Goal: Entertainment & Leisure: Browse casually

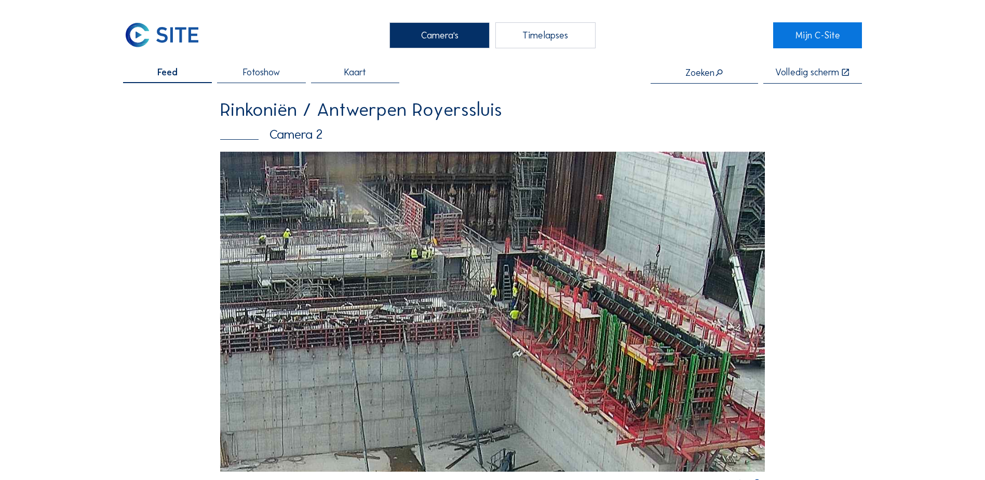
drag, startPoint x: 635, startPoint y: 263, endPoint x: 618, endPoint y: 274, distance: 20.0
click at [619, 274] on img at bounding box center [492, 311] width 545 height 319
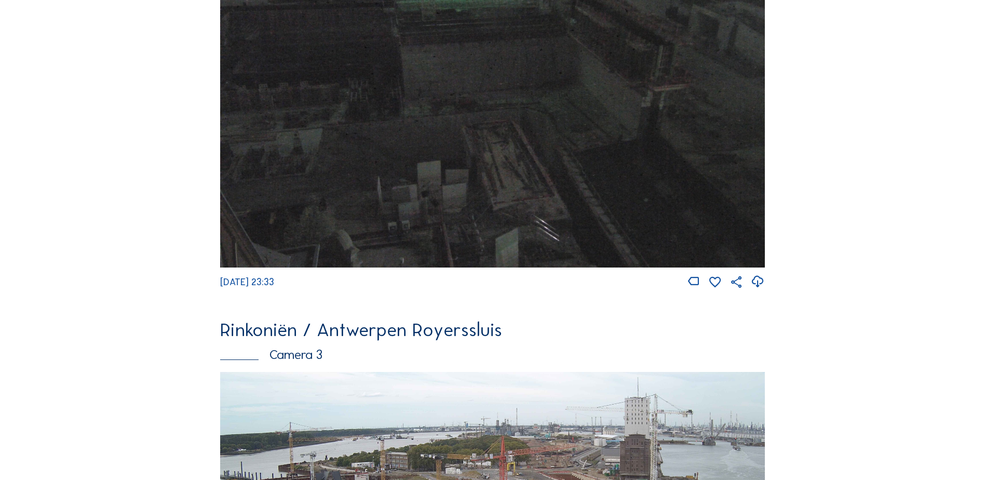
scroll to position [1351, 0]
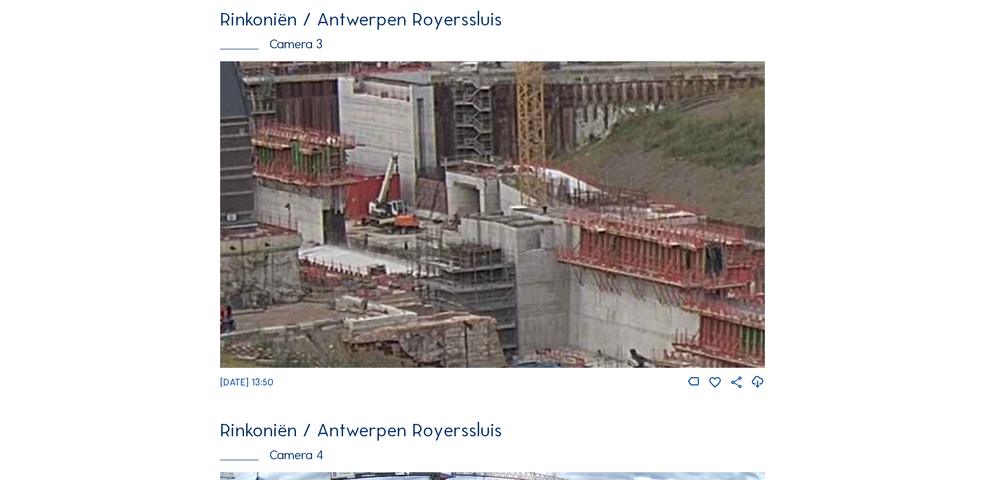
drag, startPoint x: 452, startPoint y: 234, endPoint x: 413, endPoint y: 228, distance: 39.5
click at [413, 228] on img at bounding box center [492, 214] width 545 height 306
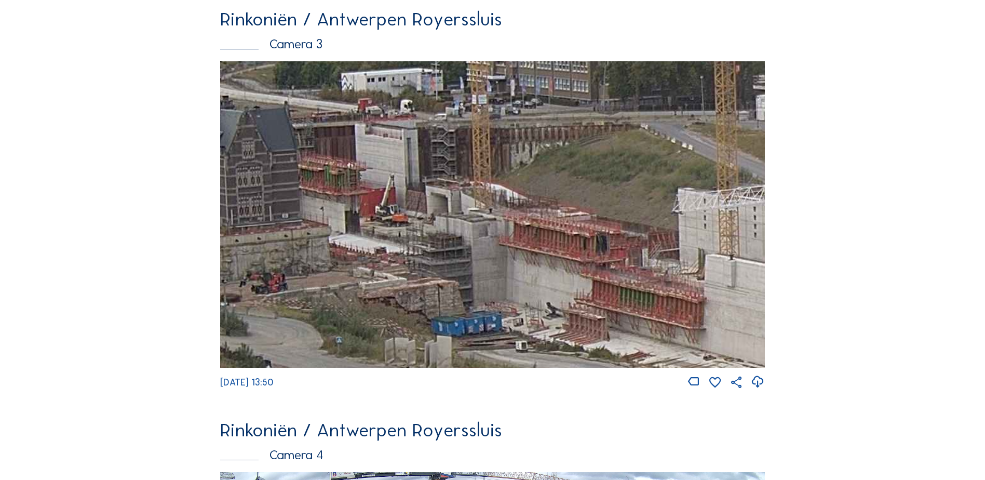
drag, startPoint x: 485, startPoint y: 266, endPoint x: 384, endPoint y: 217, distance: 112.2
click at [385, 218] on img at bounding box center [492, 214] width 545 height 306
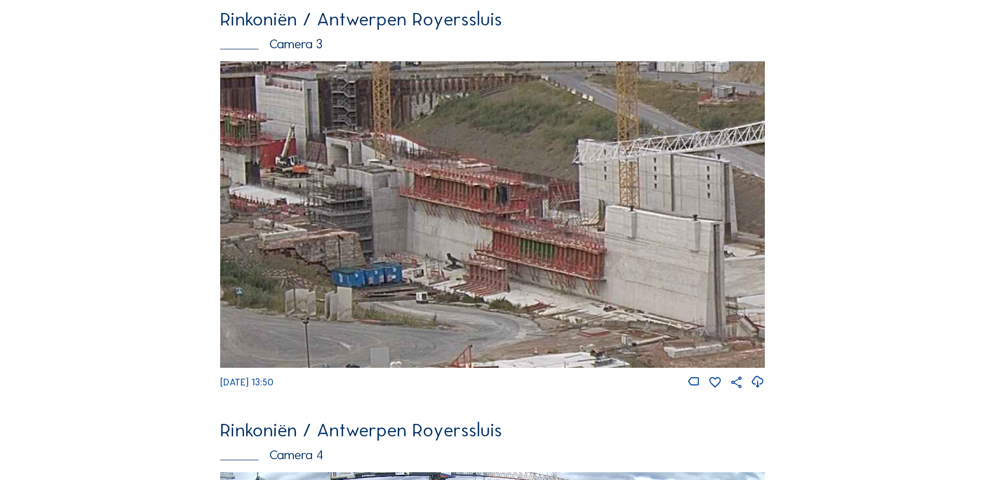
drag, startPoint x: 602, startPoint y: 286, endPoint x: 427, endPoint y: 214, distance: 188.9
click at [427, 214] on img at bounding box center [492, 214] width 545 height 306
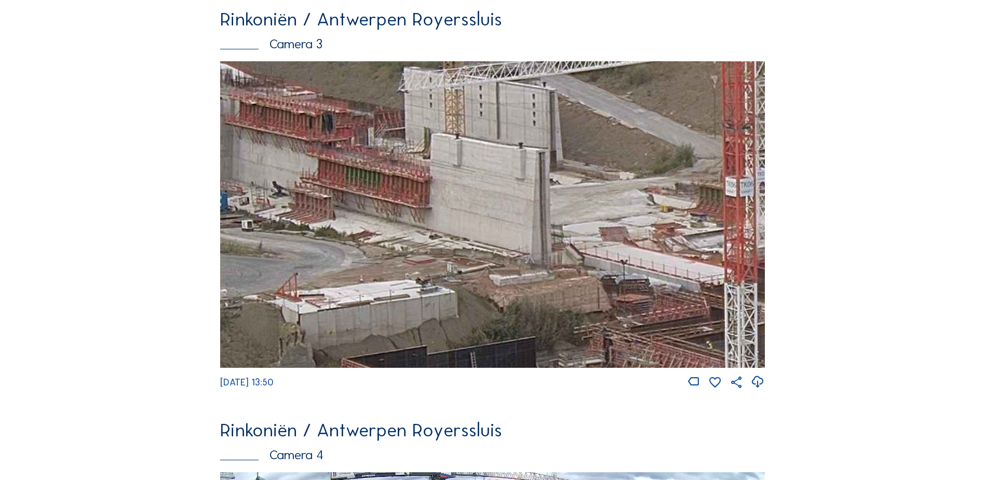
drag, startPoint x: 388, startPoint y: 199, endPoint x: 377, endPoint y: 199, distance: 10.9
click at [377, 199] on img at bounding box center [492, 214] width 545 height 306
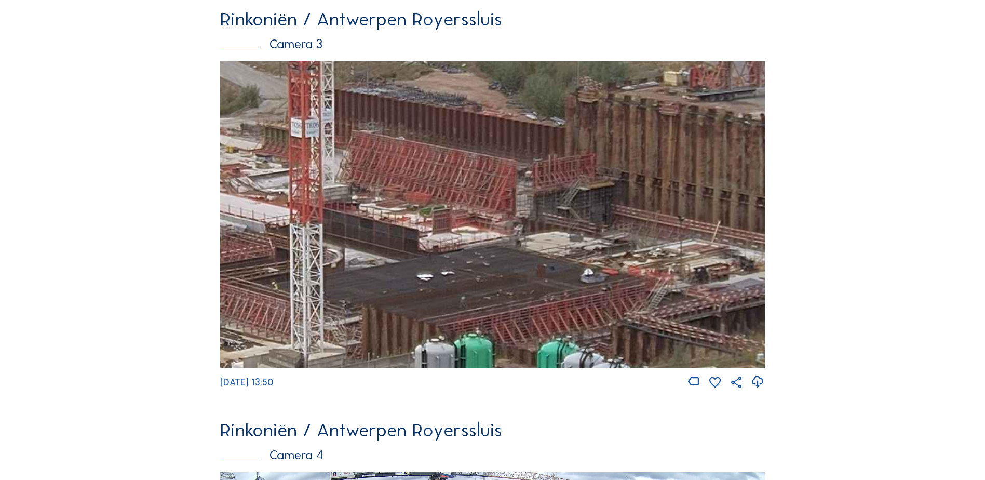
drag, startPoint x: 479, startPoint y: 208, endPoint x: 656, endPoint y: 226, distance: 177.6
click at [448, 201] on img at bounding box center [492, 214] width 545 height 306
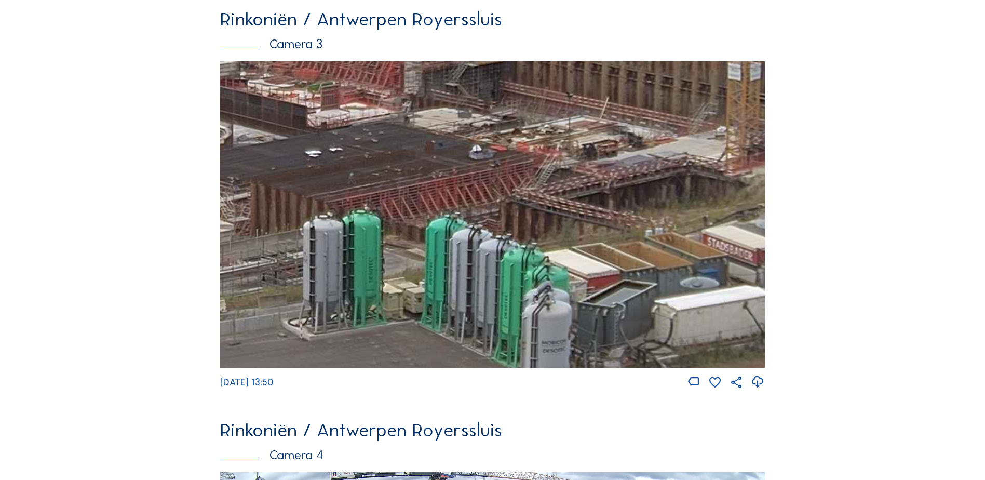
drag, startPoint x: 681, startPoint y: 233, endPoint x: 576, endPoint y: 122, distance: 152.9
click at [576, 122] on img at bounding box center [492, 214] width 545 height 306
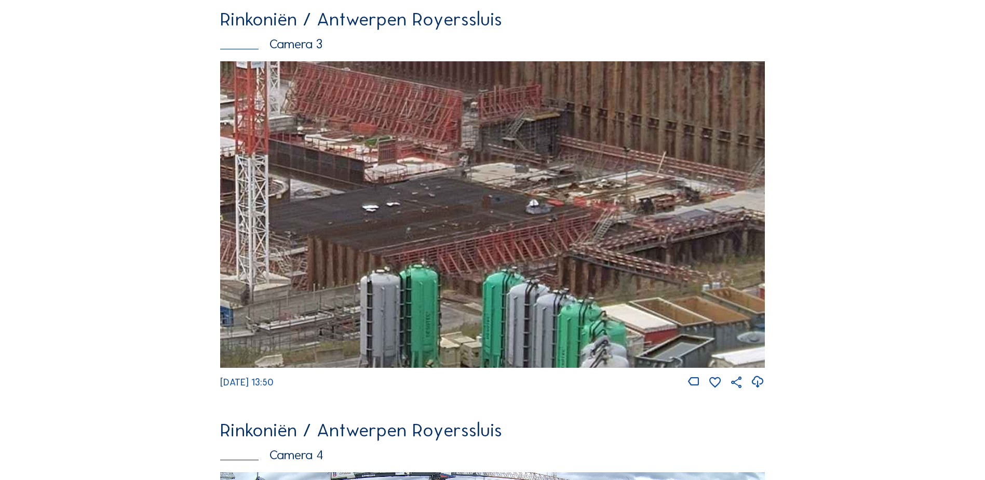
drag, startPoint x: 278, startPoint y: 117, endPoint x: 472, endPoint y: 289, distance: 258.7
click at [472, 289] on img at bounding box center [492, 214] width 545 height 306
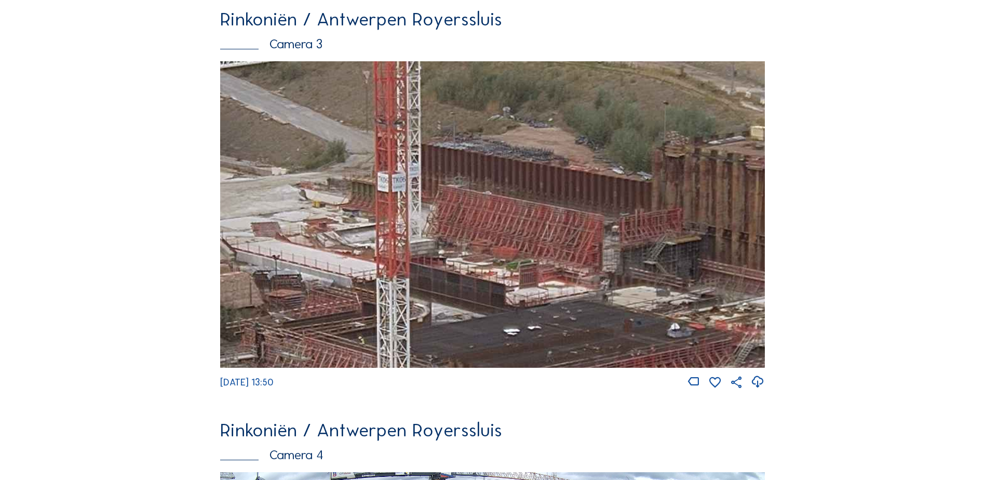
drag, startPoint x: 399, startPoint y: 202, endPoint x: 509, endPoint y: 235, distance: 114.5
click at [509, 235] on img at bounding box center [492, 214] width 545 height 306
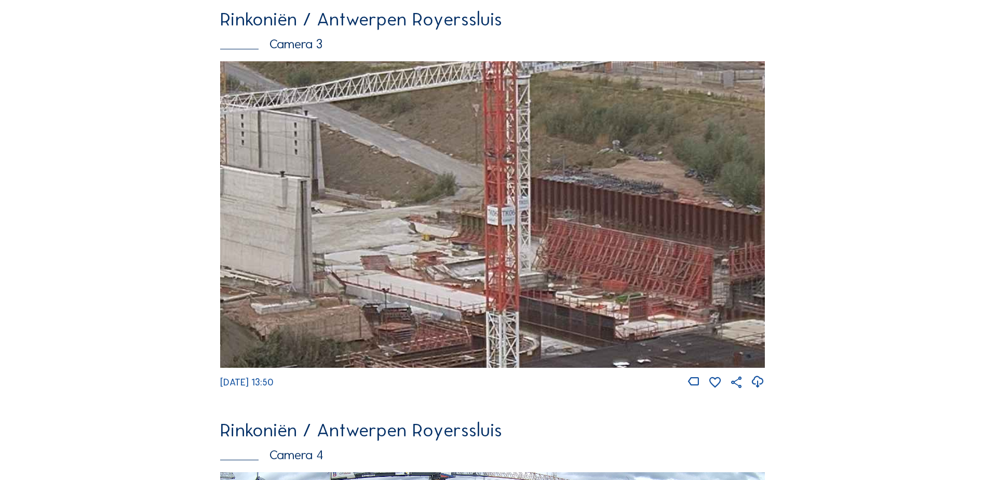
drag, startPoint x: 303, startPoint y: 187, endPoint x: 546, endPoint y: 271, distance: 256.8
click at [546, 271] on img at bounding box center [492, 214] width 545 height 306
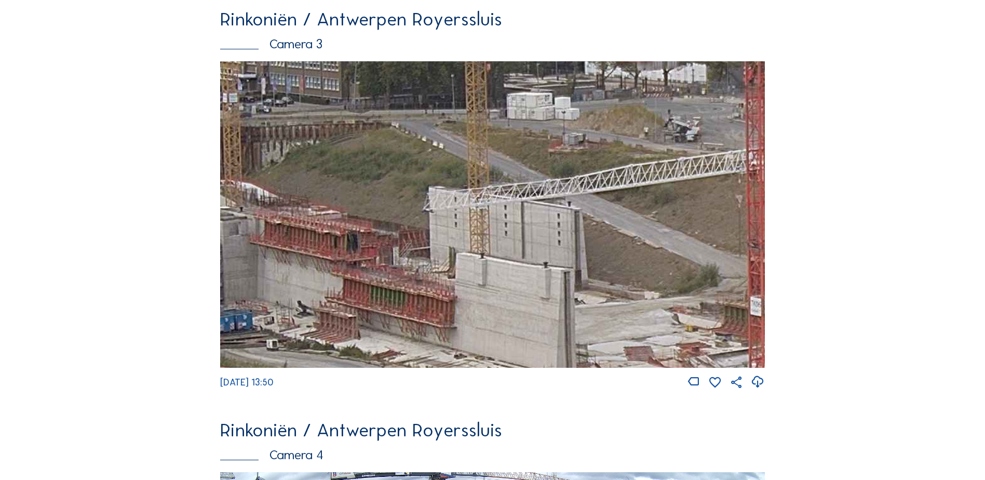
drag, startPoint x: 435, startPoint y: 220, endPoint x: 636, endPoint y: 259, distance: 204.7
click at [636, 259] on img at bounding box center [492, 214] width 545 height 306
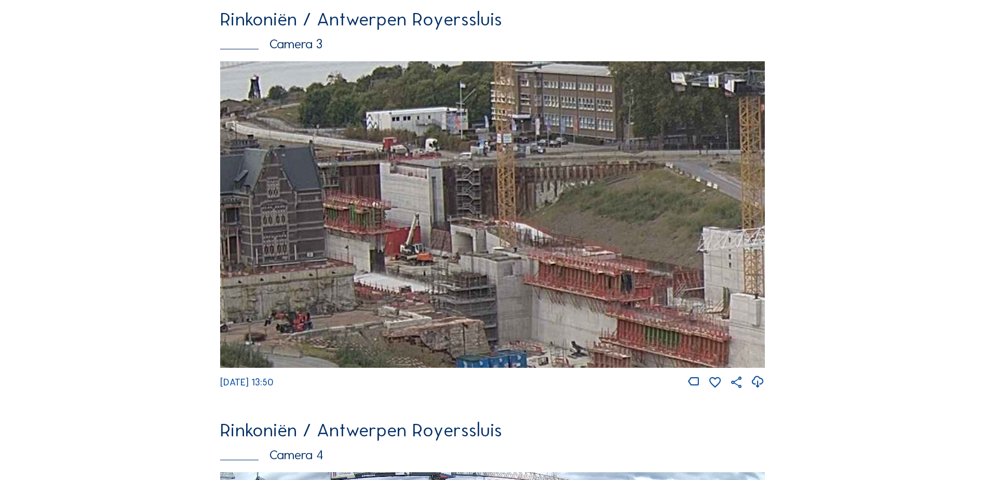
drag, startPoint x: 405, startPoint y: 230, endPoint x: 484, endPoint y: 233, distance: 79.0
click at [483, 233] on img at bounding box center [492, 214] width 545 height 306
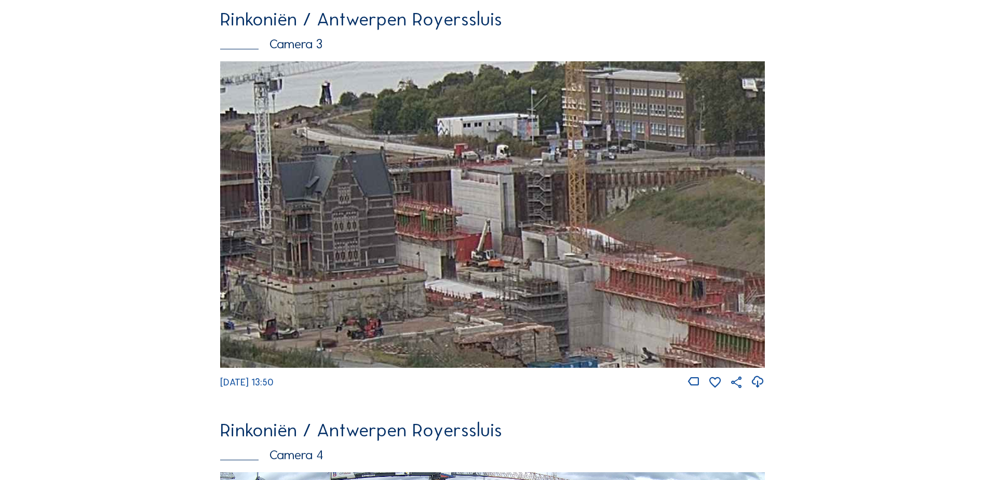
click at [480, 241] on img at bounding box center [492, 214] width 545 height 306
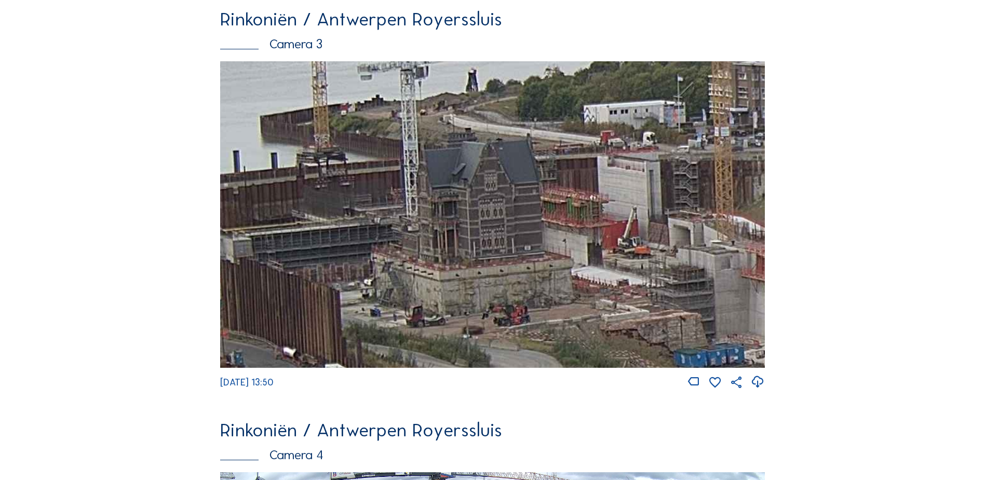
drag, startPoint x: 434, startPoint y: 277, endPoint x: 590, endPoint y: 262, distance: 156.6
click at [590, 262] on img at bounding box center [492, 214] width 545 height 306
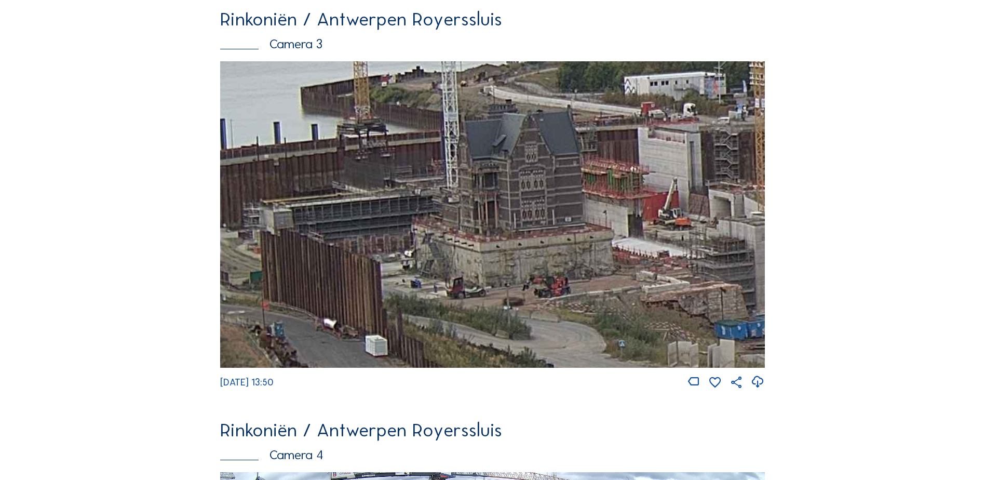
drag, startPoint x: 541, startPoint y: 284, endPoint x: 574, endPoint y: 255, distance: 44.5
click at [574, 255] on img at bounding box center [492, 214] width 545 height 306
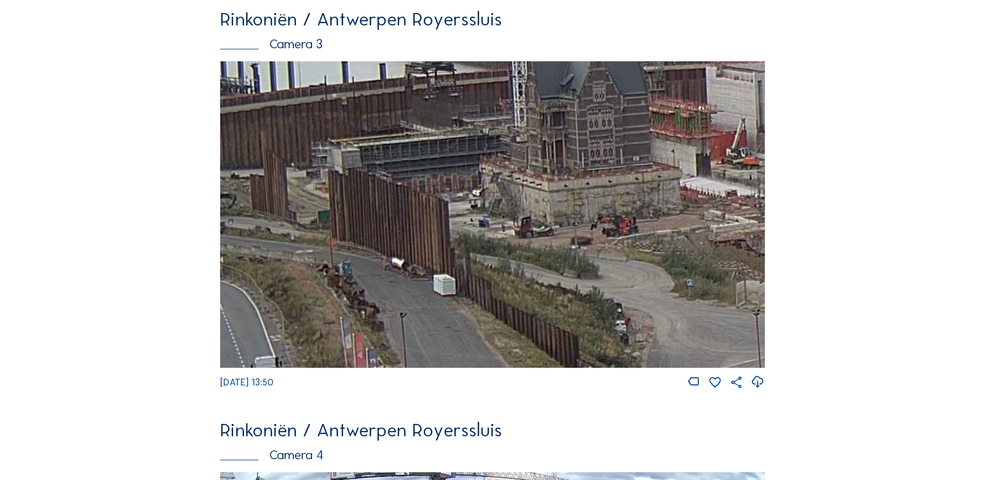
drag, startPoint x: 473, startPoint y: 331, endPoint x: 539, endPoint y: 273, distance: 88.4
click at [541, 271] on img at bounding box center [492, 214] width 545 height 306
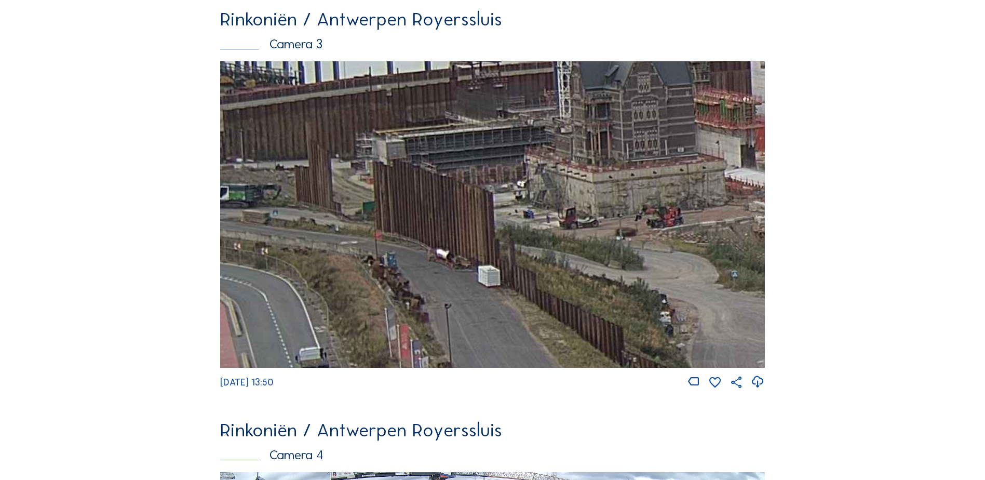
drag, startPoint x: 461, startPoint y: 301, endPoint x: 549, endPoint y: 284, distance: 89.6
click at [549, 284] on img at bounding box center [492, 214] width 545 height 306
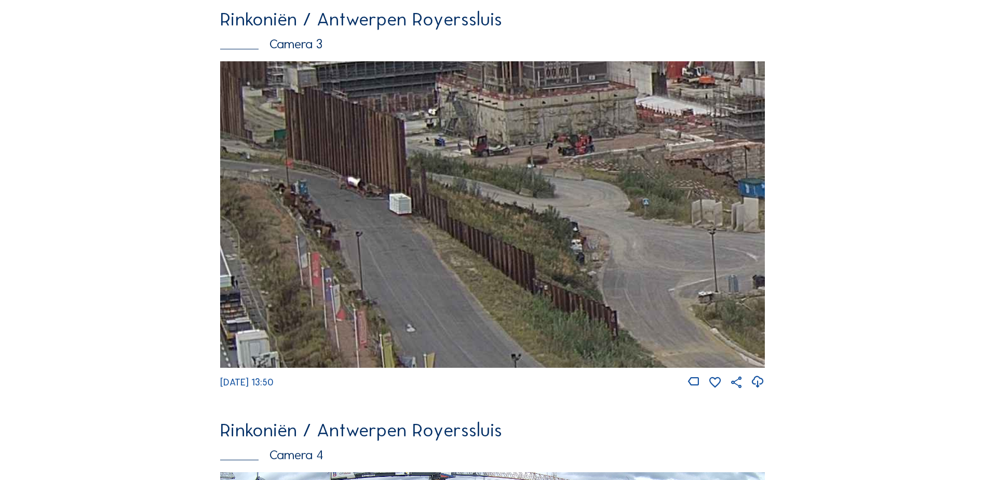
drag, startPoint x: 620, startPoint y: 240, endPoint x: 588, endPoint y: 253, distance: 34.7
click at [485, 179] on img at bounding box center [492, 214] width 545 height 306
drag, startPoint x: 703, startPoint y: 319, endPoint x: 581, endPoint y: 245, distance: 143.6
click at [581, 245] on img at bounding box center [492, 214] width 545 height 306
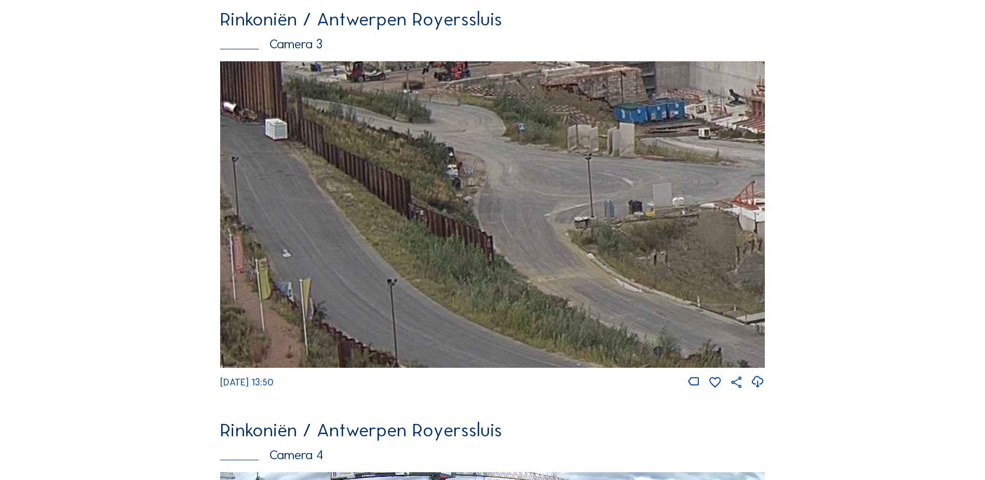
drag, startPoint x: 759, startPoint y: 360, endPoint x: 585, endPoint y: 279, distance: 191.8
drag, startPoint x: 585, startPoint y: 279, endPoint x: 791, endPoint y: 321, distance: 209.4
click at [759, 327] on img at bounding box center [492, 214] width 545 height 306
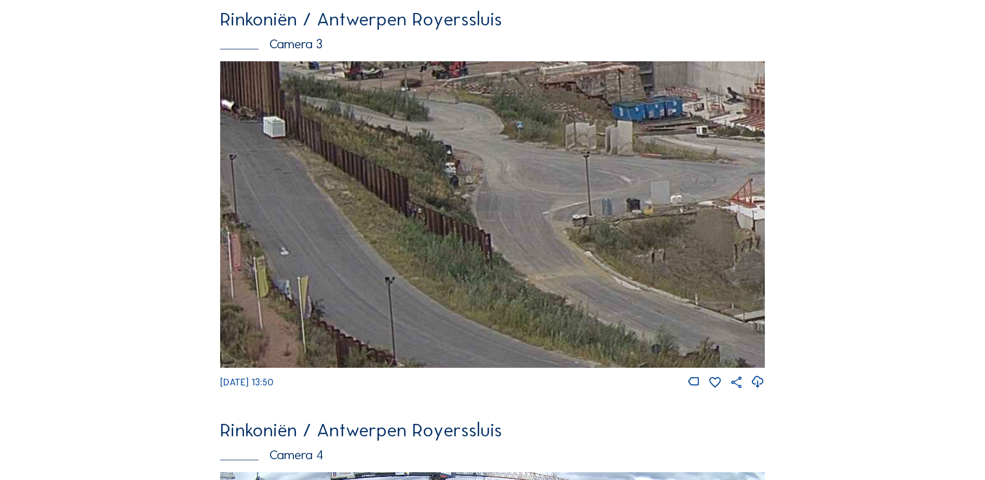
drag, startPoint x: 683, startPoint y: 319, endPoint x: 505, endPoint y: 256, distance: 189.1
click at [505, 256] on img at bounding box center [492, 214] width 545 height 306
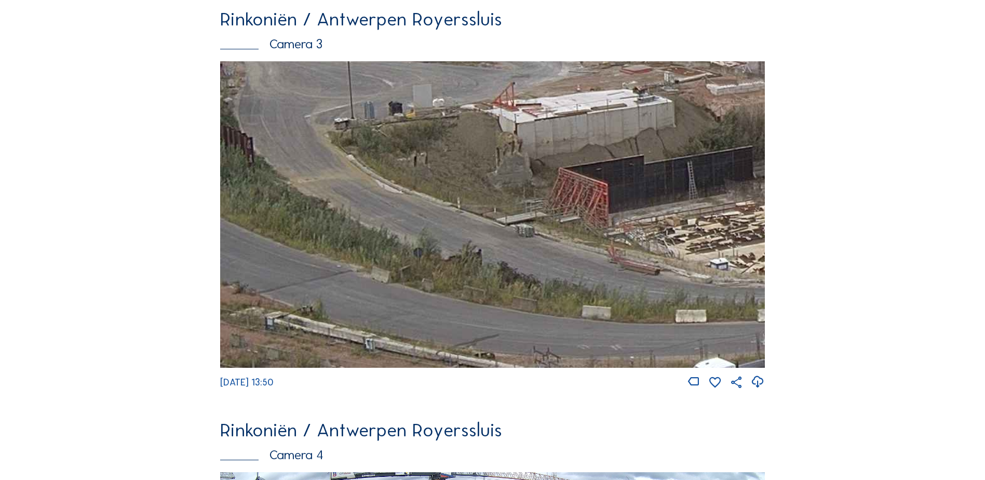
drag, startPoint x: 650, startPoint y: 307, endPoint x: 529, endPoint y: 277, distance: 125.1
click at [529, 277] on img at bounding box center [492, 214] width 545 height 306
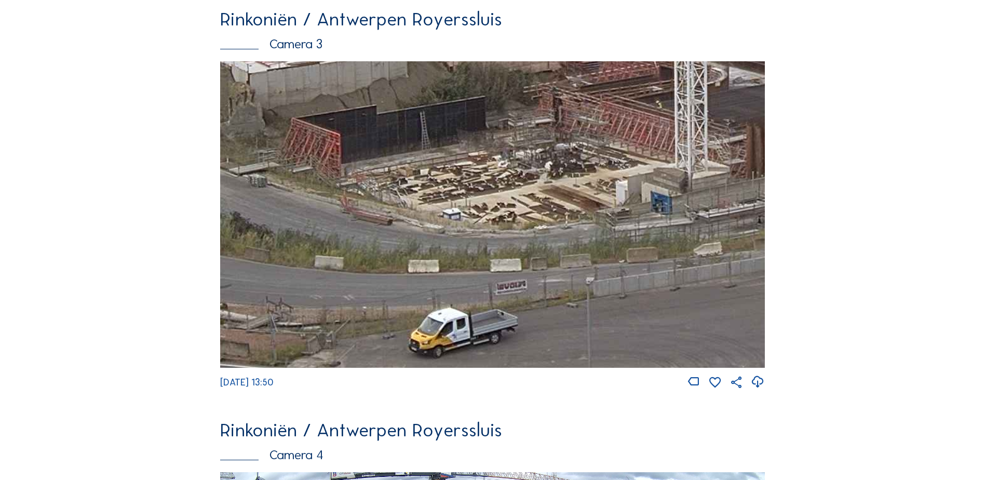
drag, startPoint x: 665, startPoint y: 290, endPoint x: 525, endPoint y: 274, distance: 141.2
click at [525, 274] on img at bounding box center [492, 214] width 545 height 306
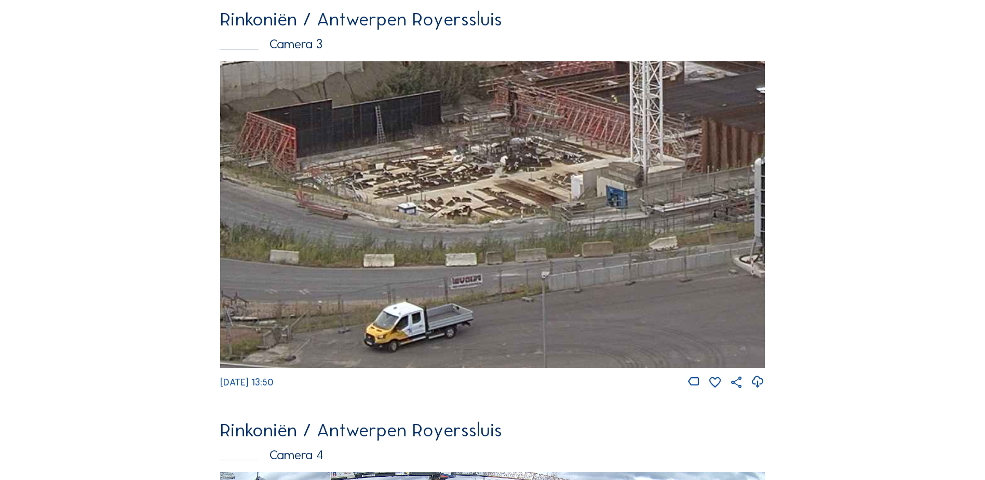
drag, startPoint x: 633, startPoint y: 219, endPoint x: 527, endPoint y: 271, distance: 118.7
click at [530, 272] on img at bounding box center [492, 214] width 545 height 306
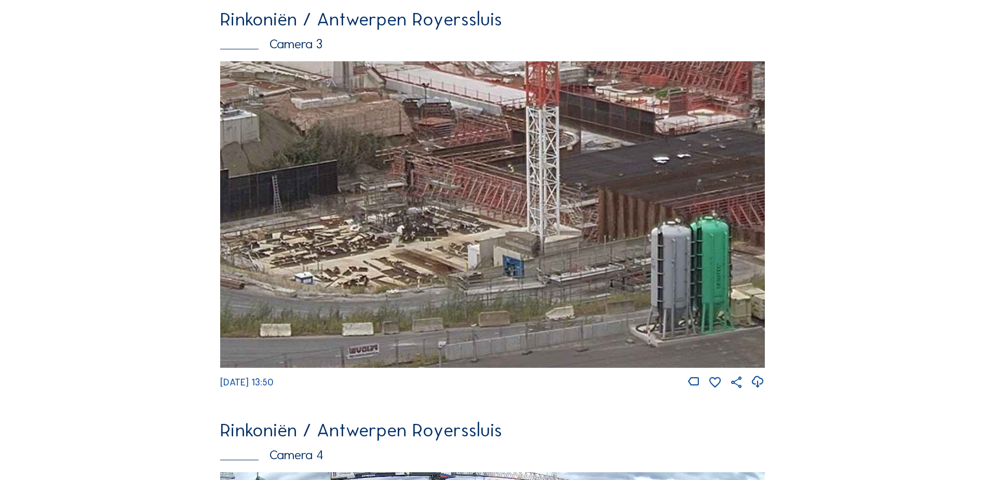
drag, startPoint x: 540, startPoint y: 202, endPoint x: 539, endPoint y: 220, distance: 17.7
click at [539, 220] on img at bounding box center [492, 214] width 545 height 306
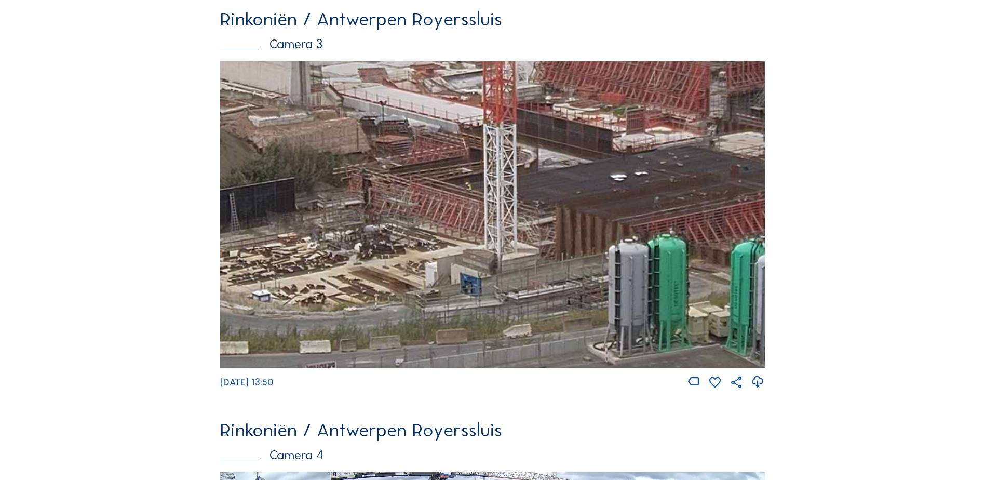
drag, startPoint x: 581, startPoint y: 234, endPoint x: 565, endPoint y: 244, distance: 19.6
click at [565, 244] on img at bounding box center [492, 214] width 545 height 306
drag, startPoint x: 494, startPoint y: 240, endPoint x: 566, endPoint y: 226, distance: 73.6
click at [566, 226] on img at bounding box center [492, 214] width 545 height 306
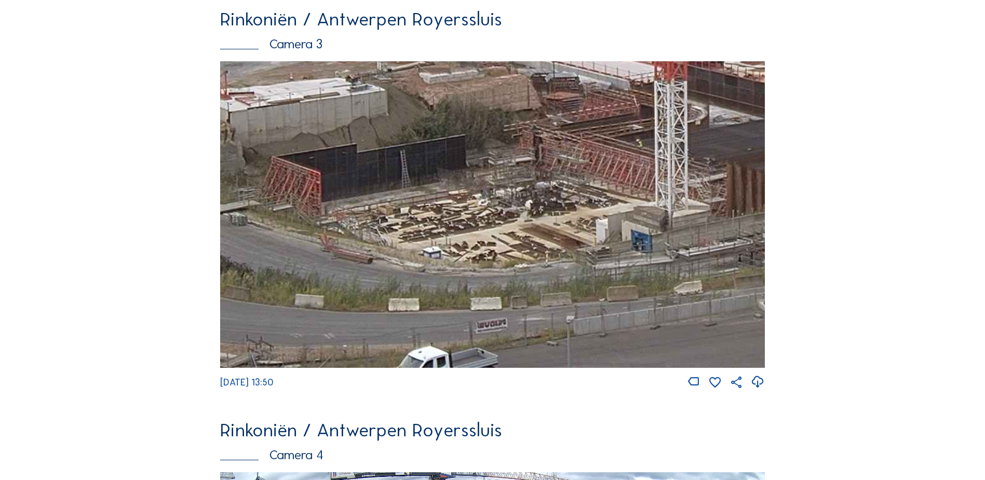
drag, startPoint x: 534, startPoint y: 225, endPoint x: 602, endPoint y: 205, distance: 70.5
click at [602, 205] on img at bounding box center [492, 214] width 545 height 306
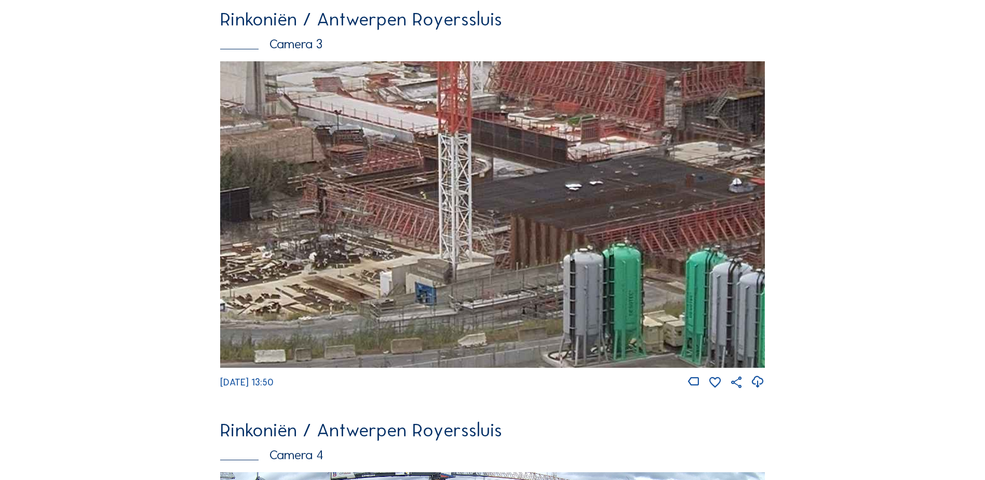
drag, startPoint x: 684, startPoint y: 214, endPoint x: 455, endPoint y: 262, distance: 234.2
click at [453, 265] on img at bounding box center [492, 214] width 545 height 306
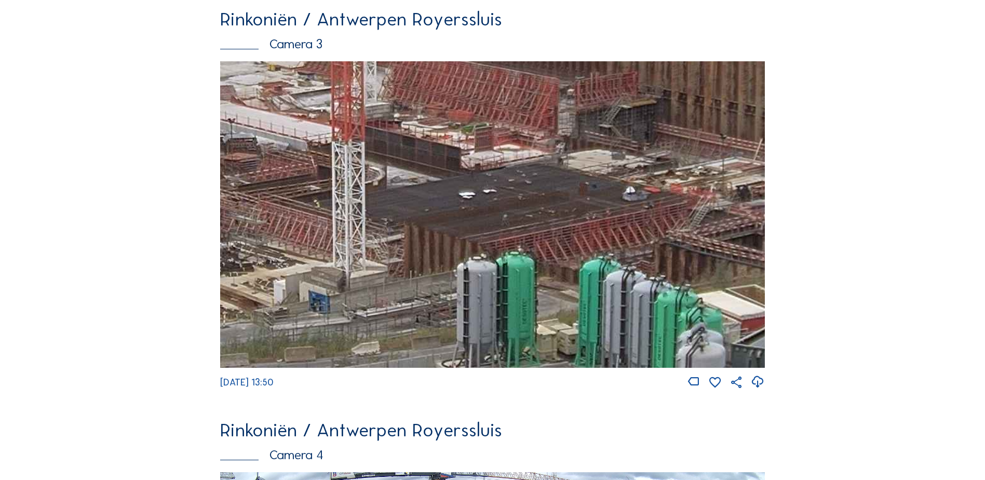
drag, startPoint x: 672, startPoint y: 192, endPoint x: 576, endPoint y: 204, distance: 96.8
click at [576, 204] on img at bounding box center [492, 214] width 545 height 306
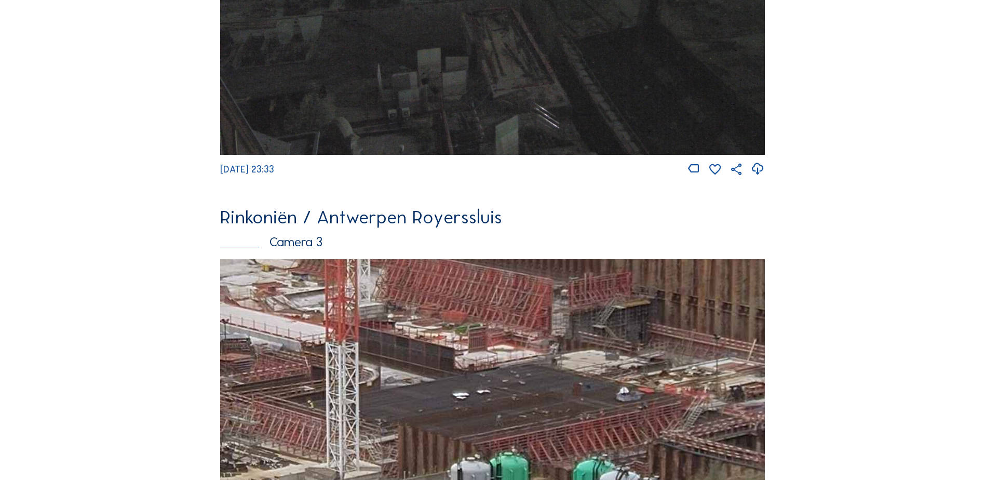
scroll to position [1299, 0]
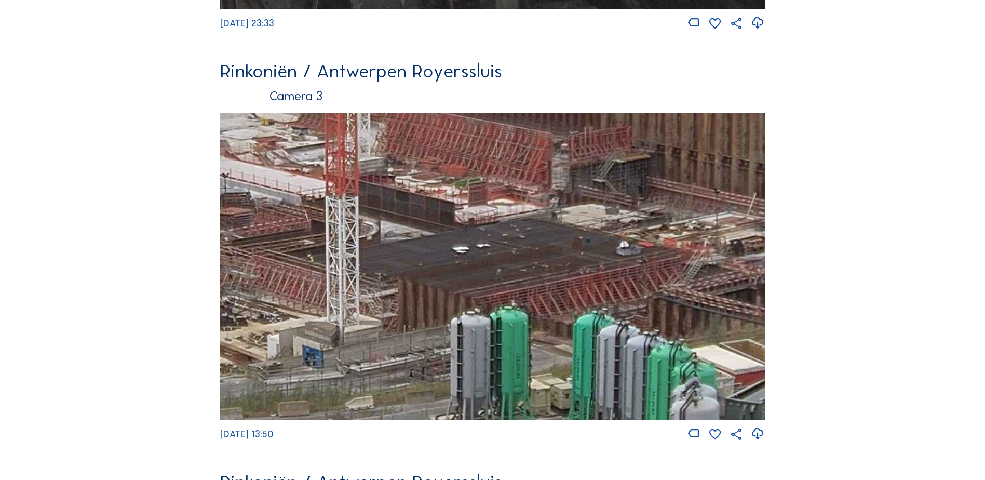
drag, startPoint x: 717, startPoint y: 244, endPoint x: 597, endPoint y: 219, distance: 123.1
click at [597, 219] on img at bounding box center [492, 266] width 545 height 306
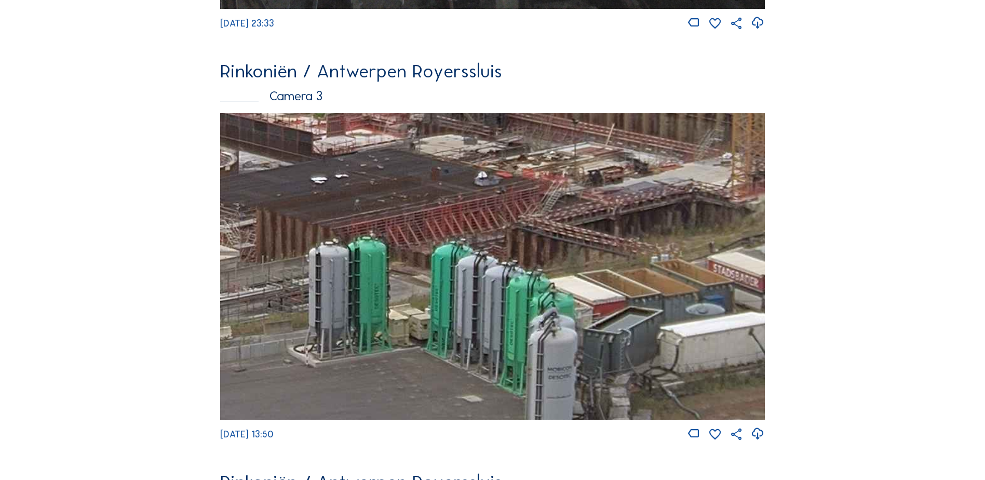
drag, startPoint x: 643, startPoint y: 287, endPoint x: 587, endPoint y: 279, distance: 56.1
click at [622, 248] on img at bounding box center [492, 266] width 545 height 306
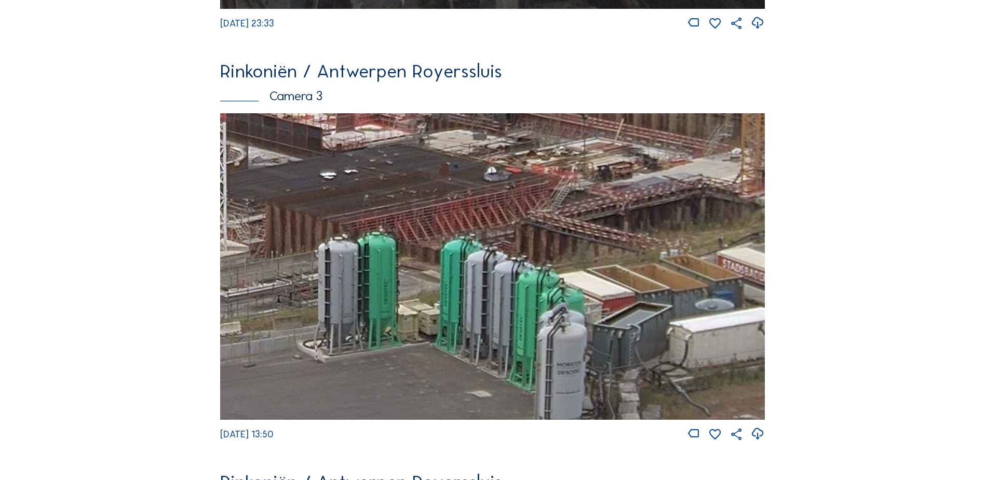
drag, startPoint x: 498, startPoint y: 279, endPoint x: 582, endPoint y: 281, distance: 84.2
click at [603, 277] on img at bounding box center [492, 266] width 545 height 306
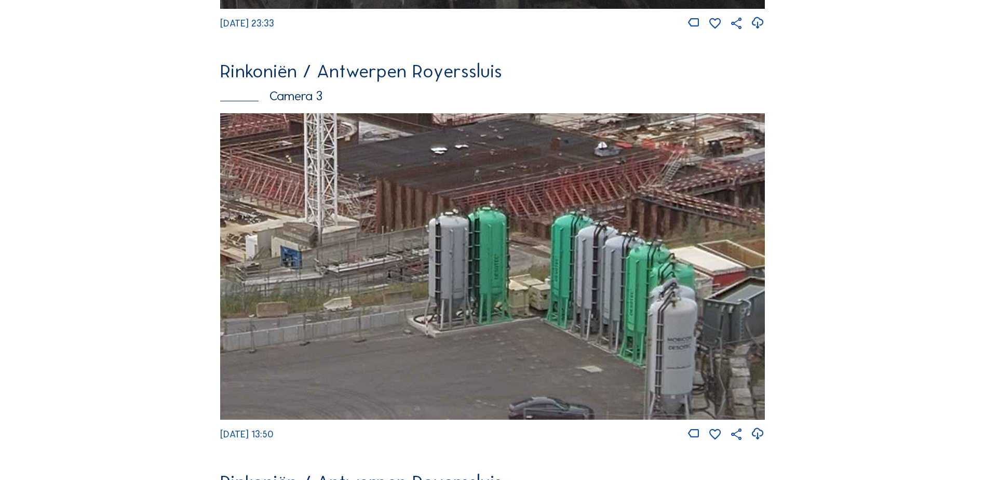
drag, startPoint x: 490, startPoint y: 293, endPoint x: 506, endPoint y: 272, distance: 26.6
click at [506, 272] on img at bounding box center [492, 266] width 545 height 306
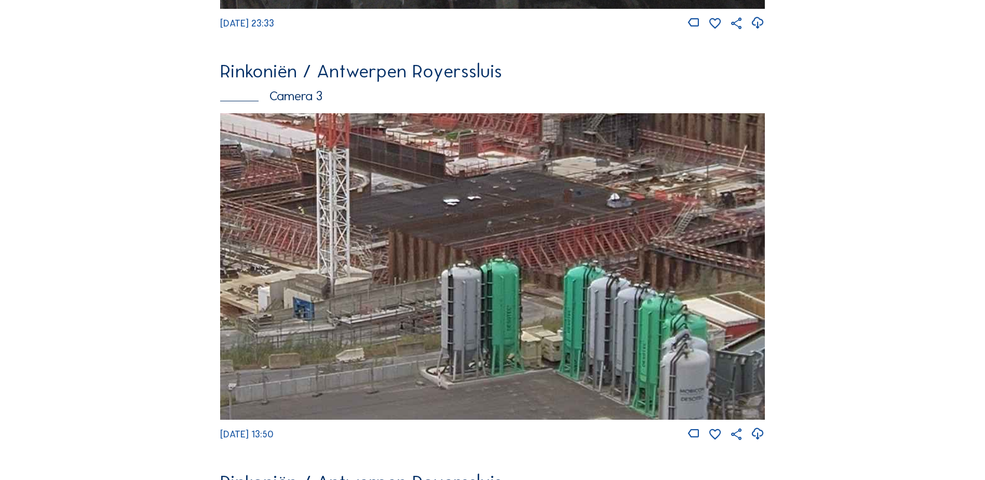
drag, startPoint x: 504, startPoint y: 271, endPoint x: 518, endPoint y: 315, distance: 46.2
click at [518, 315] on img at bounding box center [492, 266] width 545 height 306
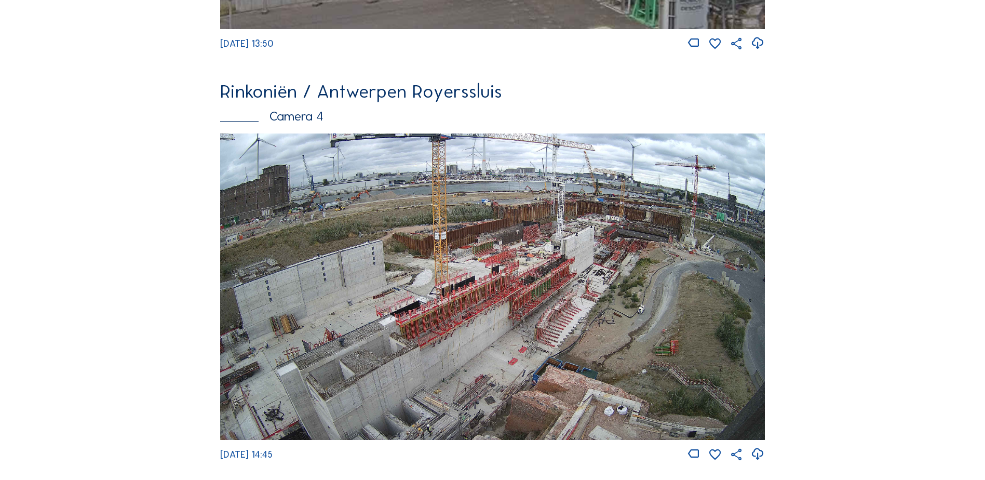
scroll to position [1767, 0]
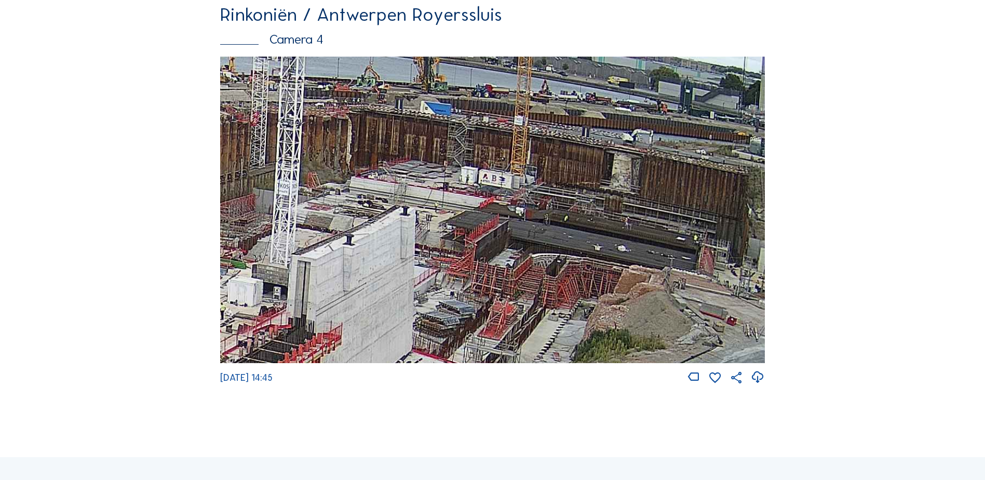
drag, startPoint x: 670, startPoint y: 192, endPoint x: 654, endPoint y: 199, distance: 17.7
click at [668, 195] on img at bounding box center [492, 210] width 545 height 306
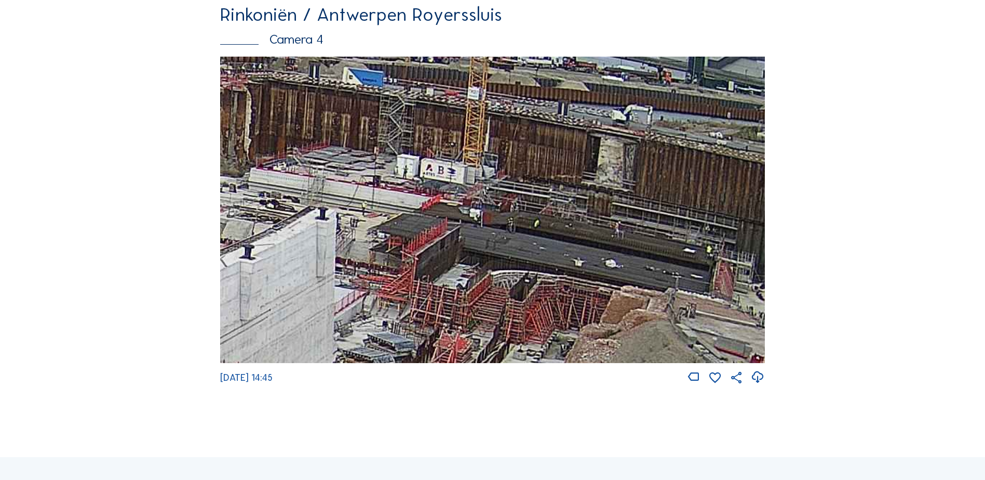
drag, startPoint x: 683, startPoint y: 238, endPoint x: 648, endPoint y: 230, distance: 35.7
click at [647, 232] on img at bounding box center [492, 210] width 545 height 306
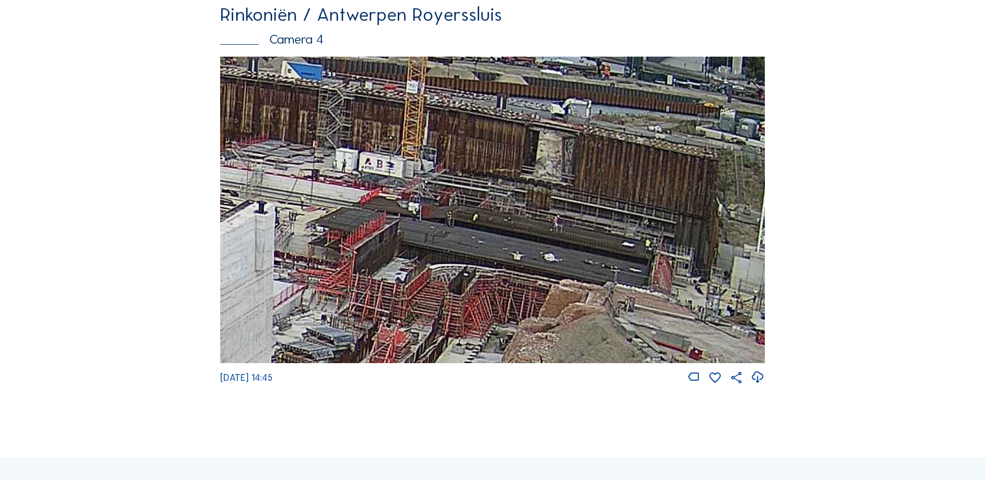
drag
click at [643, 264] on img at bounding box center [492, 210] width 545 height 306
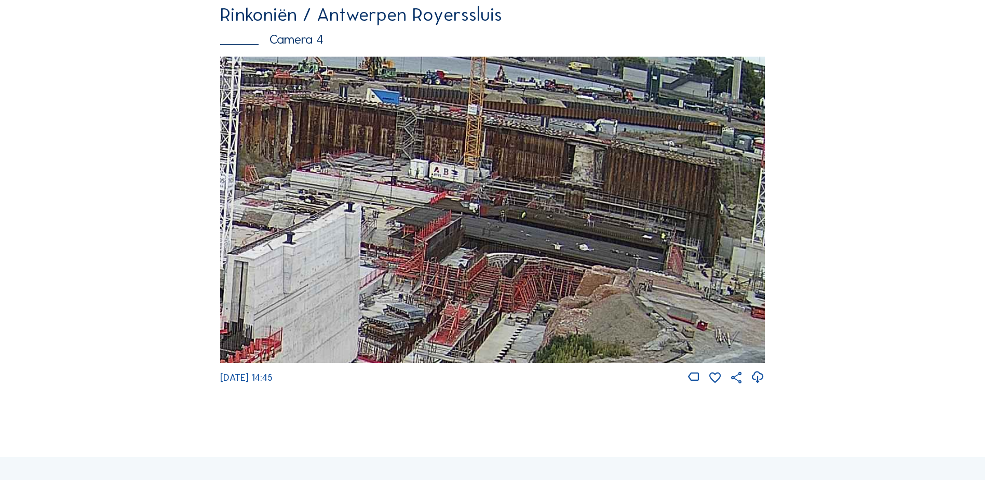
click at [512, 248] on img at bounding box center [492, 210] width 545 height 306
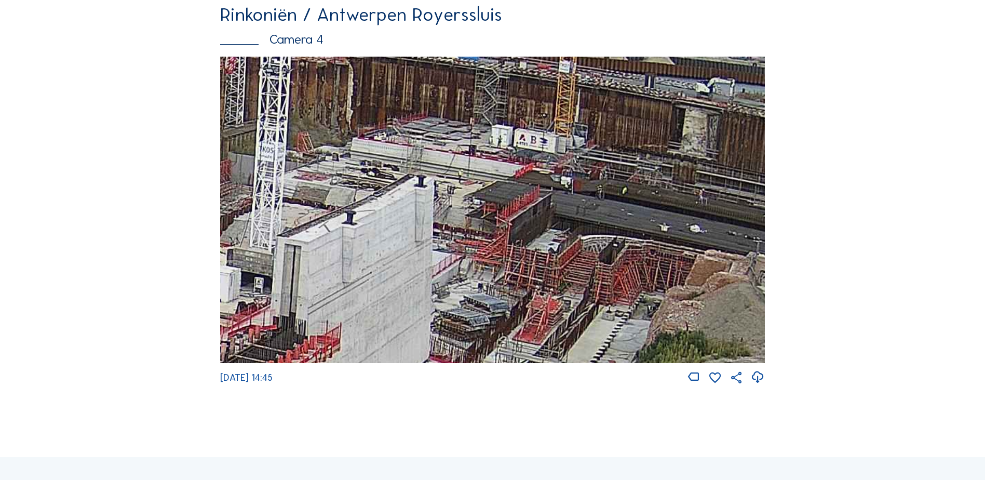
click at [513, 228] on img at bounding box center [492, 210] width 545 height 306
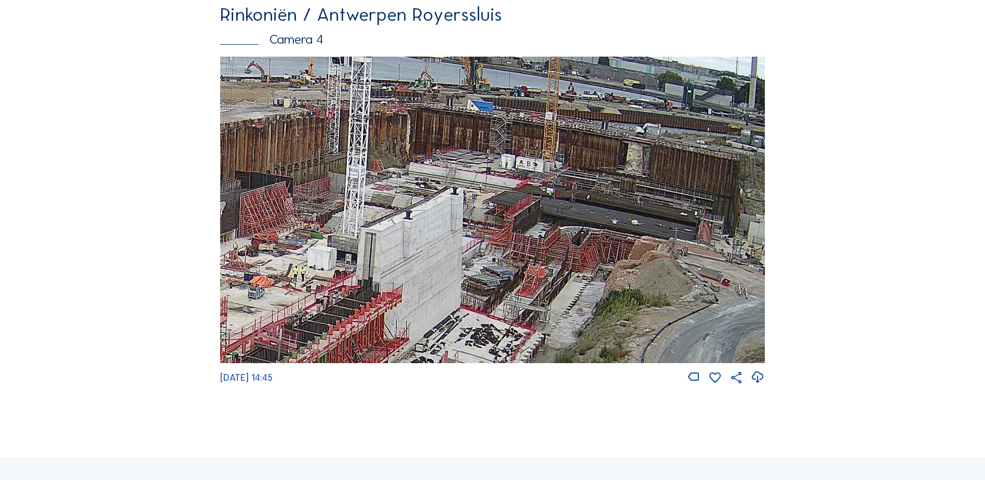
click at [570, 187] on img at bounding box center [492, 210] width 545 height 306
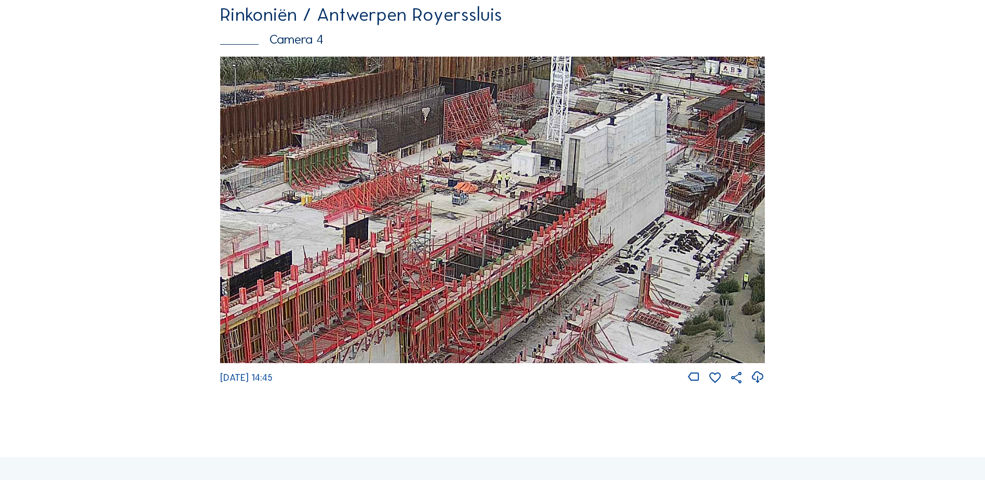
click at [557, 208] on img at bounding box center [492, 210] width 545 height 306
click at [558, 189] on img at bounding box center [492, 210] width 545 height 306
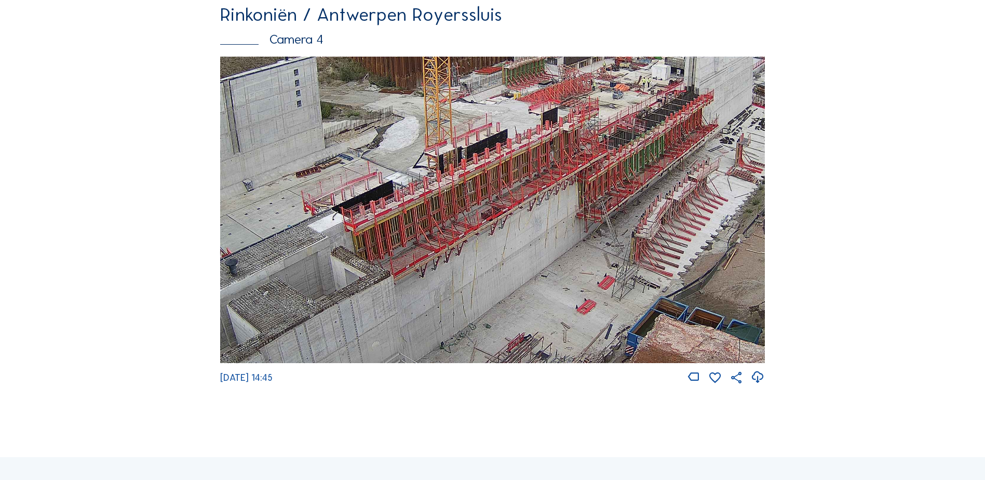
click at [602, 145] on img at bounding box center [492, 210] width 545 height 306
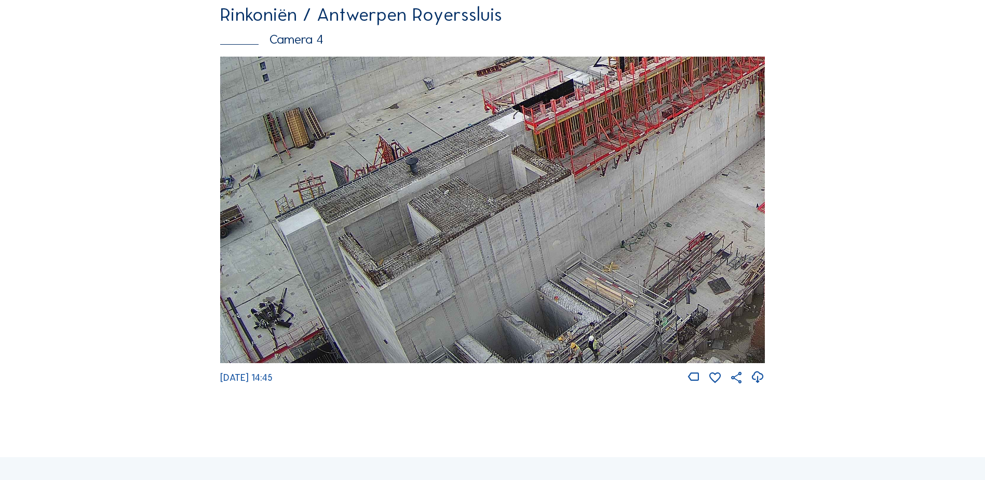
click at [581, 162] on img at bounding box center [492, 210] width 545 height 306
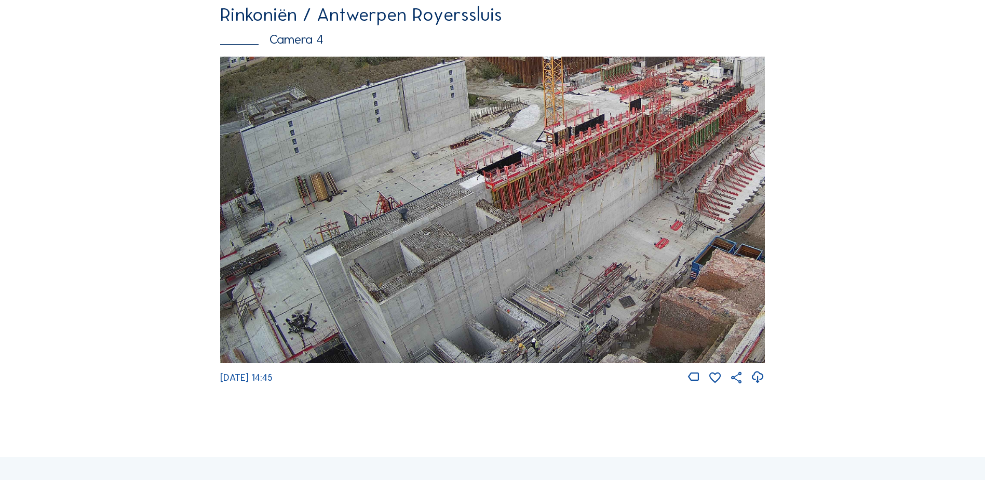
click at [582, 162] on img at bounding box center [492, 210] width 545 height 306
click at [509, 187] on img at bounding box center [492, 210] width 545 height 306
click at [389, 238] on img at bounding box center [492, 210] width 545 height 306
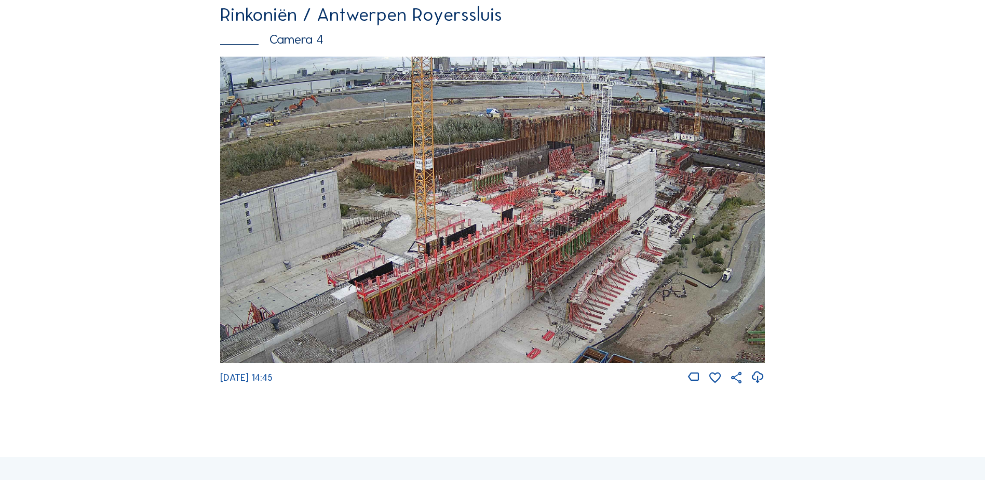
click at [468, 197] on img at bounding box center [492, 210] width 545 height 306
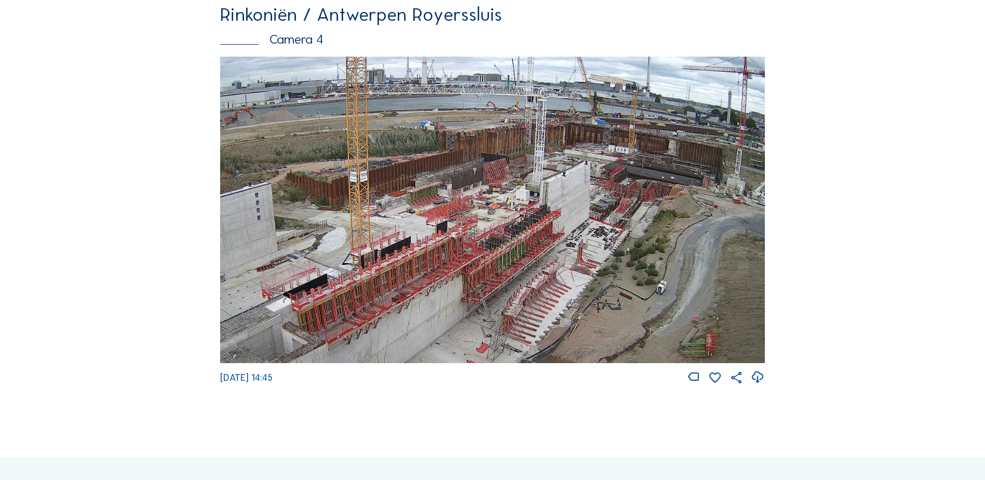
click at [522, 174] on img at bounding box center [492, 210] width 545 height 306
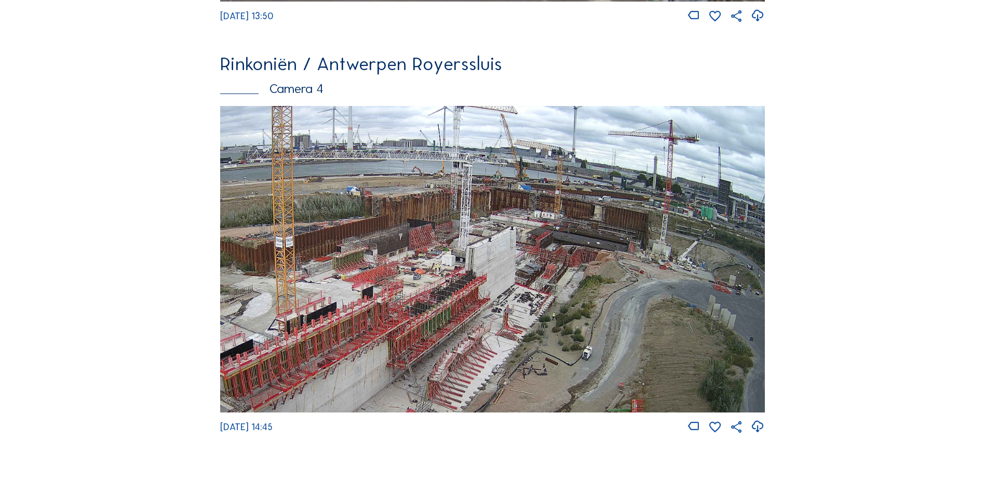
scroll to position [1715, 0]
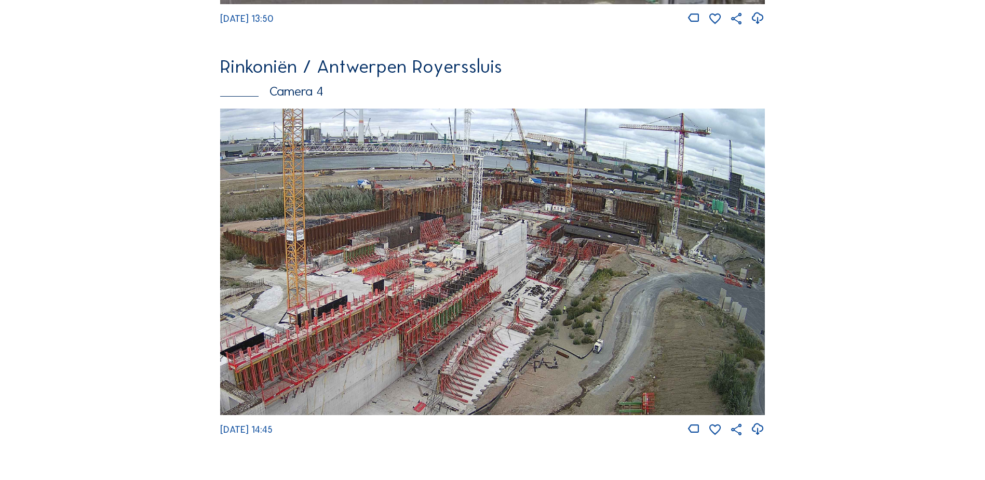
click at [619, 249] on img at bounding box center [492, 262] width 545 height 306
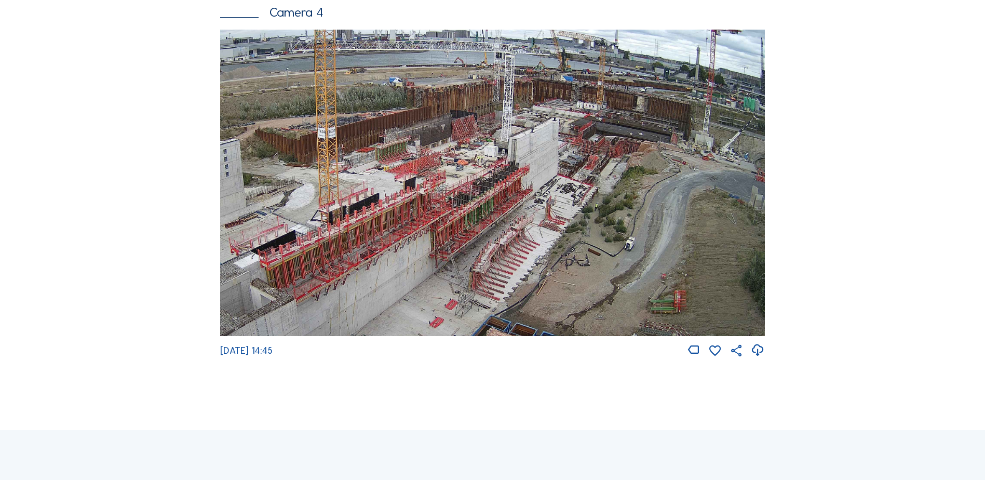
scroll to position [1767, 0]
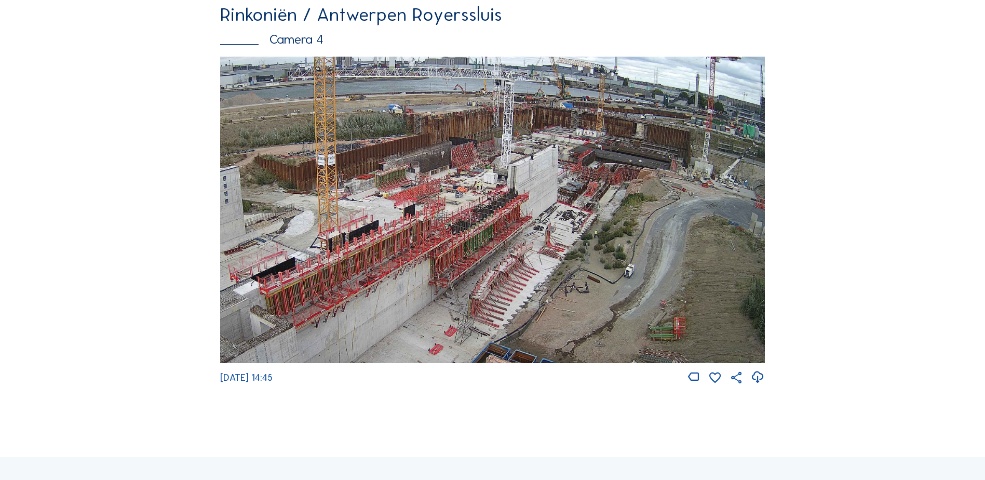
click at [594, 254] on img at bounding box center [492, 210] width 545 height 306
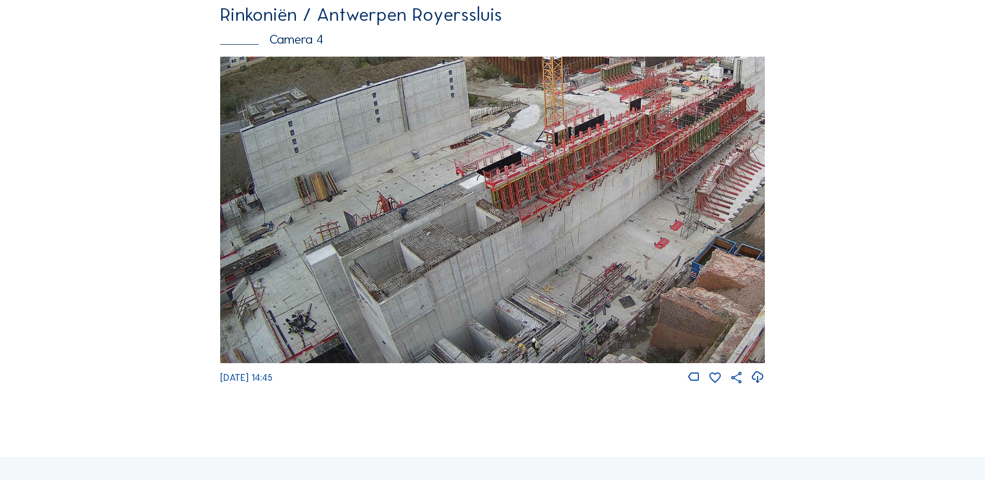
click at [448, 264] on img at bounding box center [492, 210] width 545 height 306
click at [396, 258] on img at bounding box center [492, 210] width 545 height 306
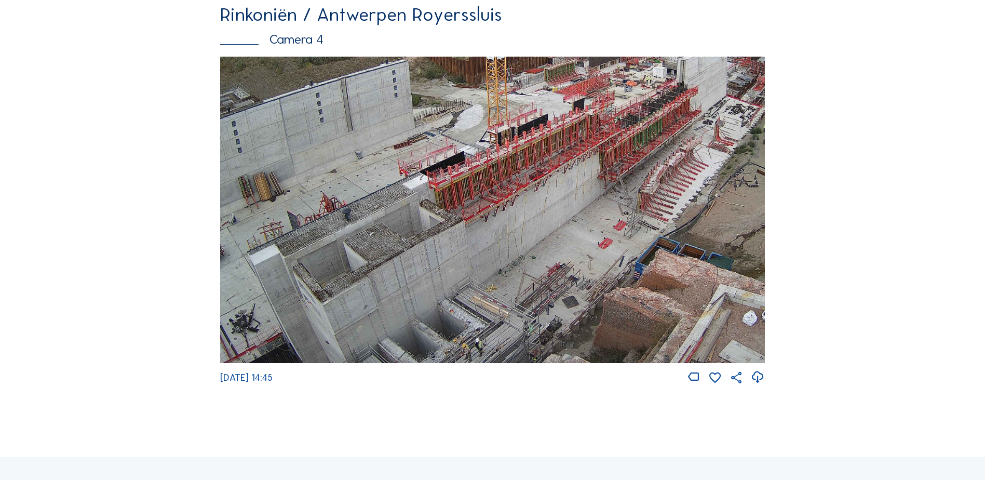
click at [344, 288] on img at bounding box center [492, 210] width 545 height 306
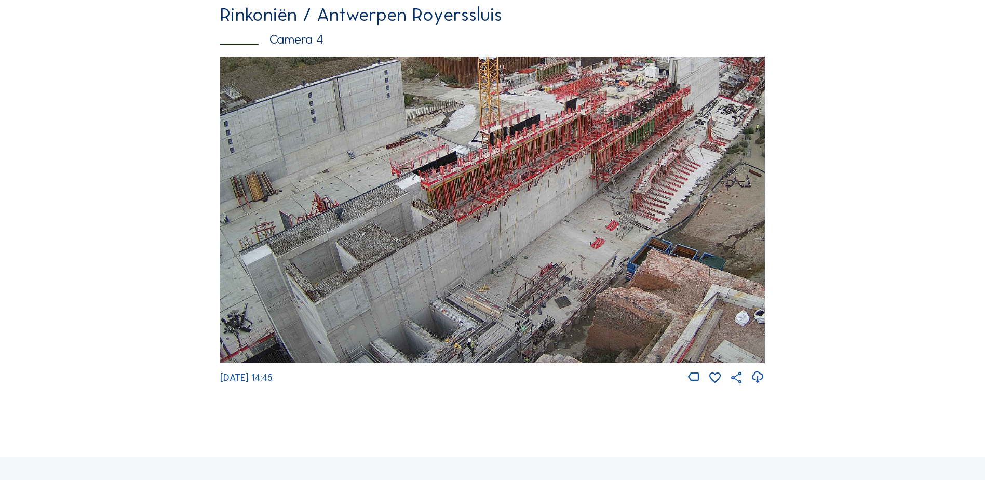
click at [374, 268] on img at bounding box center [492, 210] width 545 height 306
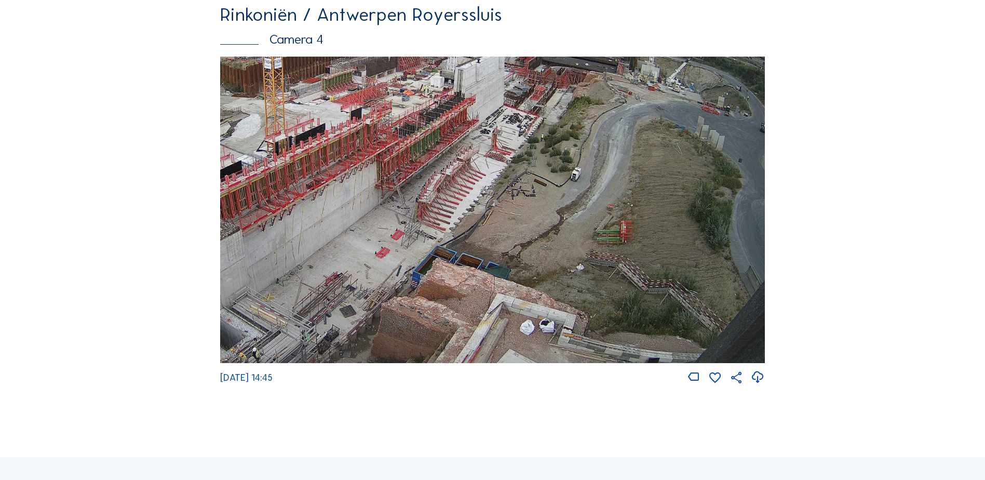
click at [454, 303] on img at bounding box center [492, 210] width 545 height 306
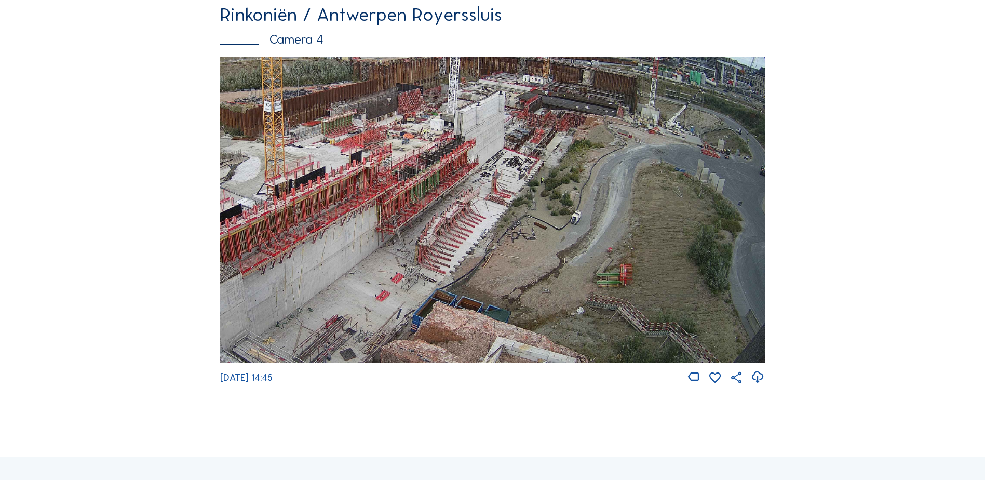
click at [591, 385] on div "[DATE] 14:45" at bounding box center [492, 221] width 545 height 328
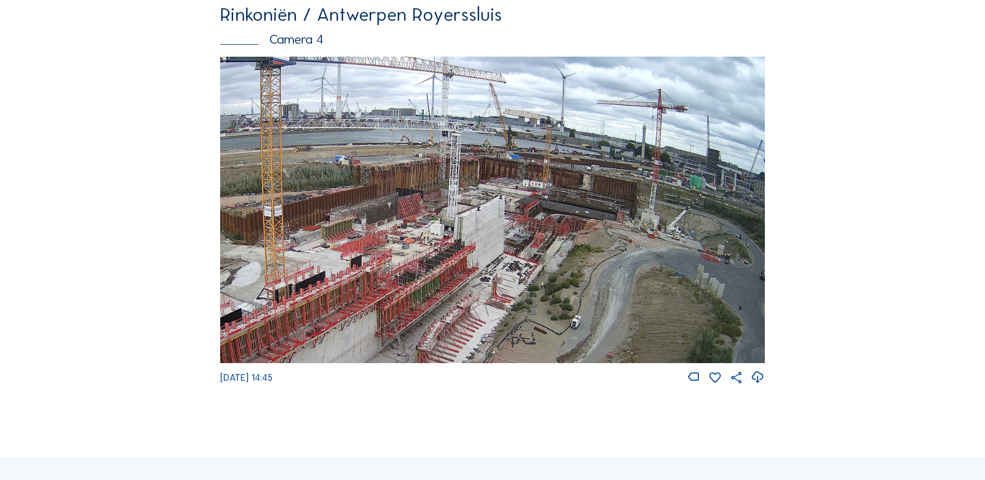
click at [576, 285] on img at bounding box center [492, 210] width 545 height 306
click at [679, 207] on img at bounding box center [492, 210] width 545 height 306
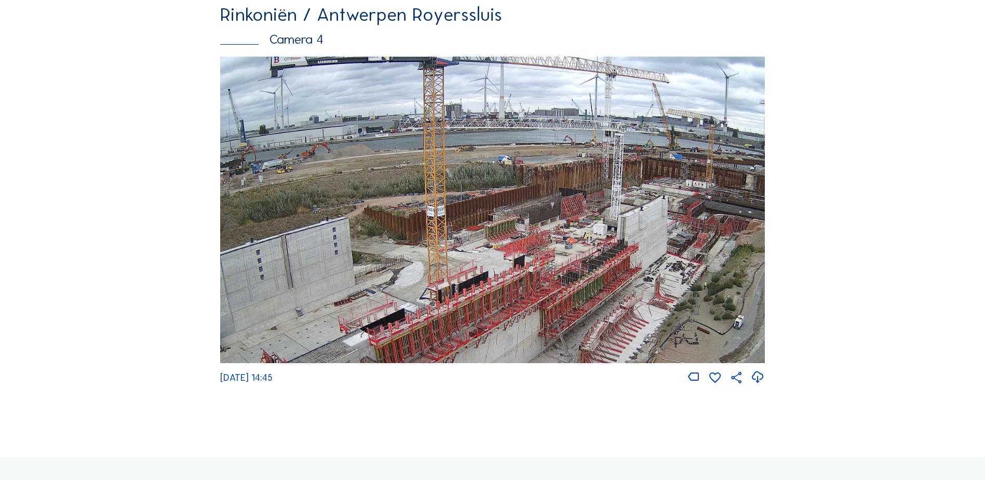
click at [554, 229] on img at bounding box center [492, 210] width 545 height 306
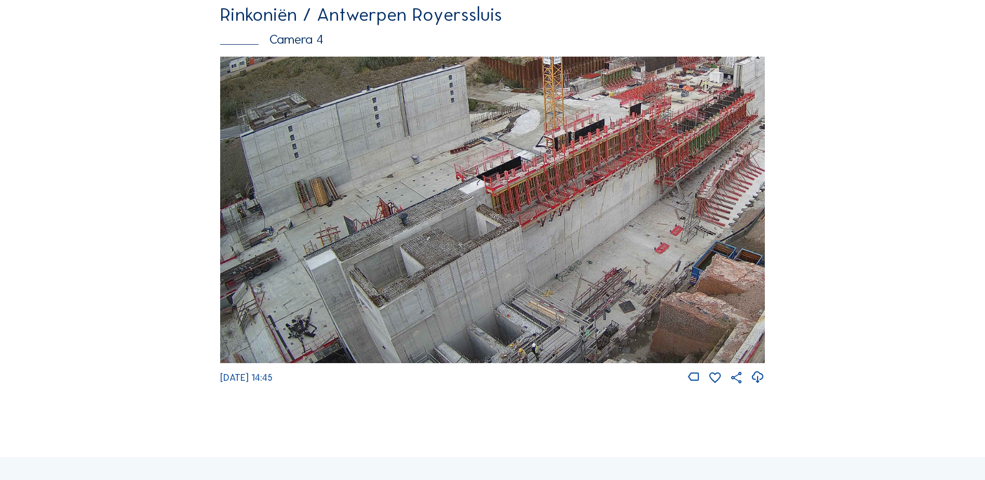
click at [524, 56] on div "Rinkoniën / Antwerpen Royerssluis Camera 4 [DATE] 14:45" at bounding box center [492, 195] width 545 height 380
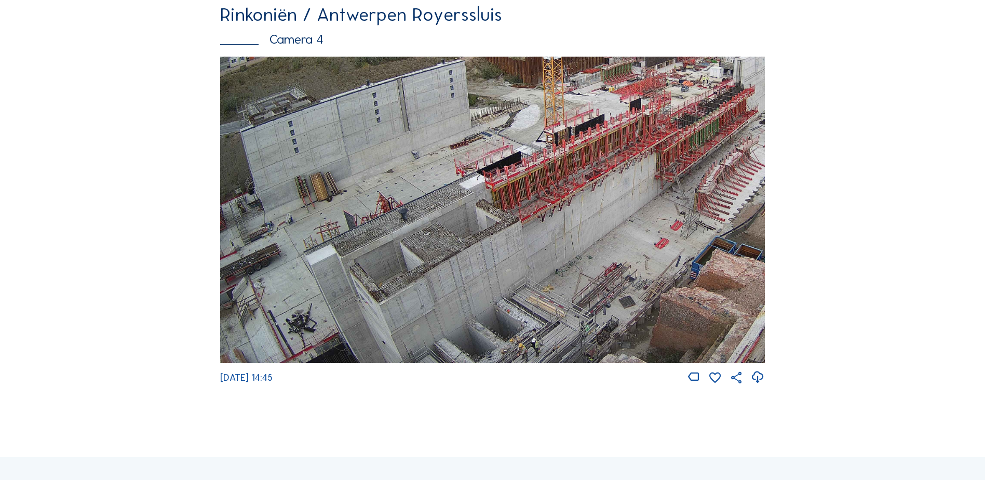
click at [478, 212] on img at bounding box center [492, 210] width 545 height 306
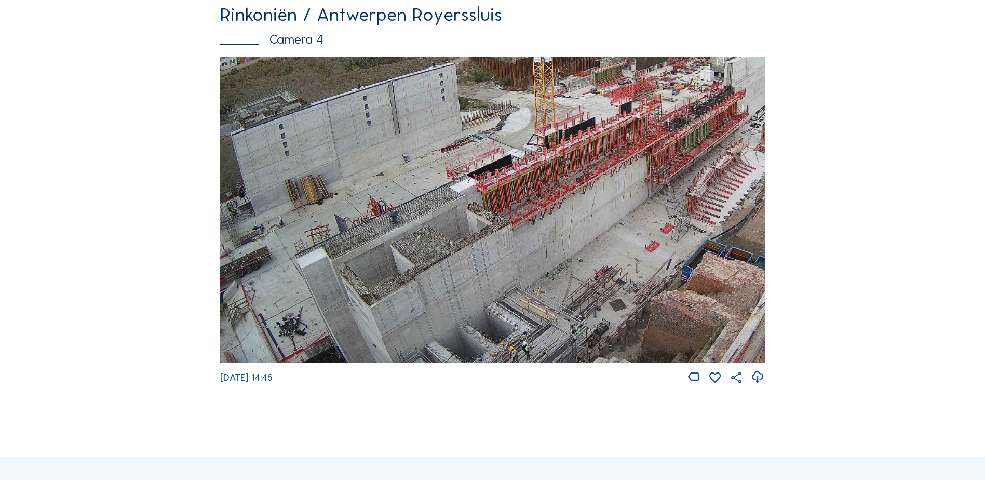
click at [428, 268] on img at bounding box center [492, 210] width 545 height 306
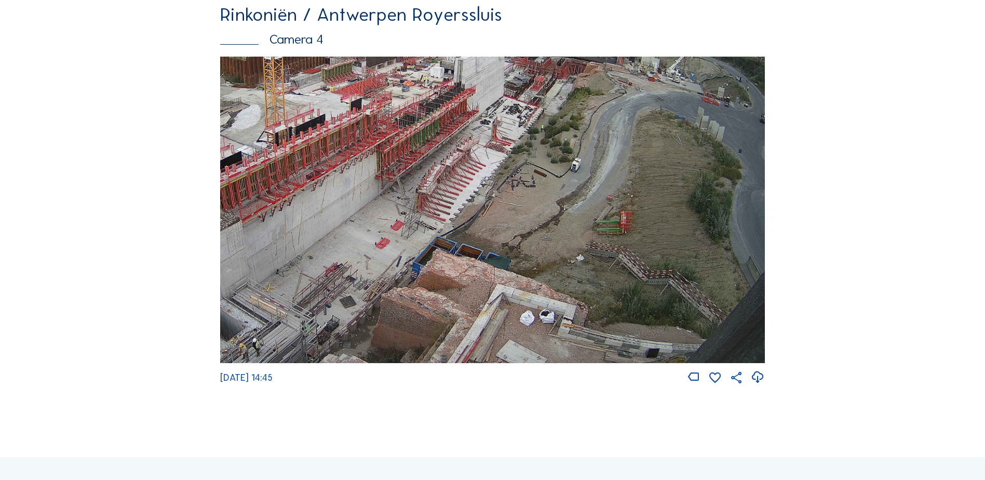
click at [536, 175] on img at bounding box center [492, 210] width 545 height 306
click at [541, 170] on img at bounding box center [492, 210] width 545 height 306
click at [593, 353] on img at bounding box center [492, 210] width 545 height 306
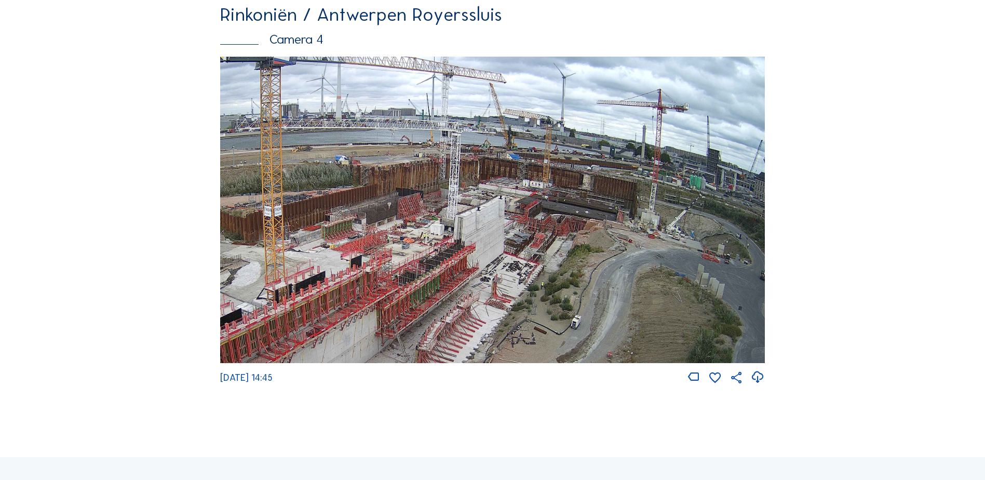
click at [576, 259] on img at bounding box center [492, 210] width 545 height 306
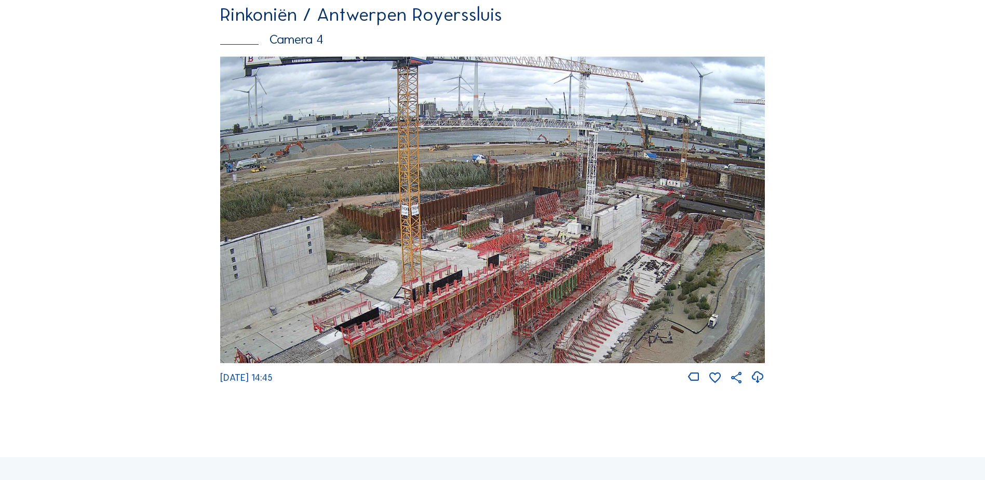
click at [598, 236] on img at bounding box center [492, 210] width 545 height 306
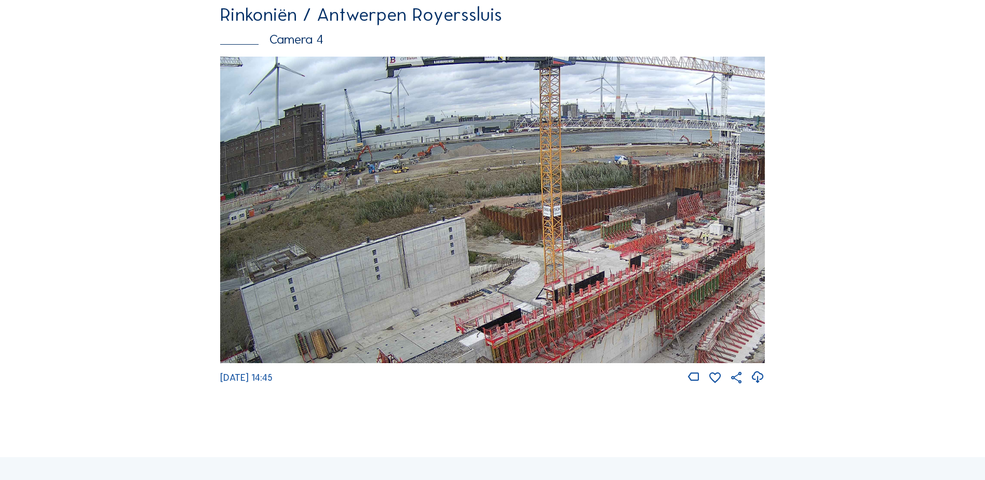
click at [630, 258] on img at bounding box center [492, 210] width 545 height 306
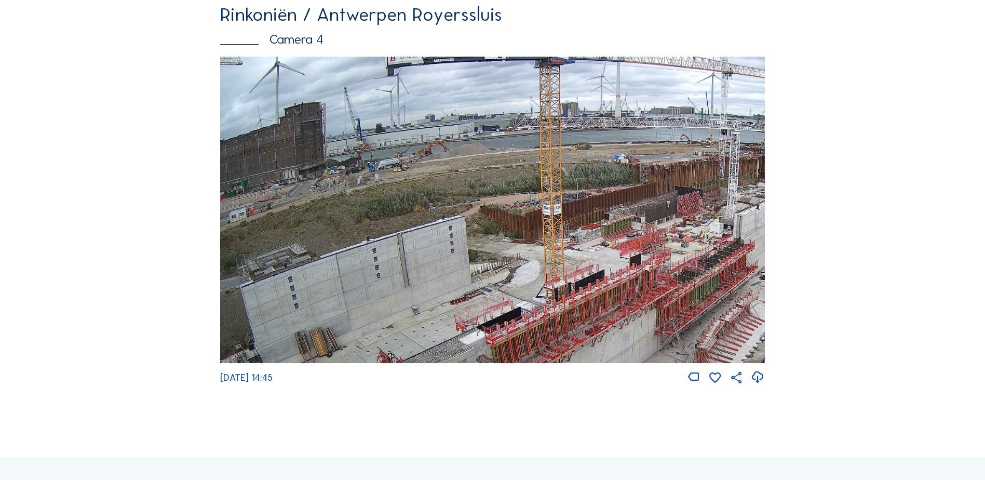
click at [616, 296] on img at bounding box center [492, 210] width 545 height 306
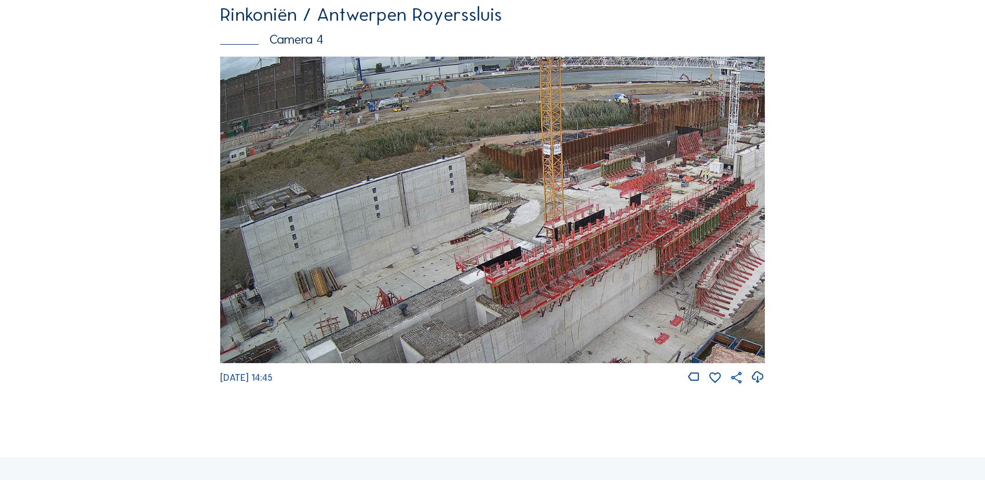
click at [528, 249] on img at bounding box center [492, 210] width 545 height 306
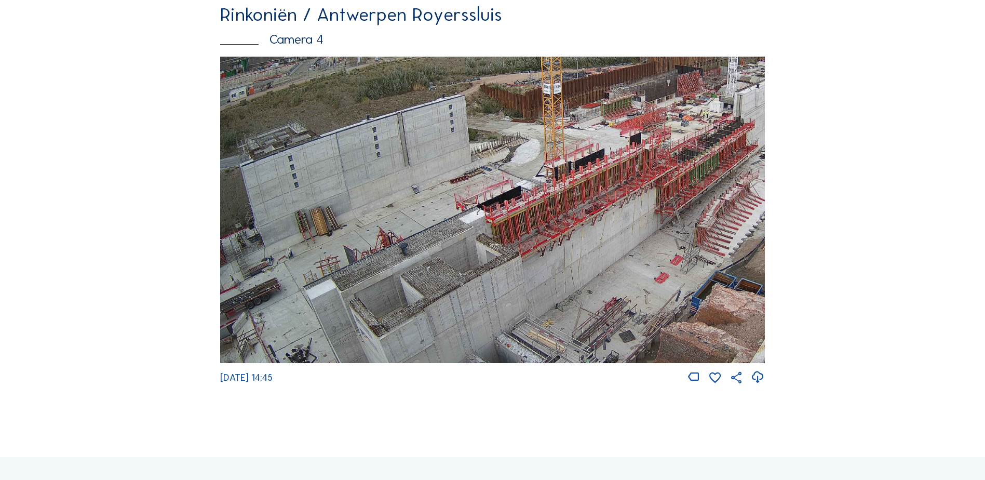
click at [520, 250] on img at bounding box center [492, 210] width 545 height 306
click at [529, 202] on img at bounding box center [492, 210] width 545 height 306
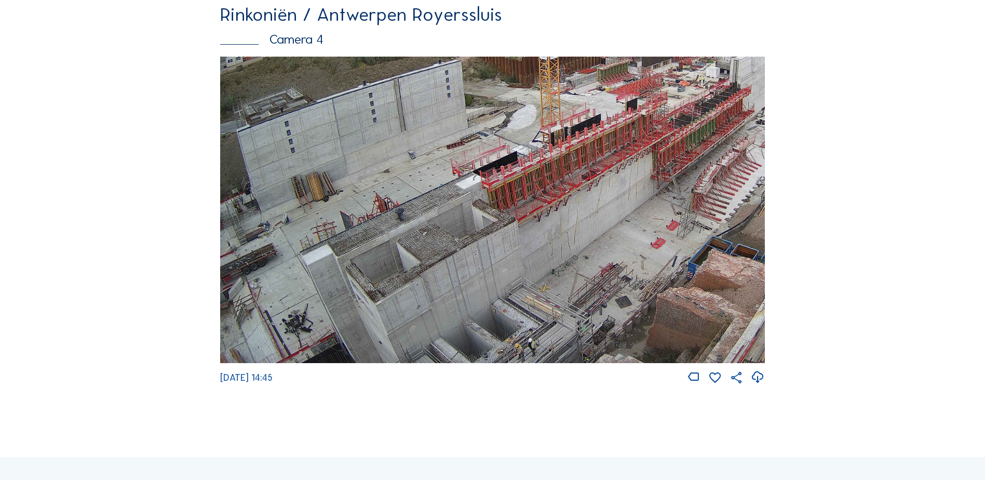
click at [562, 199] on img at bounding box center [492, 210] width 545 height 306
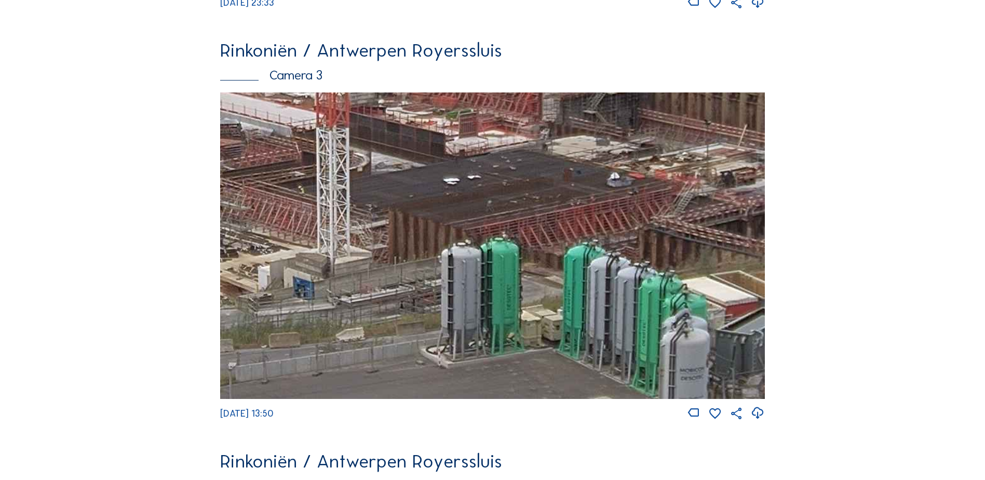
scroll to position [1351, 0]
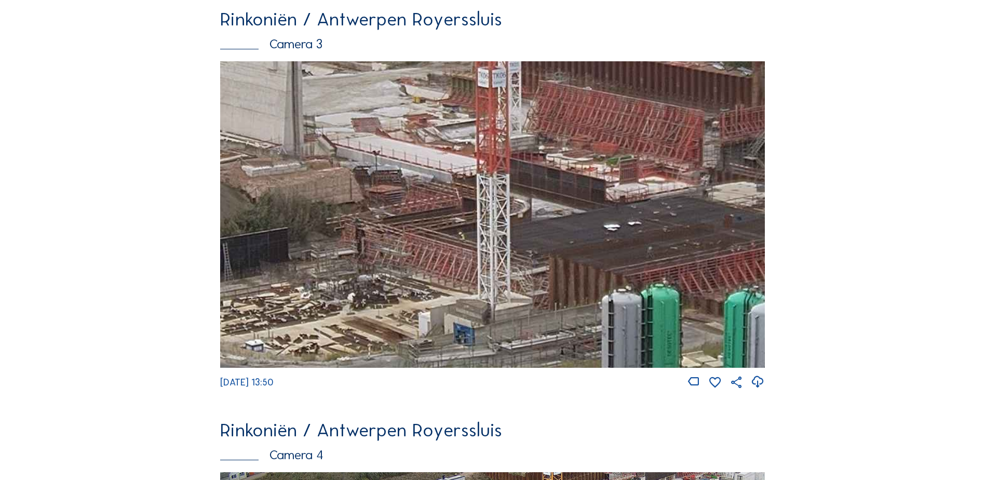
click at [570, 274] on img at bounding box center [492, 214] width 545 height 306
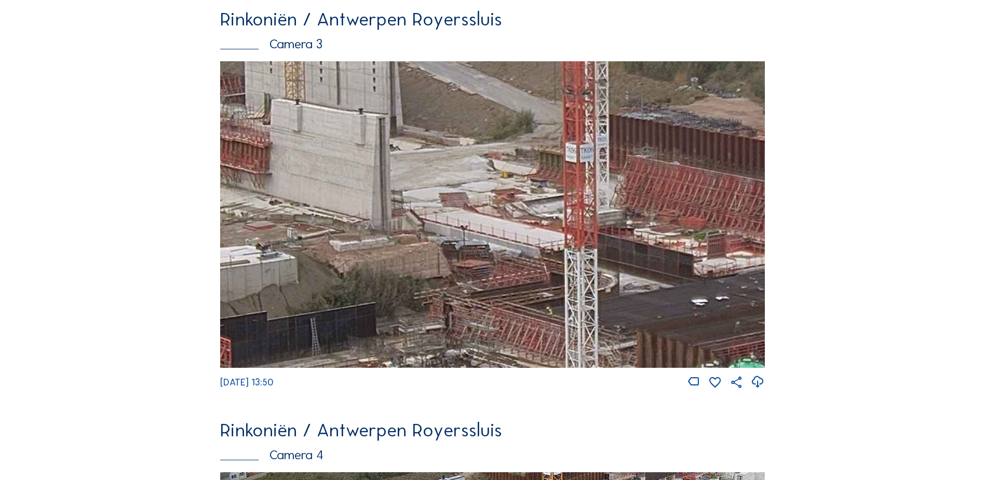
click at [556, 291] on img at bounding box center [492, 214] width 545 height 306
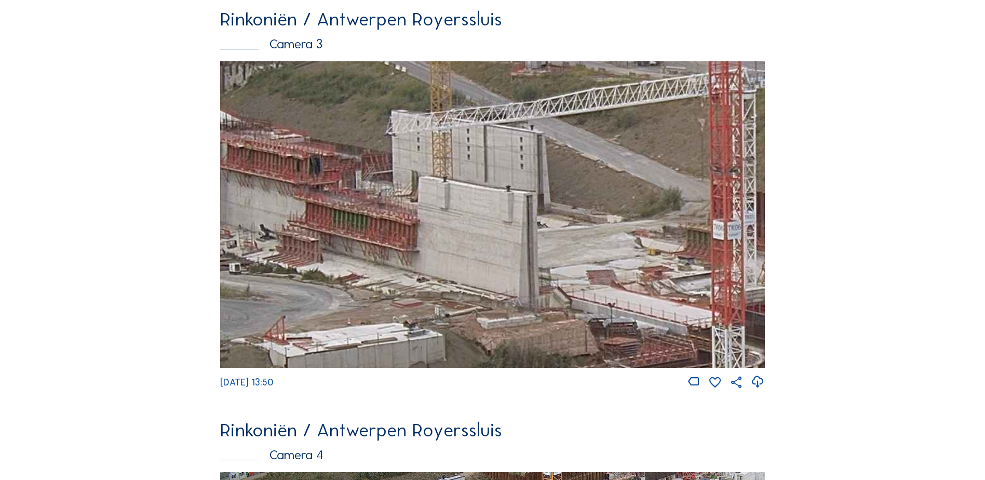
click at [561, 246] on img at bounding box center [492, 214] width 545 height 306
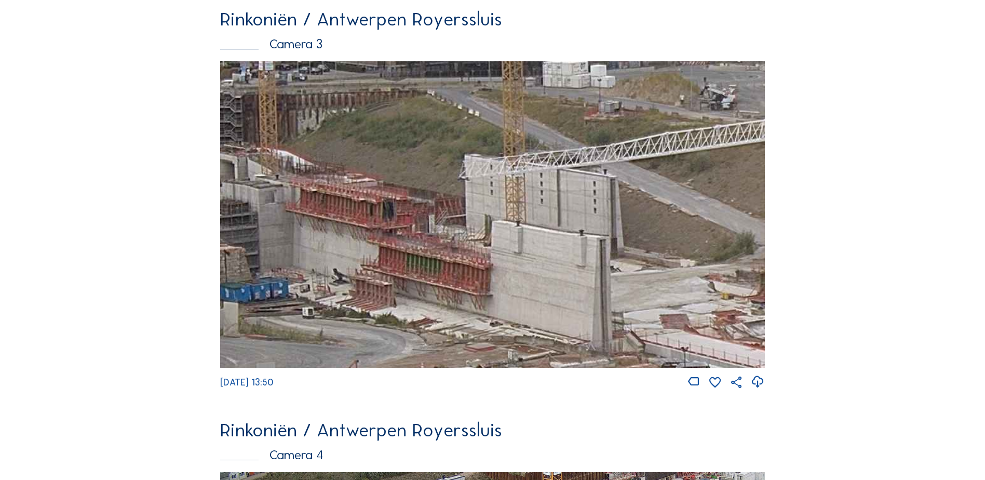
click at [508, 258] on img at bounding box center [492, 214] width 545 height 306
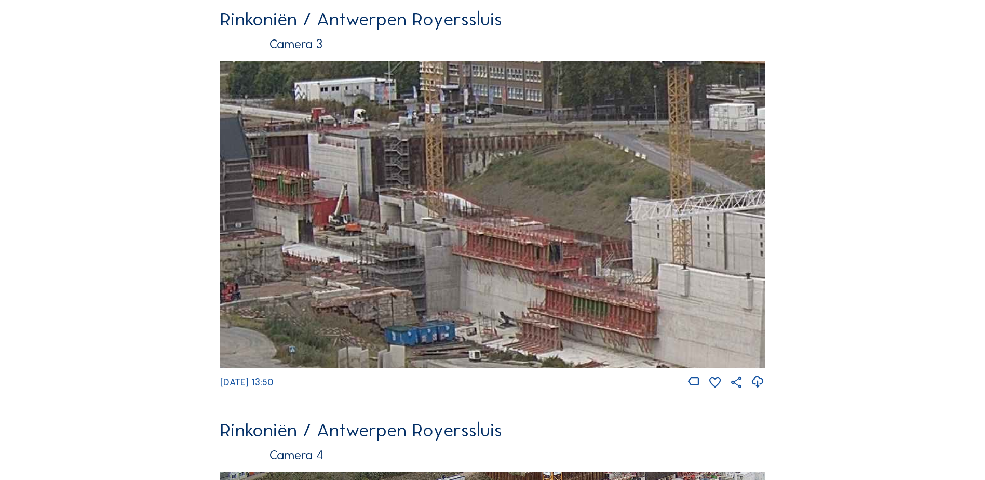
click at [509, 259] on img at bounding box center [492, 214] width 545 height 306
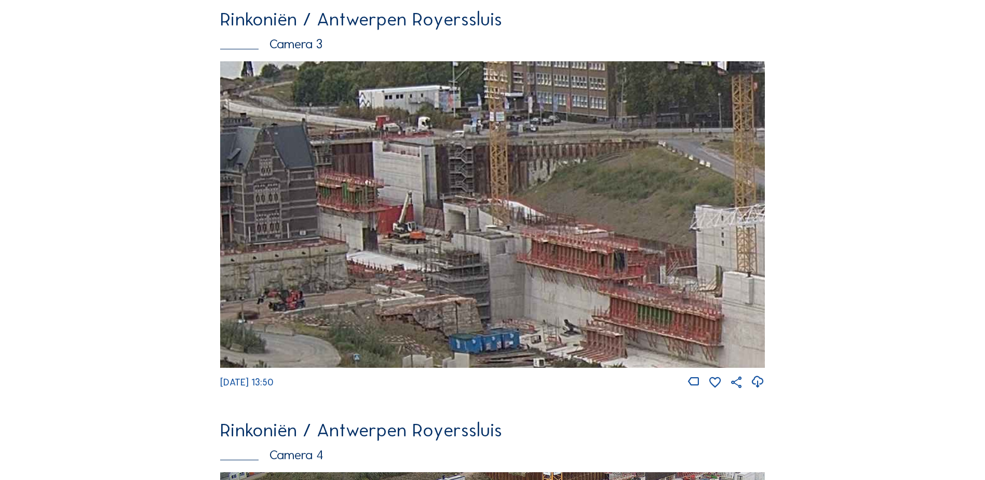
click at [507, 252] on img at bounding box center [492, 214] width 545 height 306
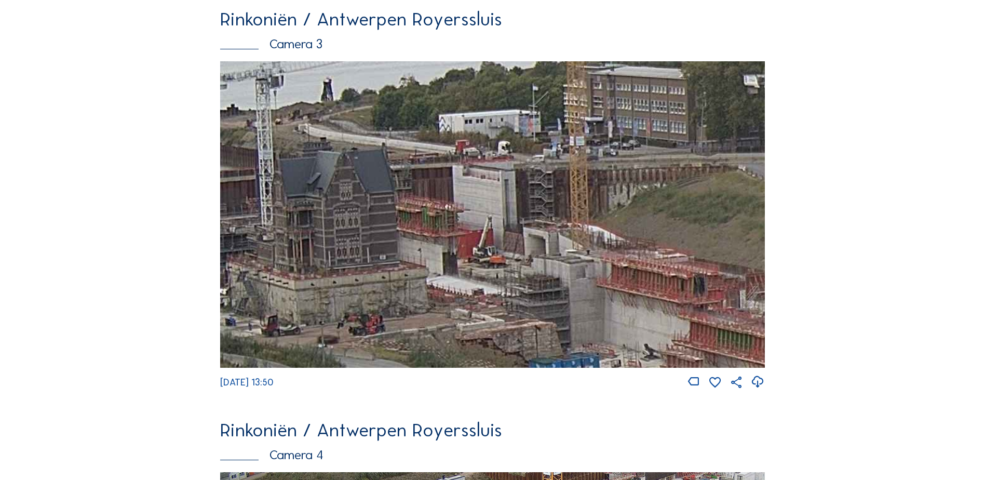
click at [459, 255] on img at bounding box center [492, 214] width 545 height 306
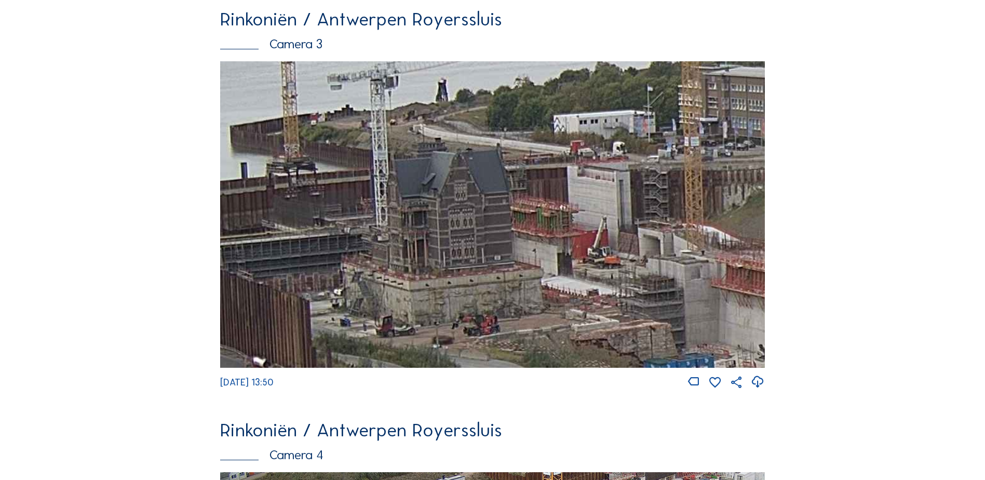
click at [471, 240] on img at bounding box center [492, 214] width 545 height 306
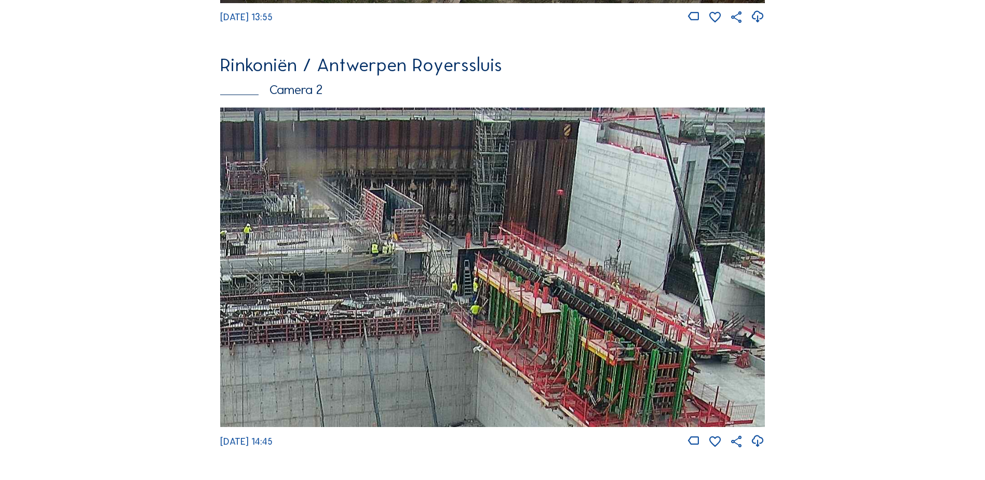
scroll to position [572, 0]
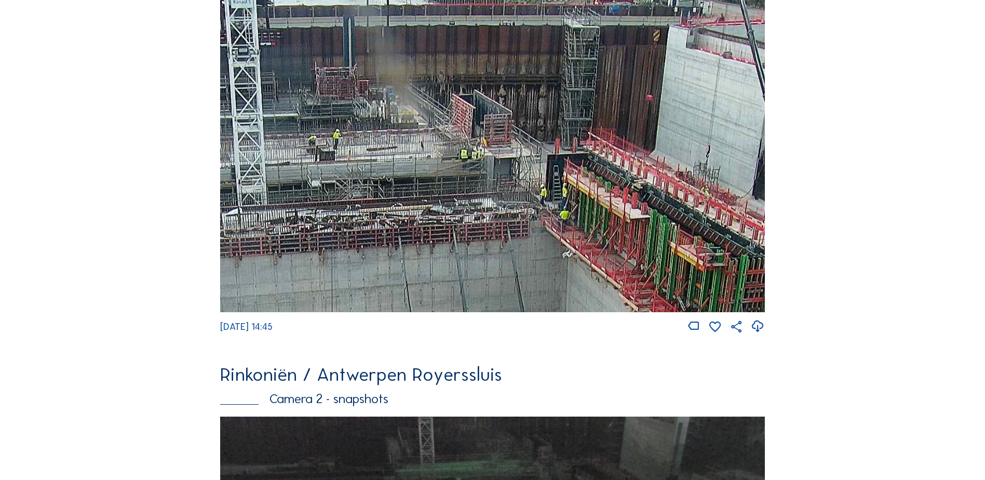
click at [540, 257] on img at bounding box center [492, 152] width 545 height 319
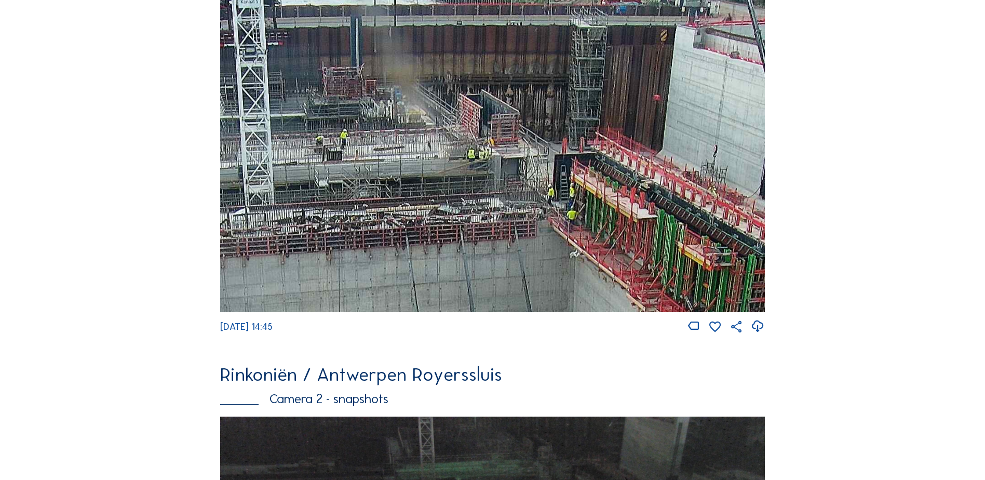
click at [446, 225] on img at bounding box center [492, 152] width 545 height 319
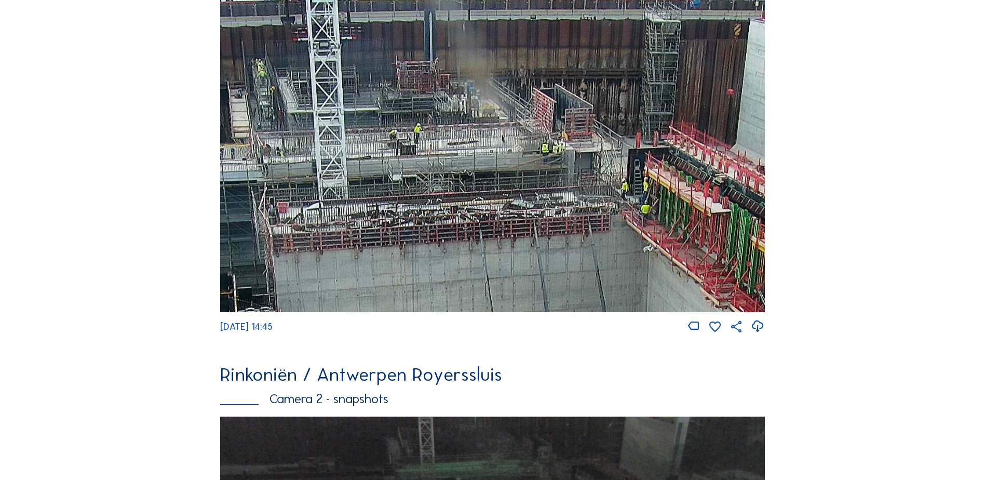
click at [400, 206] on img at bounding box center [492, 152] width 545 height 319
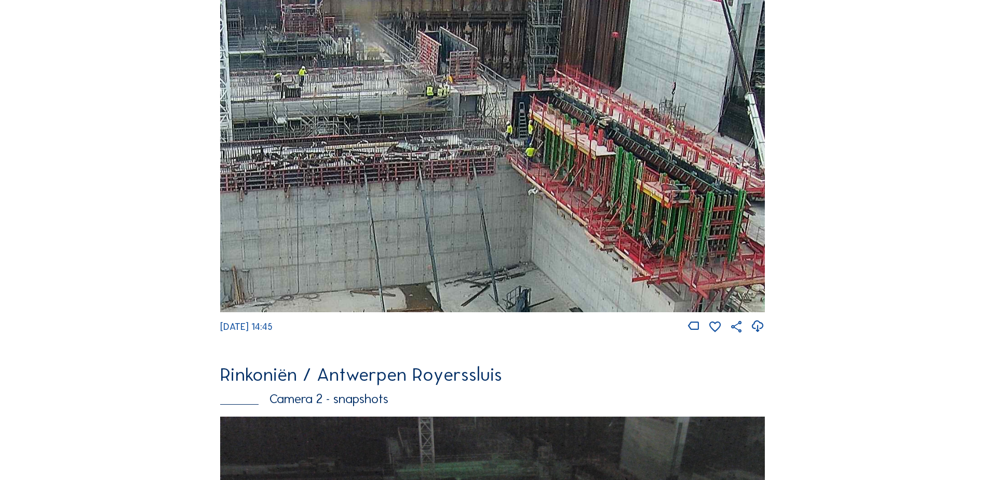
click at [444, 203] on img at bounding box center [492, 152] width 545 height 319
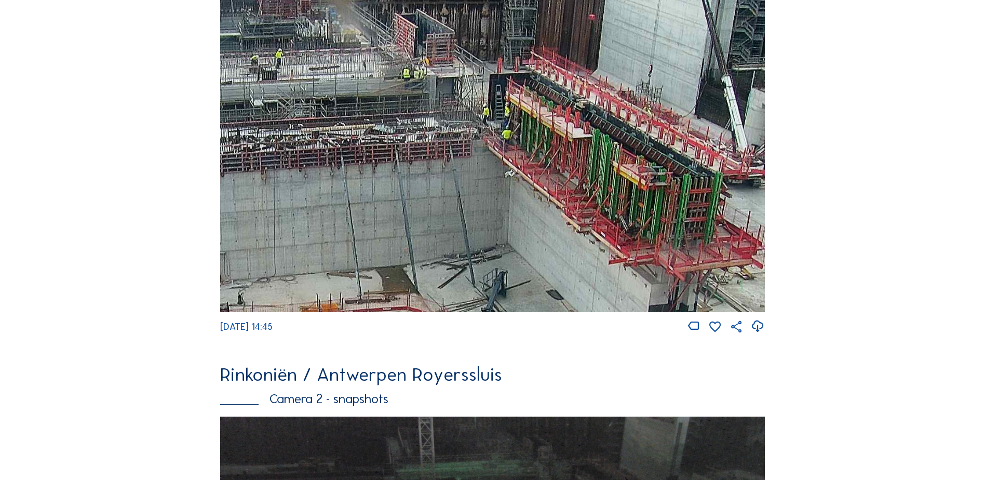
click at [611, 269] on img at bounding box center [492, 152] width 545 height 319
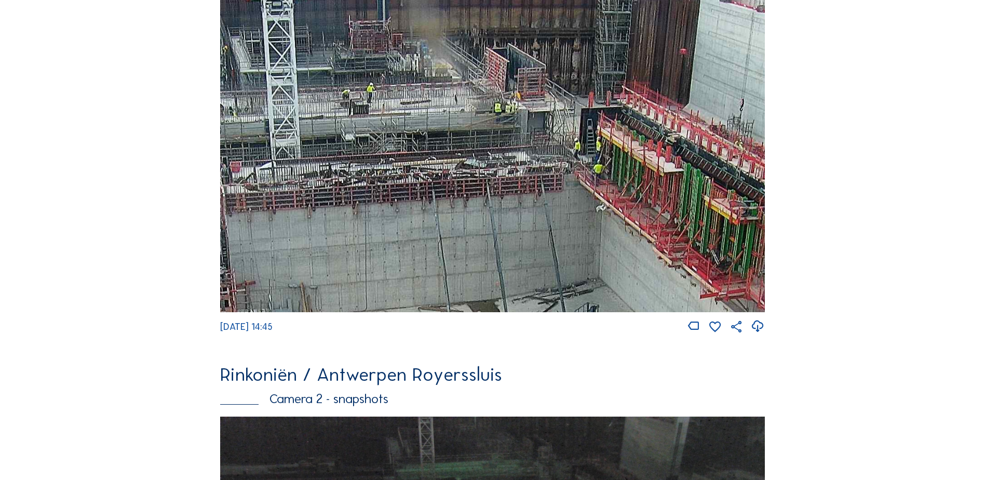
click at [624, 262] on img at bounding box center [492, 152] width 545 height 319
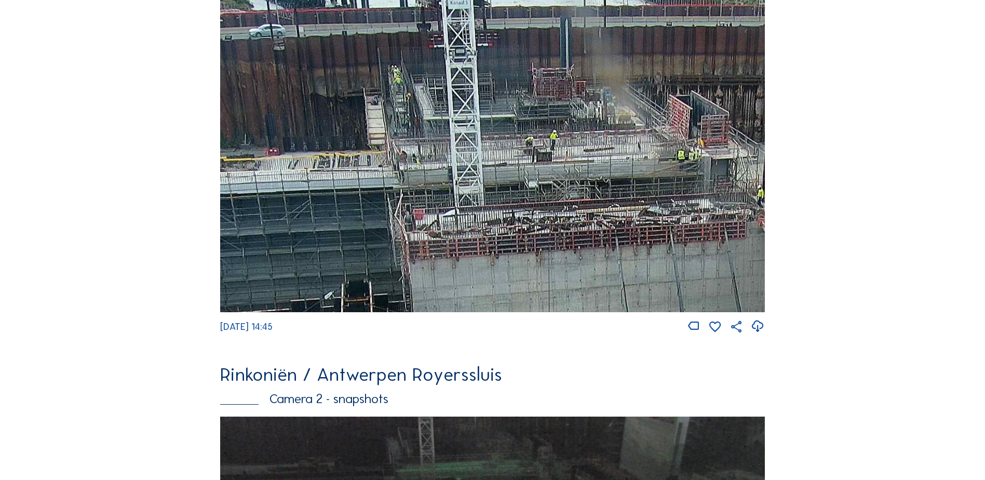
click at [508, 146] on img at bounding box center [492, 152] width 545 height 319
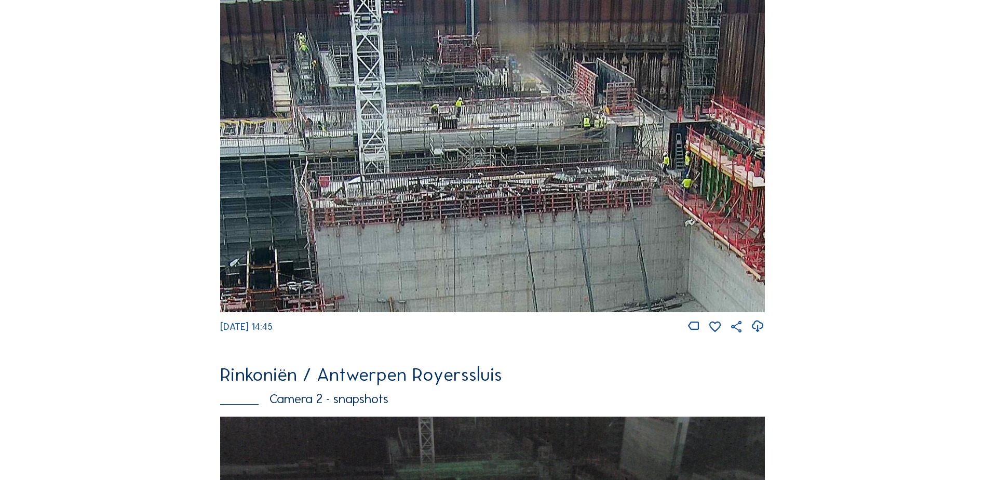
click at [585, 180] on img at bounding box center [492, 152] width 545 height 319
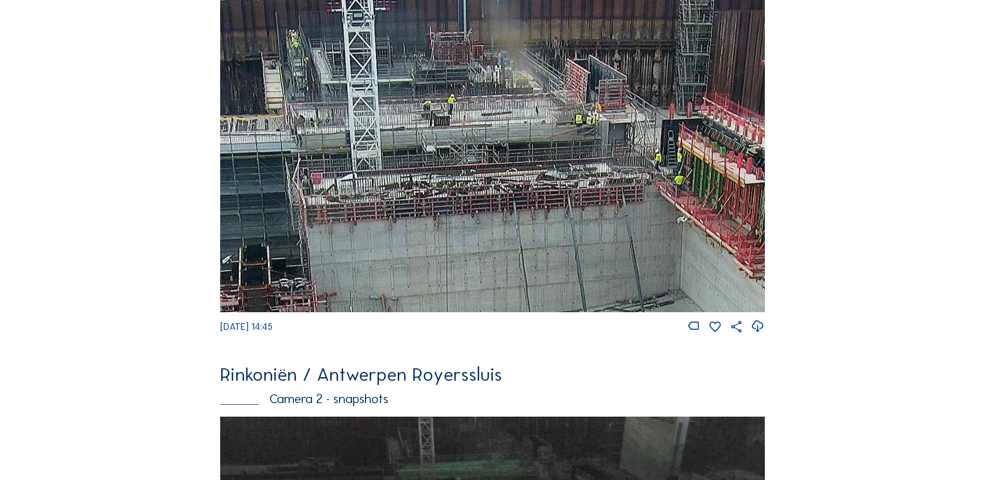
click at [630, 188] on img at bounding box center [492, 152] width 545 height 319
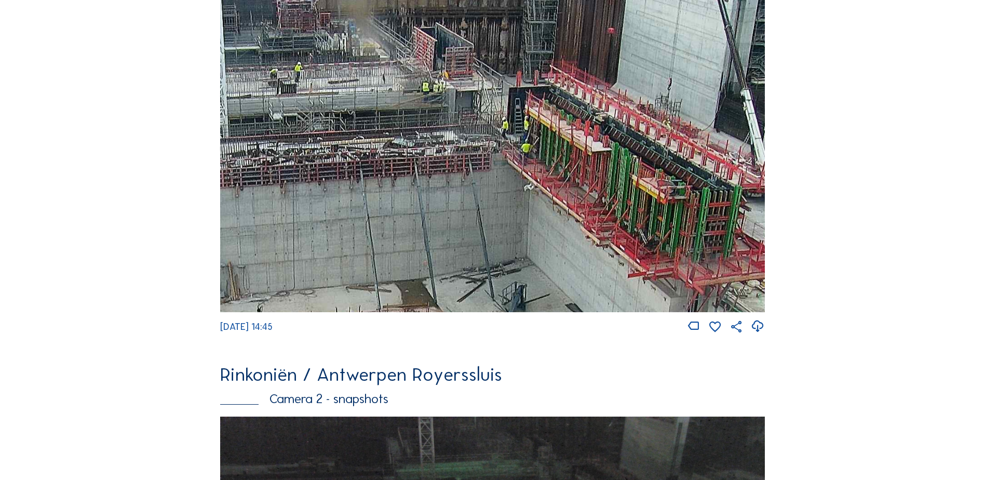
click at [607, 232] on img at bounding box center [492, 152] width 545 height 319
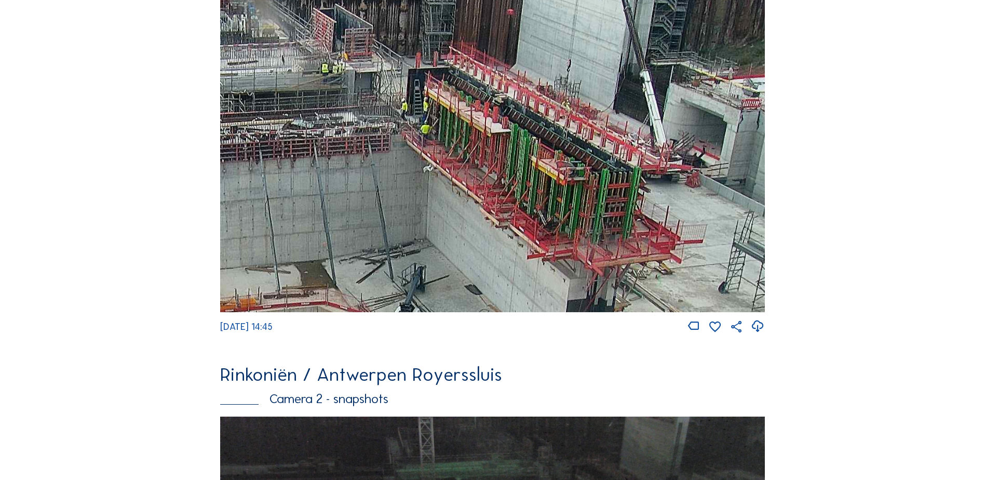
click at [614, 195] on img at bounding box center [492, 152] width 545 height 319
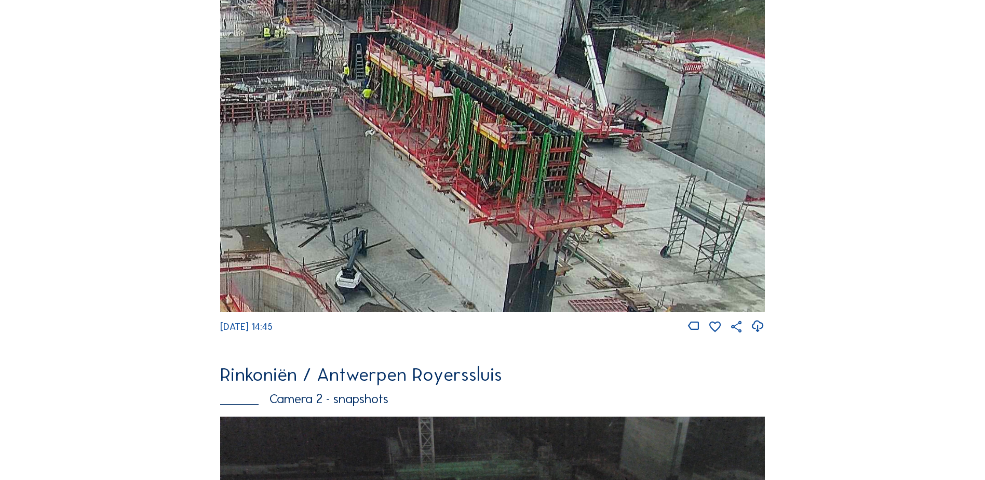
click at [586, 192] on img at bounding box center [492, 152] width 545 height 319
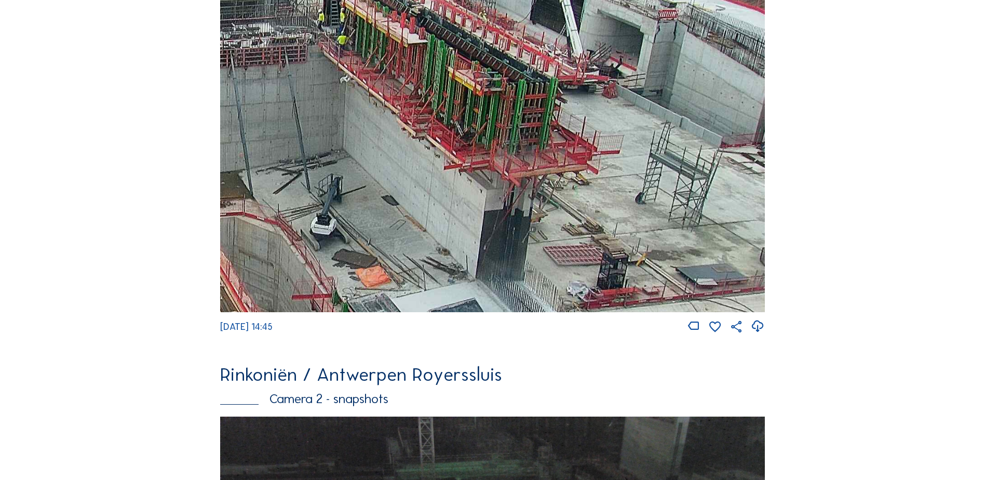
click at [525, 161] on img at bounding box center [492, 152] width 545 height 319
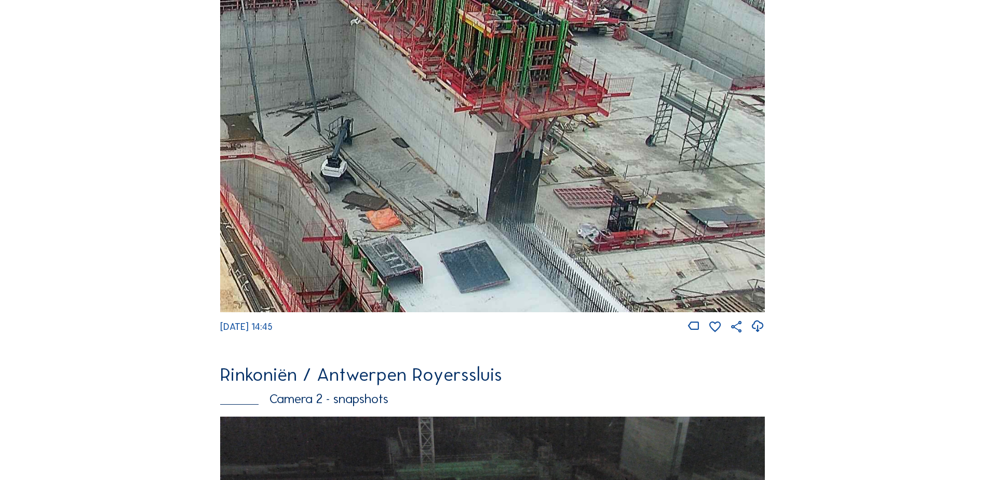
click at [493, 171] on img at bounding box center [492, 152] width 545 height 319
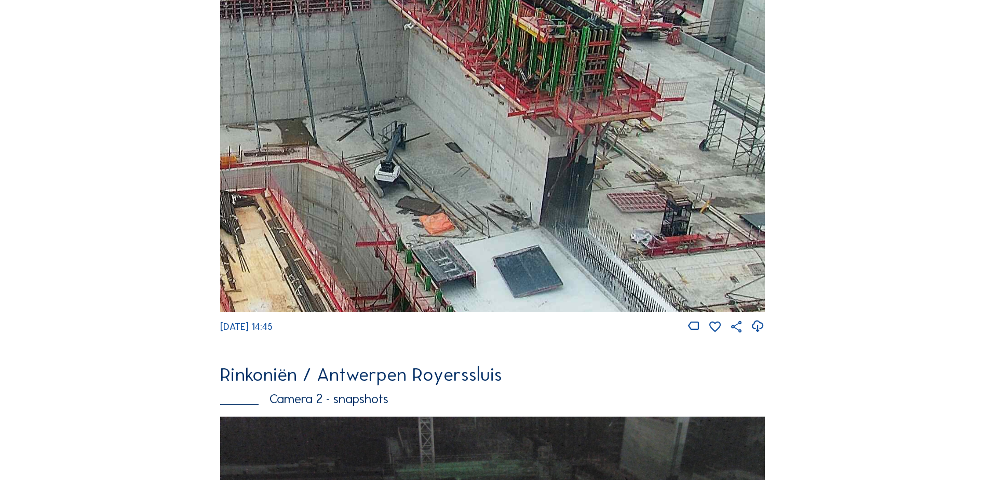
click at [464, 259] on img at bounding box center [492, 152] width 545 height 319
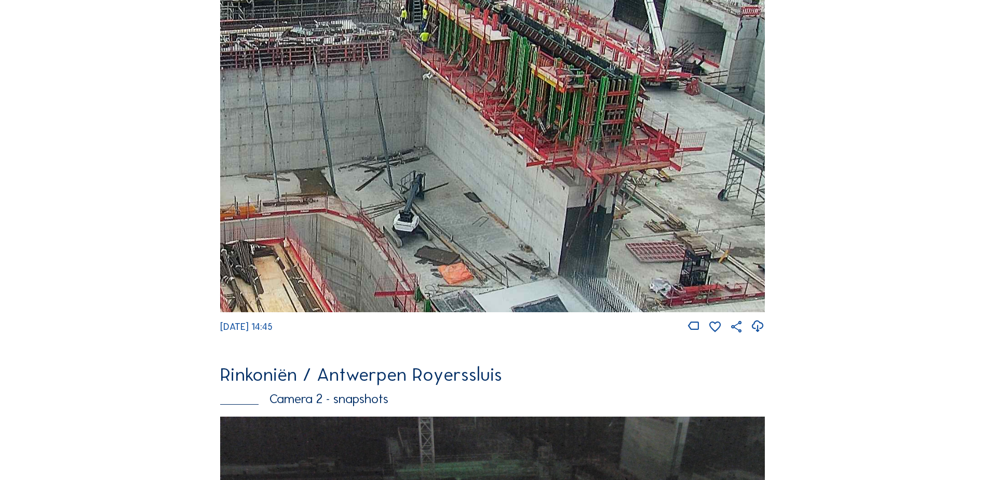
click at [426, 236] on img at bounding box center [492, 152] width 545 height 319
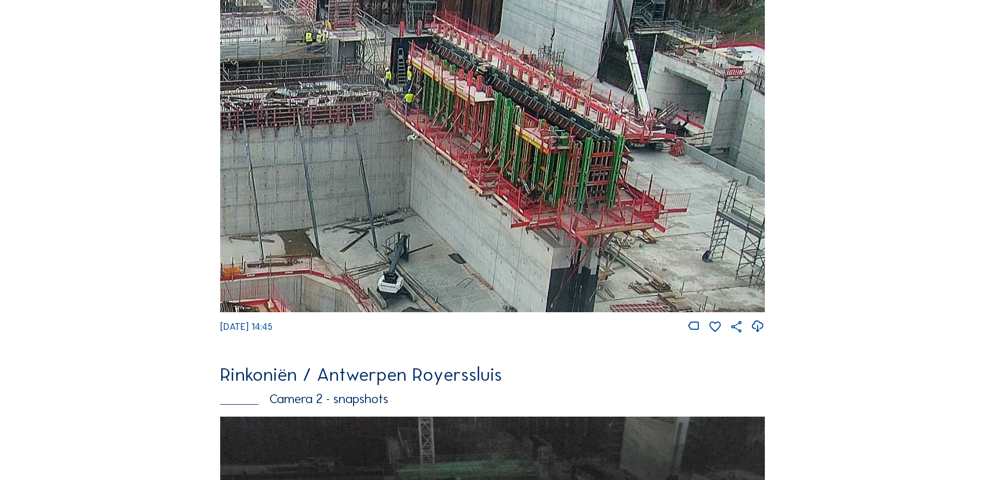
click at [481, 234] on img at bounding box center [492, 152] width 545 height 319
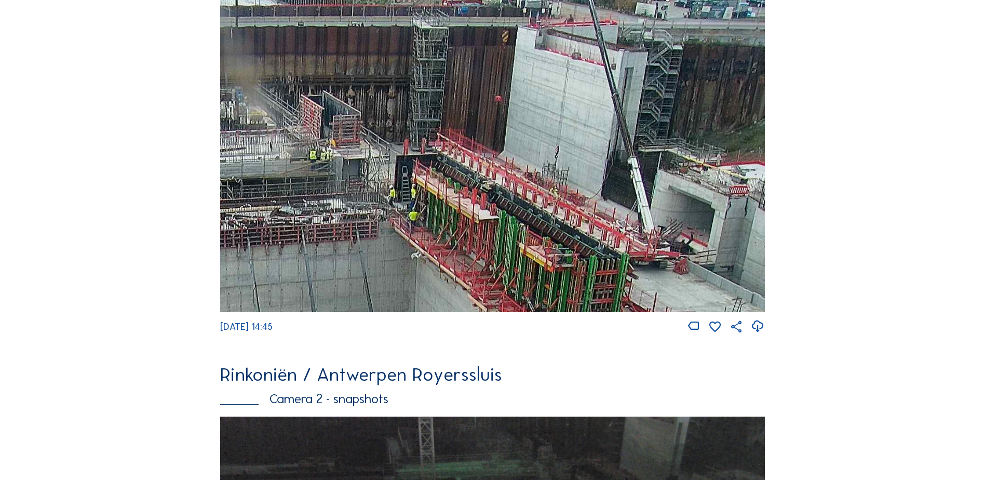
click at [510, 250] on img at bounding box center [492, 152] width 545 height 319
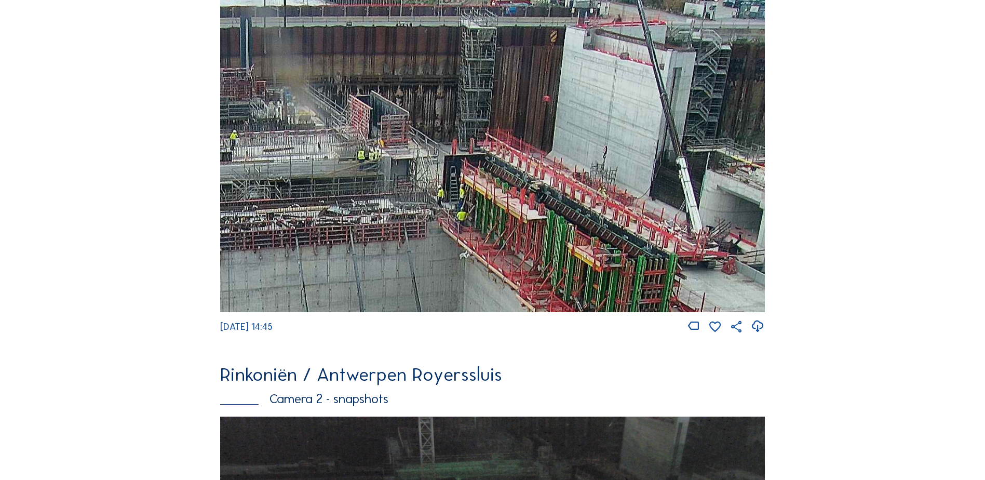
click at [561, 228] on img at bounding box center [492, 152] width 545 height 319
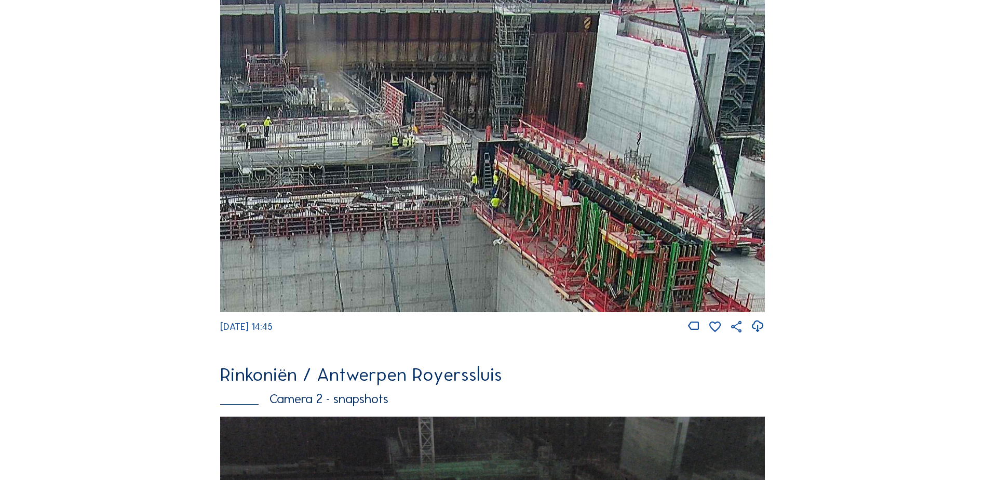
click at [569, 183] on img at bounding box center [492, 152] width 545 height 319
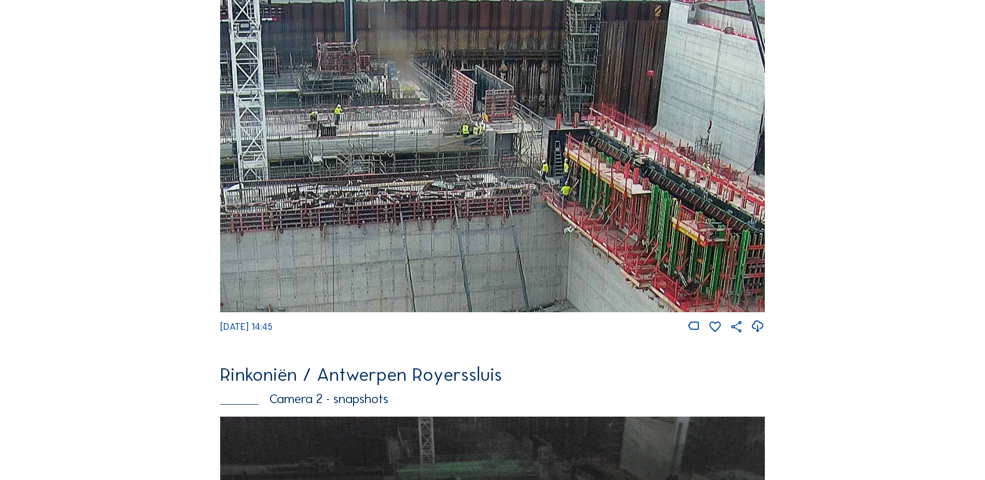
click at [527, 204] on img at bounding box center [492, 152] width 545 height 319
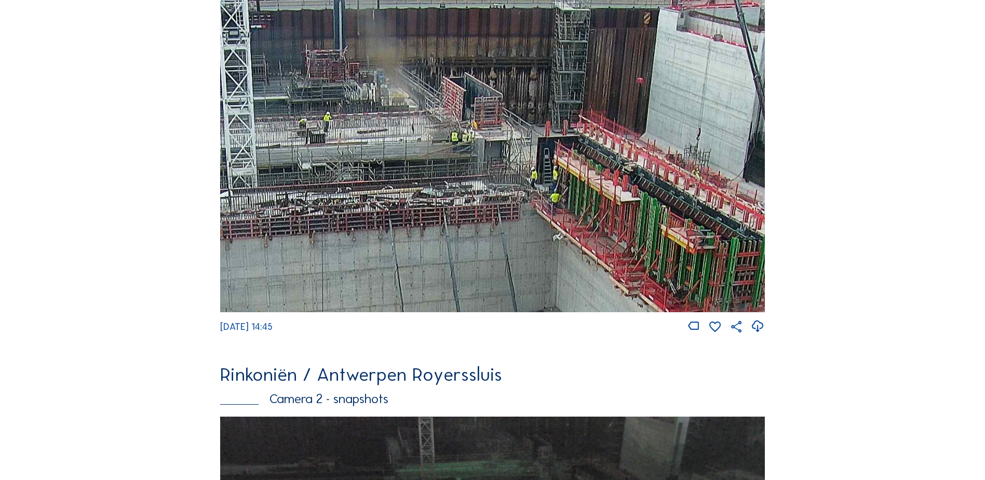
click at [329, 175] on img at bounding box center [492, 152] width 545 height 319
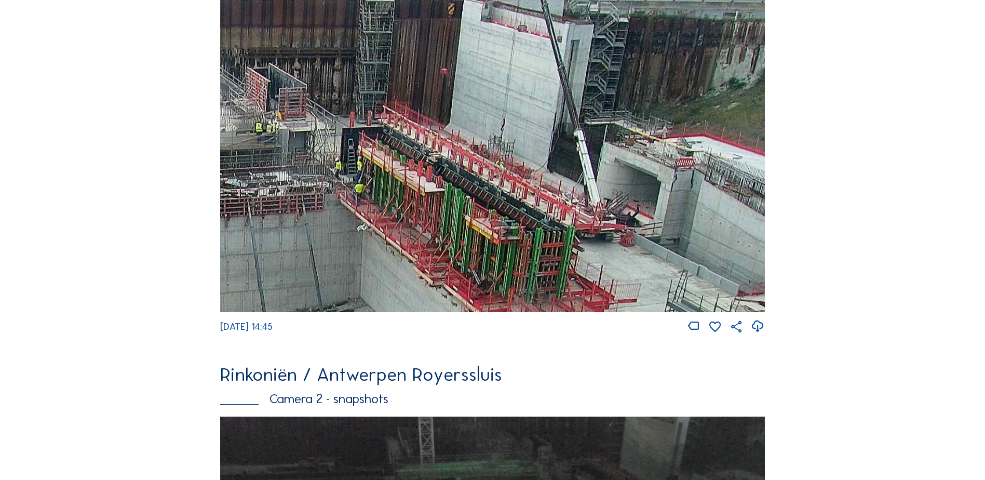
drag, startPoint x: 434, startPoint y: 231, endPoint x: 487, endPoint y: 174, distance: 77.9
click at [487, 174] on img at bounding box center [492, 152] width 545 height 319
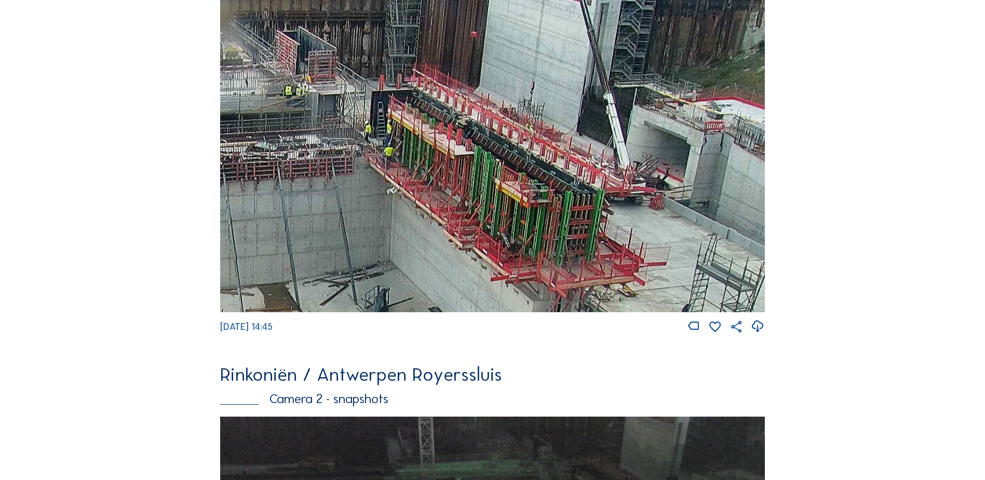
drag, startPoint x: 410, startPoint y: 192, endPoint x: 495, endPoint y: 190, distance: 85.2
click at [495, 190] on img at bounding box center [492, 152] width 545 height 319
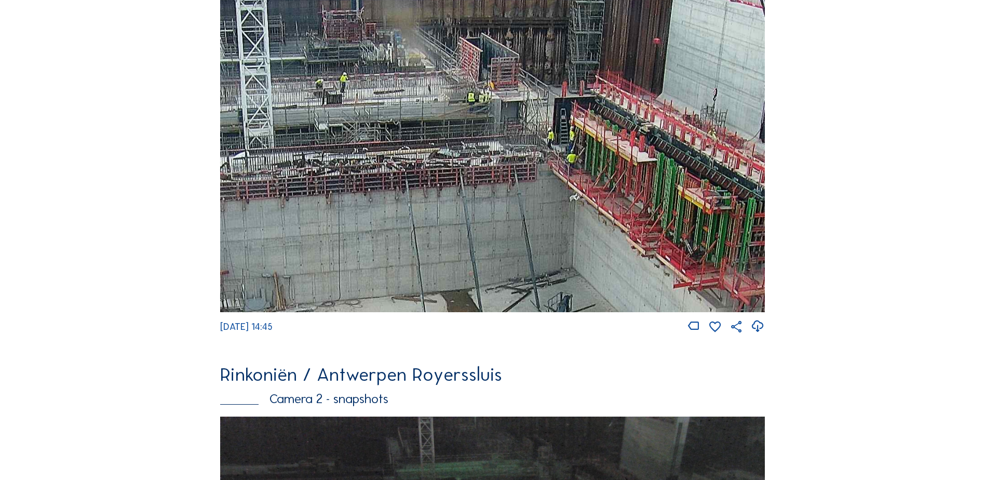
drag, startPoint x: 404, startPoint y: 207, endPoint x: 501, endPoint y: 215, distance: 98.0
click at [501, 215] on img at bounding box center [492, 152] width 545 height 319
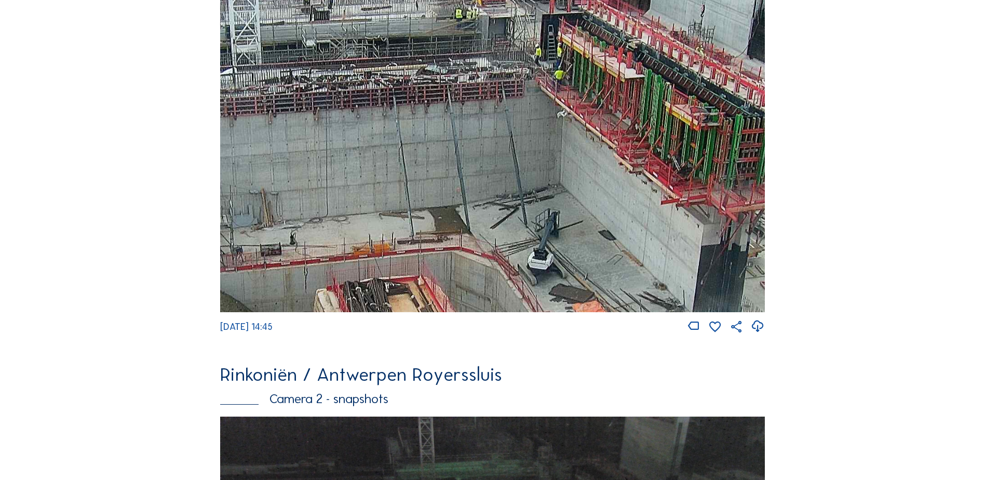
drag, startPoint x: 438, startPoint y: 173, endPoint x: 428, endPoint y: 140, distance: 34.3
click at [428, 140] on img at bounding box center [492, 152] width 545 height 319
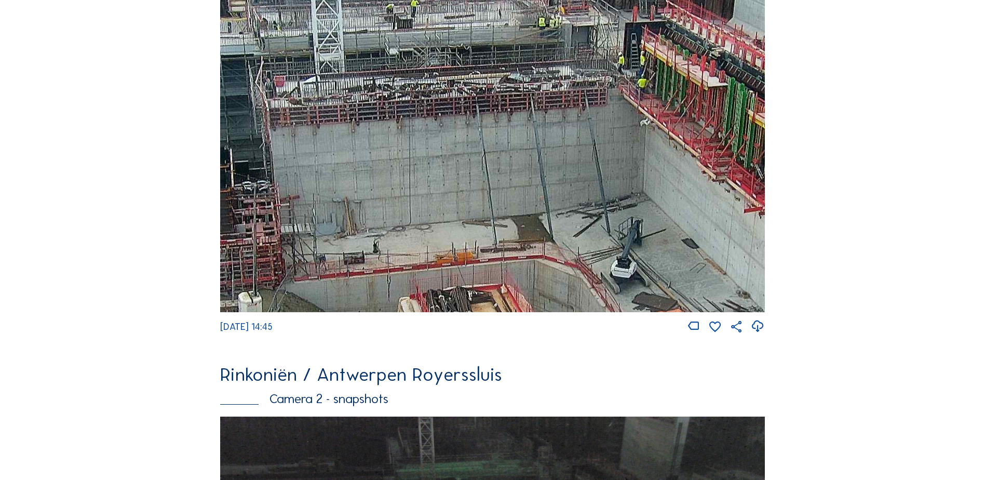
drag, startPoint x: 436, startPoint y: 210, endPoint x: 523, endPoint y: 230, distance: 89.6
click at [523, 230] on img at bounding box center [492, 152] width 545 height 319
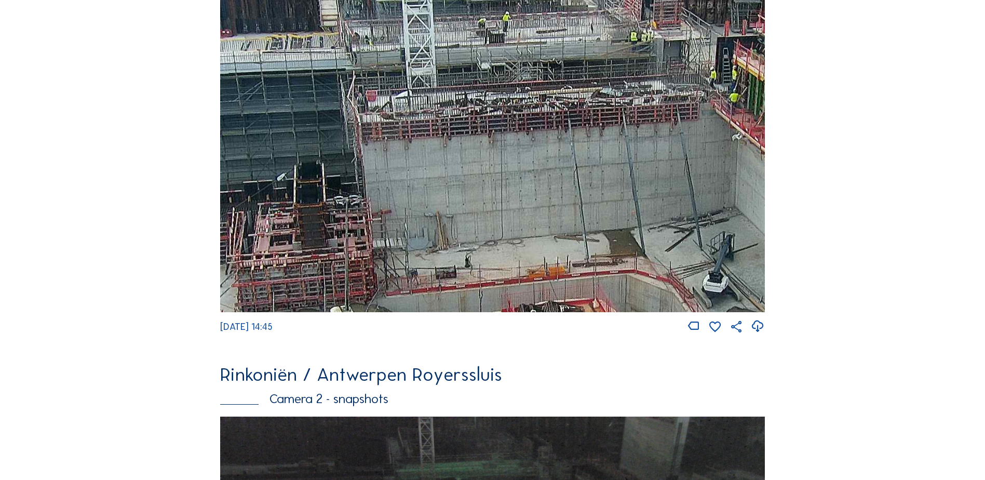
drag, startPoint x: 443, startPoint y: 214, endPoint x: 476, endPoint y: 220, distance: 34.3
click at [476, 220] on img at bounding box center [492, 152] width 545 height 319
drag, startPoint x: 369, startPoint y: 216, endPoint x: 525, endPoint y: 196, distance: 157.2
click at [525, 196] on img at bounding box center [492, 152] width 545 height 319
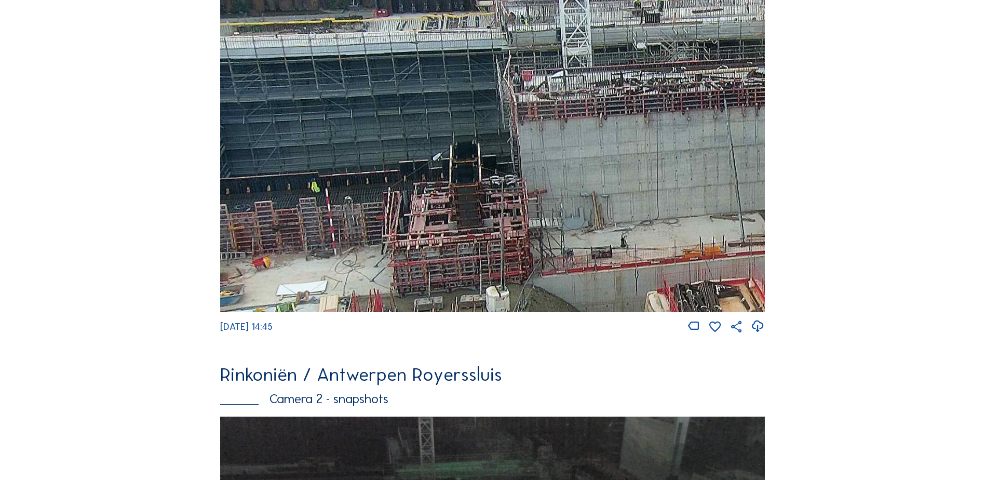
drag, startPoint x: 368, startPoint y: 180, endPoint x: 493, endPoint y: 140, distance: 130.8
click at [492, 140] on img at bounding box center [492, 152] width 545 height 319
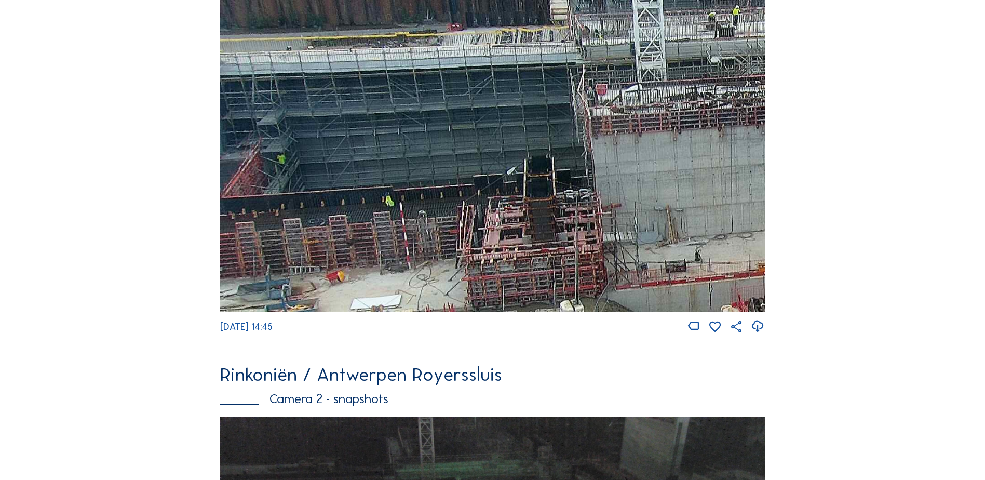
drag, startPoint x: 318, startPoint y: 181, endPoint x: 491, endPoint y: 233, distance: 180.6
click at [489, 231] on img at bounding box center [492, 152] width 545 height 319
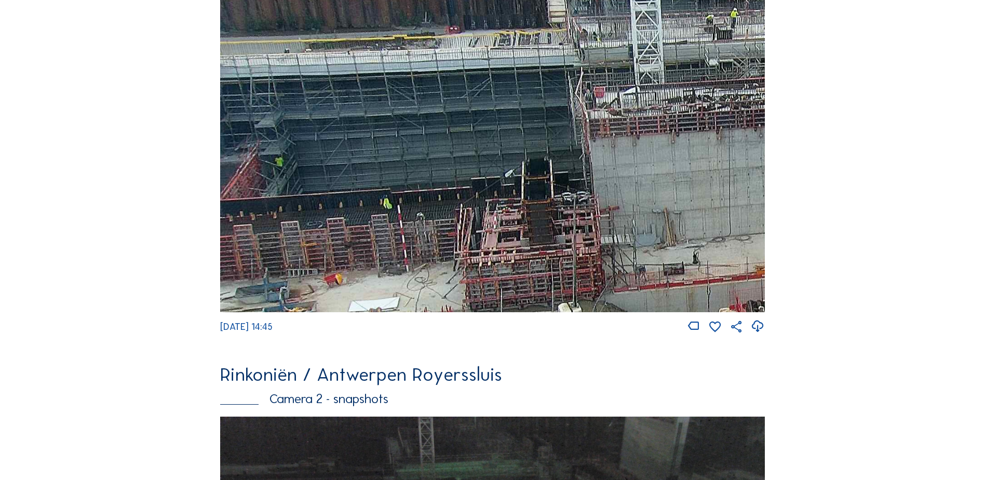
drag, startPoint x: 457, startPoint y: 158, endPoint x: 383, endPoint y: 220, distance: 97.0
click at [383, 220] on img at bounding box center [492, 152] width 545 height 319
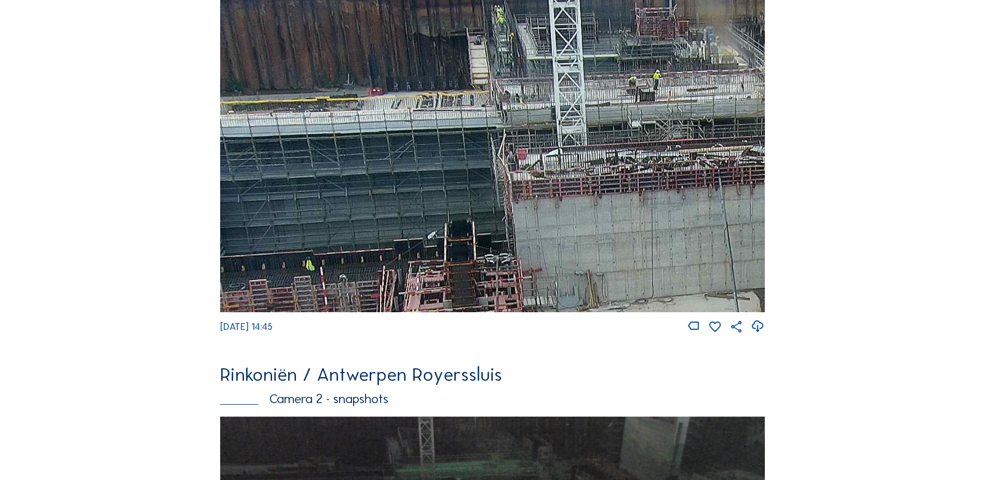
drag, startPoint x: 642, startPoint y: 172, endPoint x: 436, endPoint y: 142, distance: 207.8
click at [436, 142] on img at bounding box center [492, 152] width 545 height 319
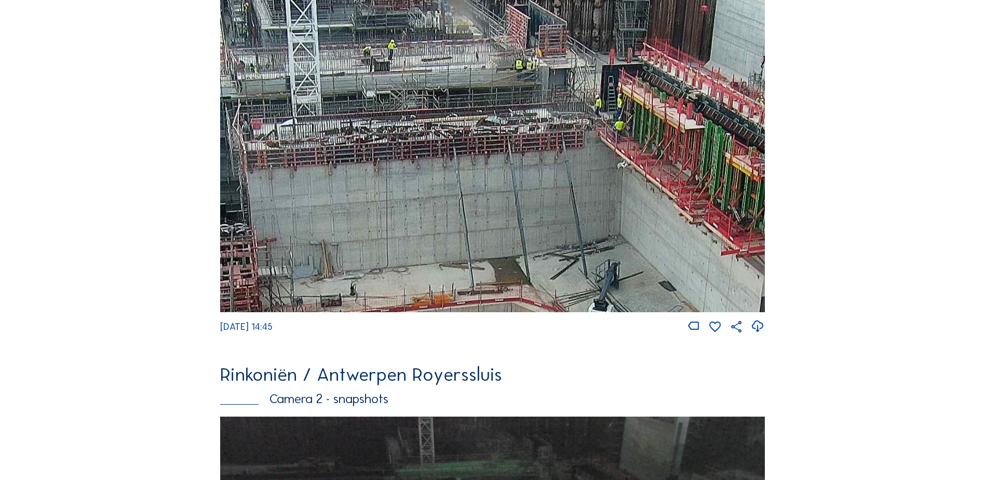
drag, startPoint x: 611, startPoint y: 148, endPoint x: 451, endPoint y: 126, distance: 161.4
click at [451, 126] on img at bounding box center [492, 152] width 545 height 319
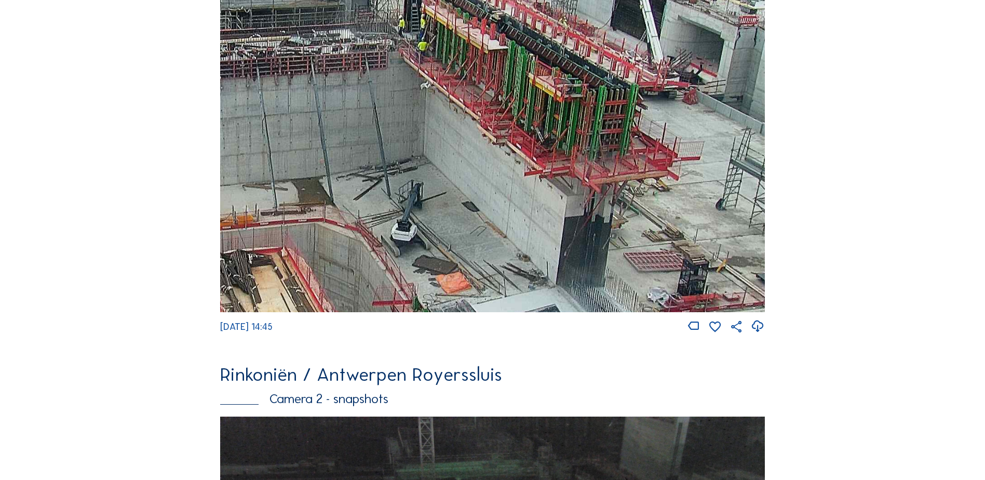
drag, startPoint x: 486, startPoint y: 139, endPoint x: 445, endPoint y: 91, distance: 63.0
click at [446, 91] on img at bounding box center [492, 152] width 545 height 319
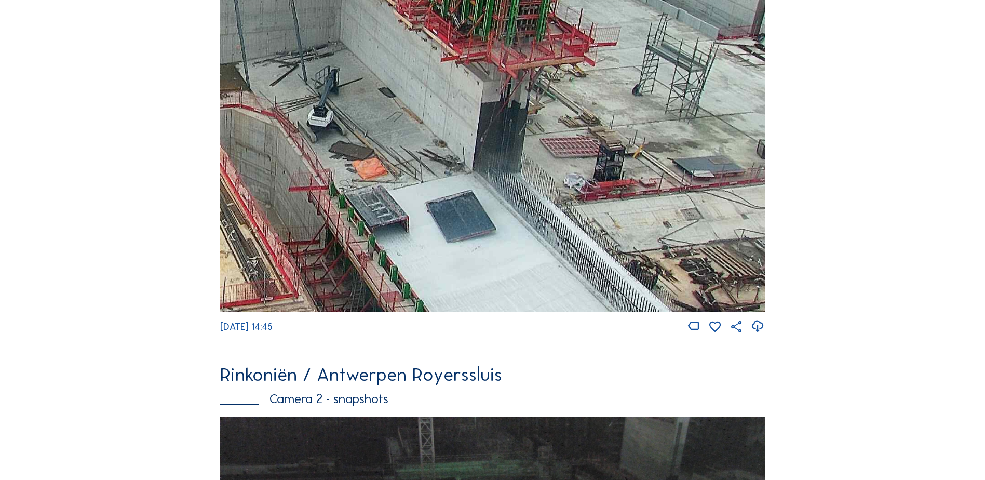
drag, startPoint x: 501, startPoint y: 123, endPoint x: 495, endPoint y: 114, distance: 10.4
click at [490, 110] on img at bounding box center [492, 152] width 545 height 319
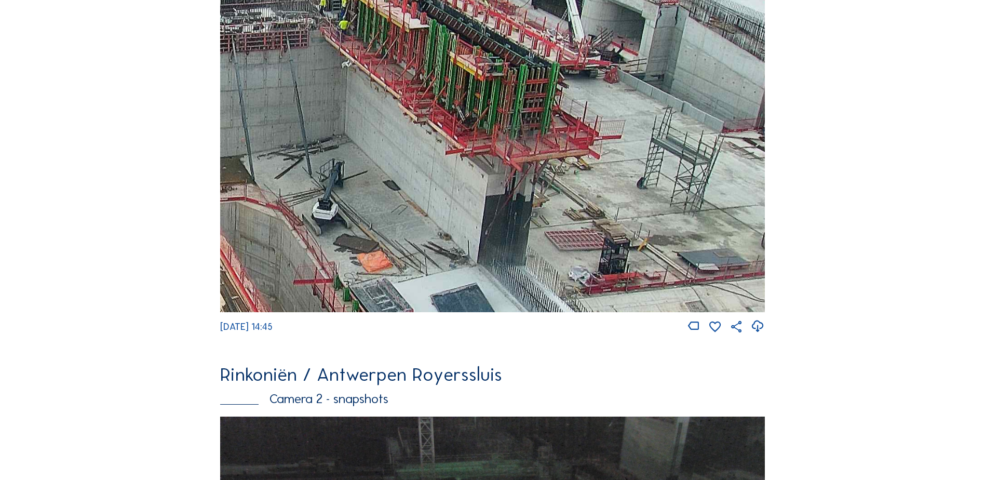
drag, startPoint x: 573, startPoint y: 113, endPoint x: 572, endPoint y: 231, distance: 117.9
click at [575, 242] on img at bounding box center [492, 152] width 545 height 319
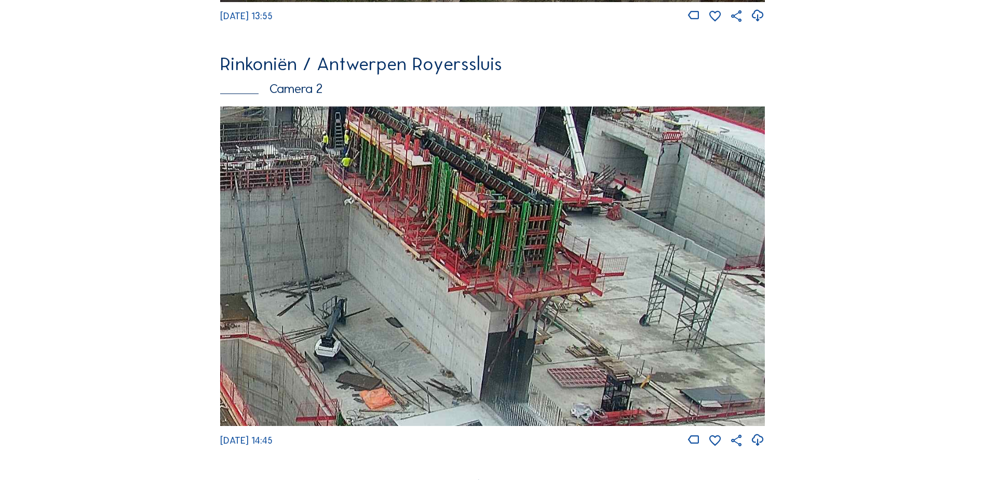
scroll to position [468, 0]
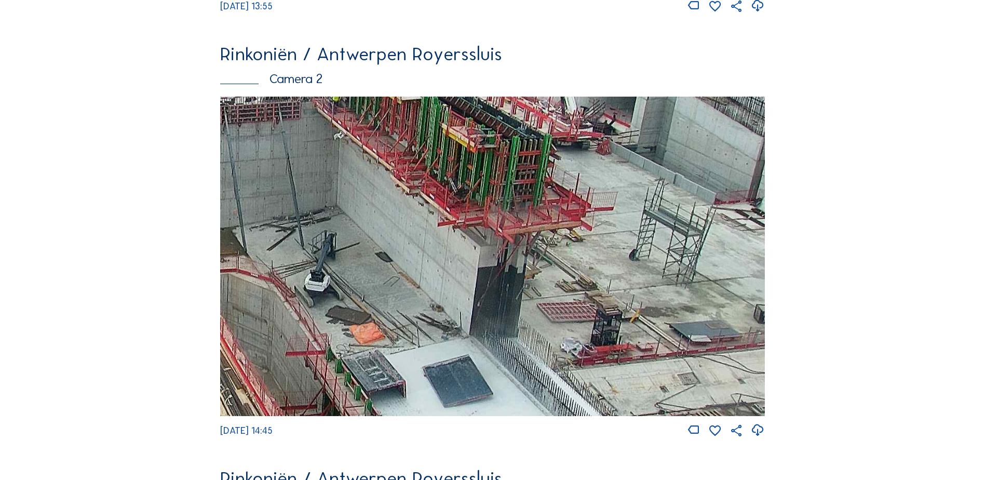
drag, startPoint x: 601, startPoint y: 297, endPoint x: 521, endPoint y: 209, distance: 119.5
click at [518, 207] on img at bounding box center [492, 256] width 545 height 319
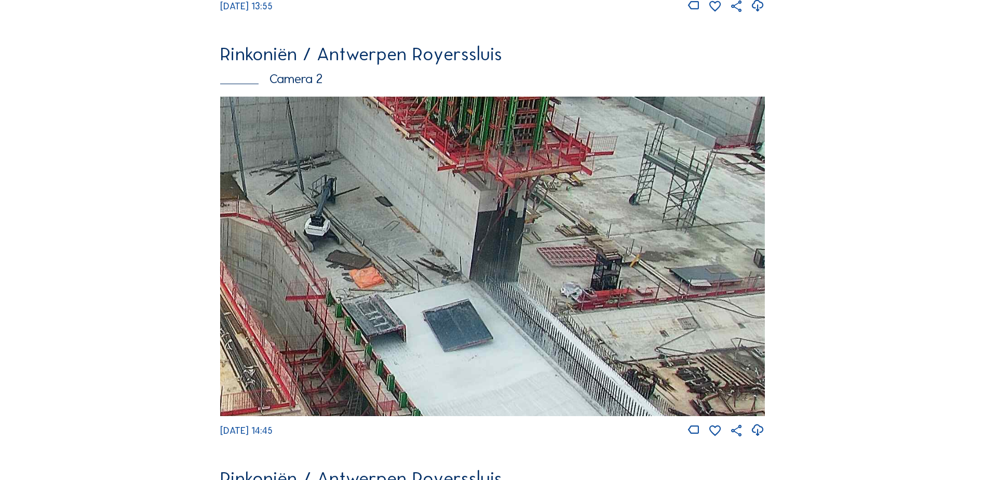
drag, startPoint x: 635, startPoint y: 305, endPoint x: 551, endPoint y: 152, distance: 175.1
click at [552, 154] on img at bounding box center [492, 256] width 545 height 319
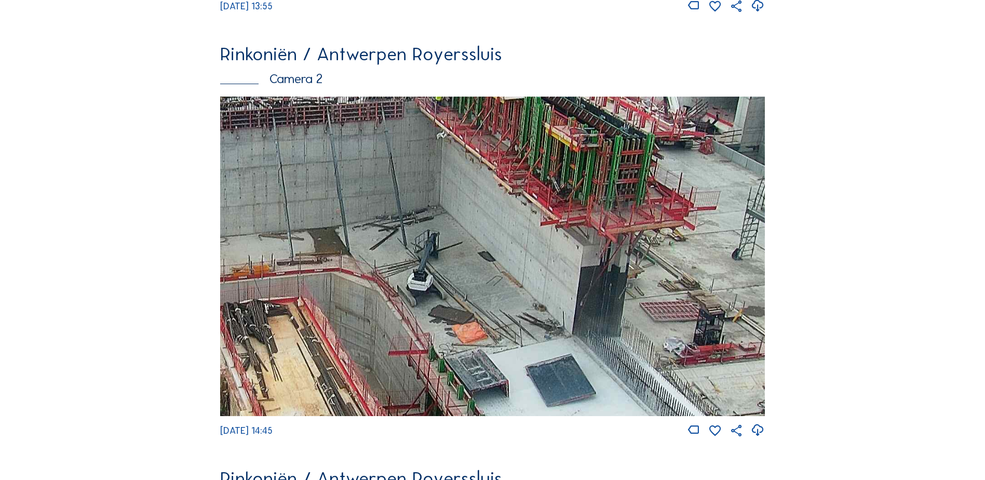
drag, startPoint x: 279, startPoint y: 181, endPoint x: 381, endPoint y: 310, distance: 164.5
click at [385, 330] on img at bounding box center [492, 256] width 545 height 319
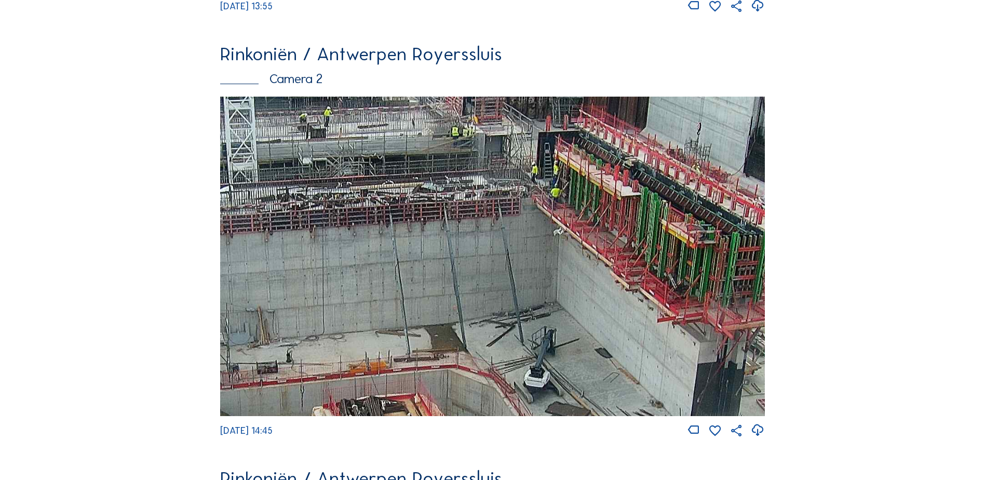
drag, startPoint x: 416, startPoint y: 339, endPoint x: 442, endPoint y: 353, distance: 29.1
click at [442, 353] on img at bounding box center [492, 256] width 545 height 319
drag, startPoint x: 401, startPoint y: 256, endPoint x: 481, endPoint y: 358, distance: 129.2
click at [482, 371] on img at bounding box center [492, 256] width 545 height 319
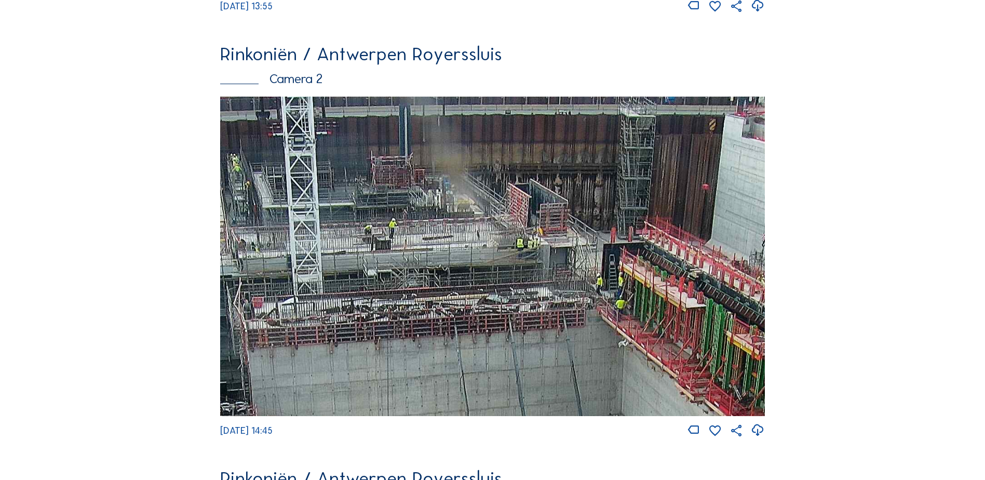
drag, startPoint x: 431, startPoint y: 283, endPoint x: 464, endPoint y: 315, distance: 46.7
click at [464, 315] on img at bounding box center [492, 256] width 545 height 319
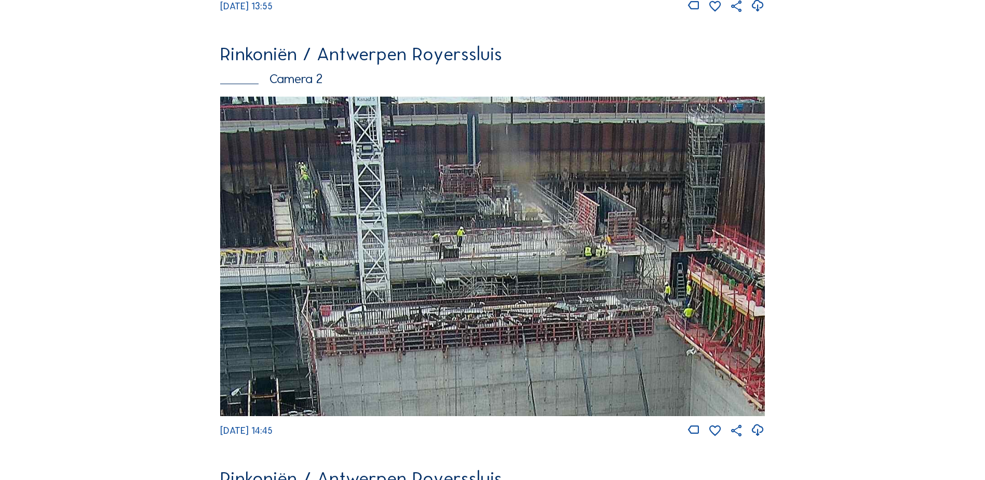
drag, startPoint x: 399, startPoint y: 234, endPoint x: 432, endPoint y: 229, distance: 33.7
click at [434, 226] on img at bounding box center [492, 256] width 545 height 319
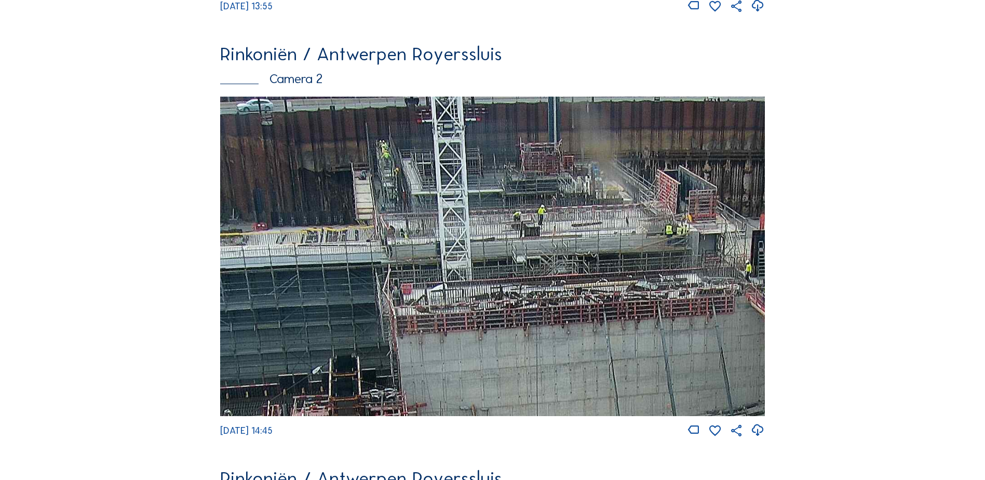
drag, startPoint x: 370, startPoint y: 246, endPoint x: 449, endPoint y: 225, distance: 81.6
click at [449, 225] on img at bounding box center [492, 256] width 545 height 319
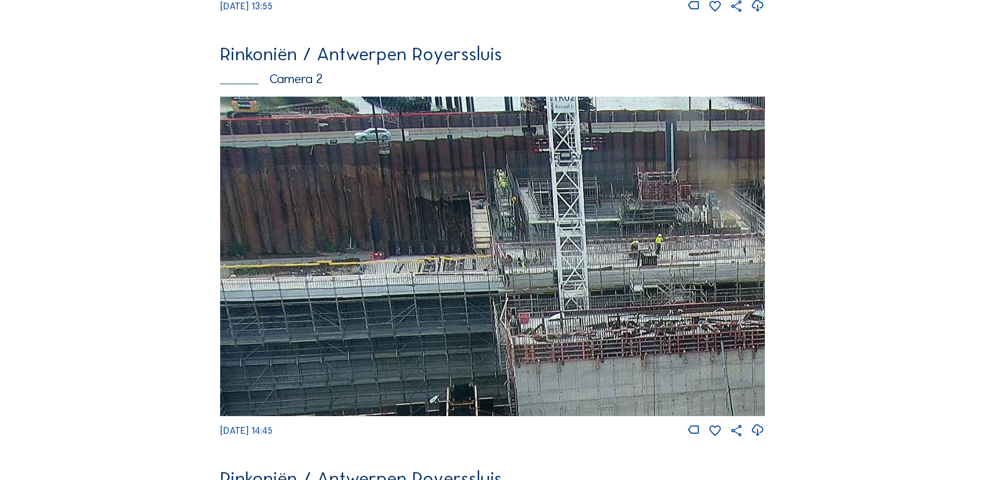
drag, startPoint x: 385, startPoint y: 229, endPoint x: 504, endPoint y: 259, distance: 122.8
click at [504, 259] on img at bounding box center [492, 256] width 545 height 319
drag, startPoint x: 389, startPoint y: 241, endPoint x: 540, endPoint y: 234, distance: 151.8
click at [540, 234] on img at bounding box center [492, 256] width 545 height 319
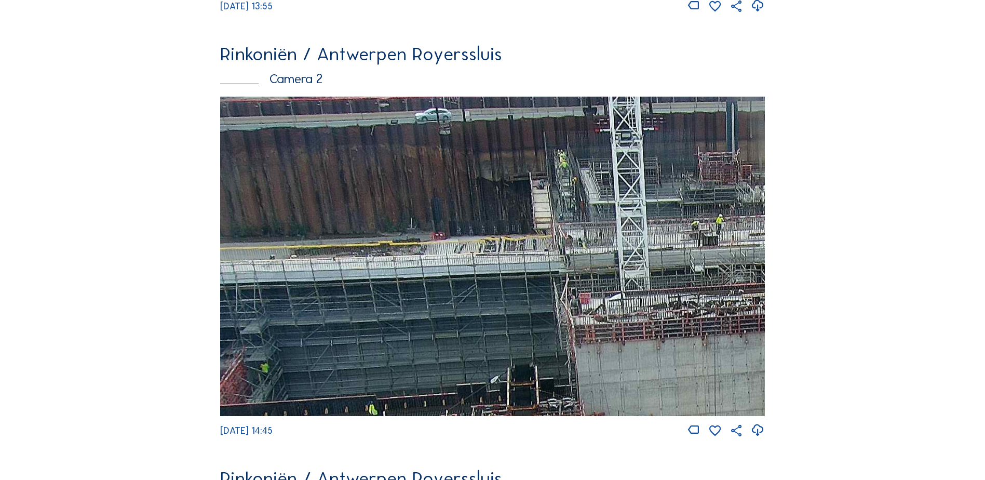
drag, startPoint x: 516, startPoint y: 276, endPoint x: 438, endPoint y: 236, distance: 86.9
click at [439, 237] on img at bounding box center [492, 256] width 545 height 319
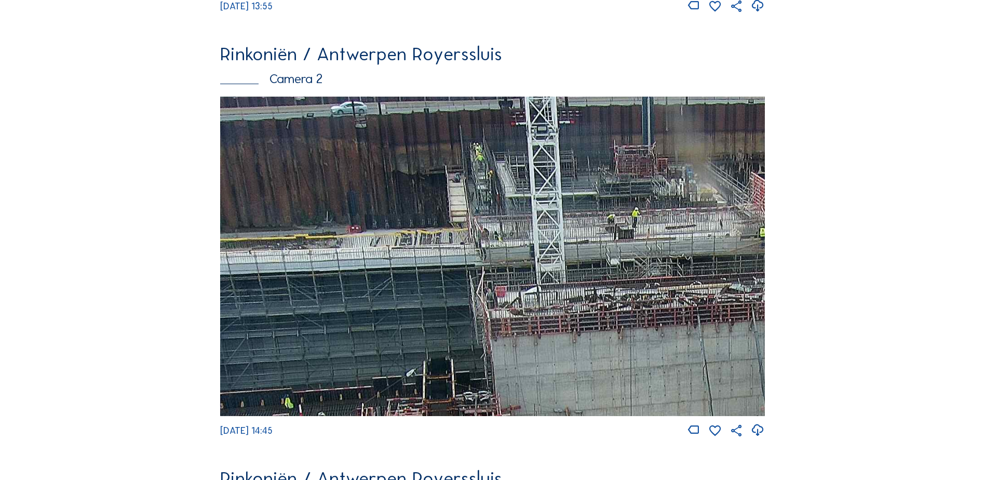
drag, startPoint x: 565, startPoint y: 286, endPoint x: 549, endPoint y: 271, distance: 22.0
click at [528, 317] on img at bounding box center [492, 256] width 545 height 319
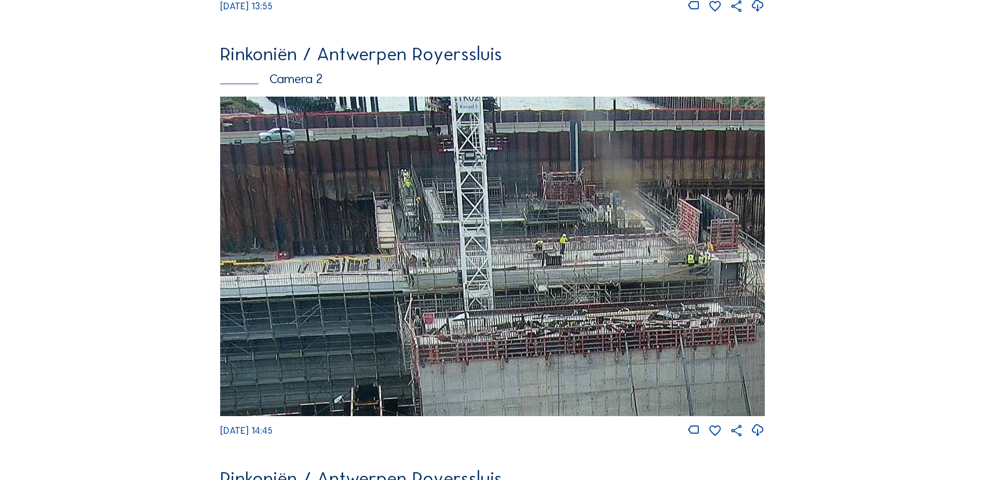
drag, startPoint x: 615, startPoint y: 235, endPoint x: 542, endPoint y: 280, distance: 85.2
click at [538, 281] on img at bounding box center [492, 256] width 545 height 319
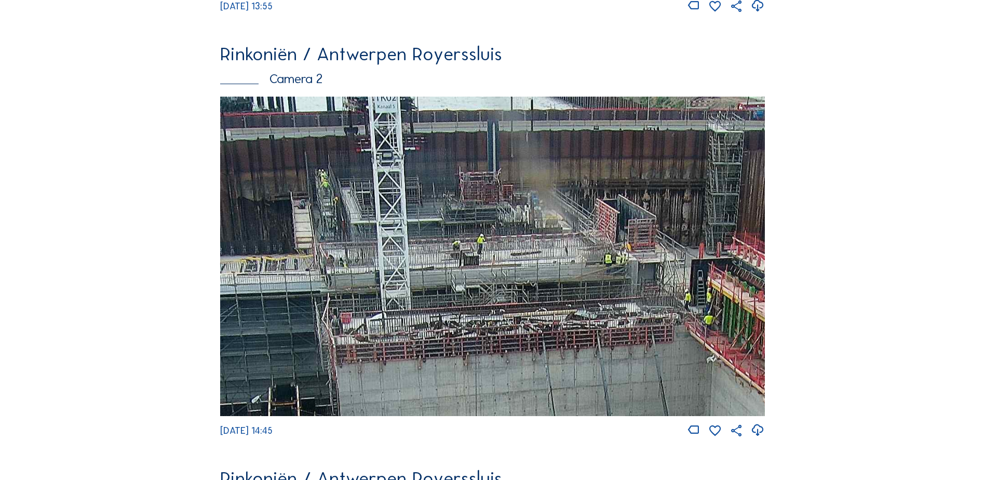
drag, startPoint x: 651, startPoint y: 248, endPoint x: 550, endPoint y: 257, distance: 101.6
click at [550, 257] on img at bounding box center [492, 256] width 545 height 319
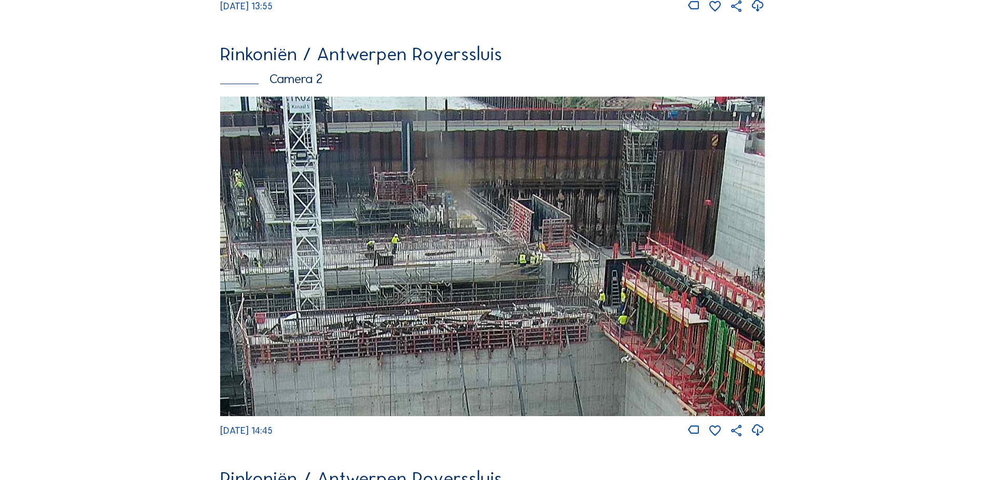
drag, startPoint x: 637, startPoint y: 248, endPoint x: 557, endPoint y: 255, distance: 79.8
click at [557, 255] on img at bounding box center [492, 256] width 545 height 319
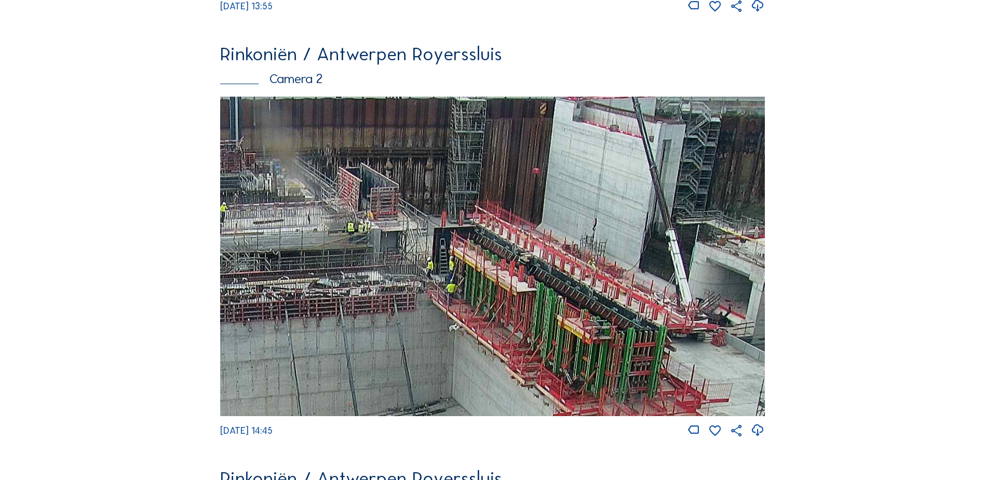
click at [606, 261] on img at bounding box center [492, 256] width 545 height 319
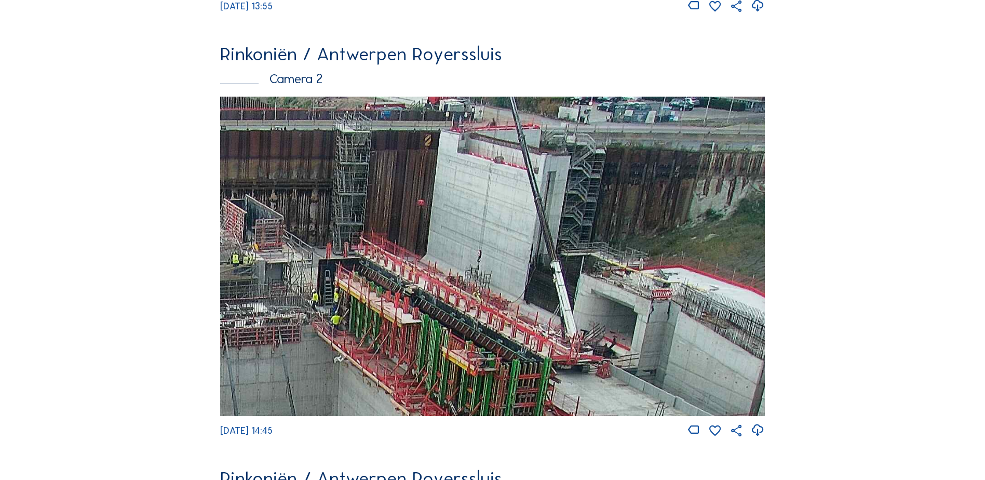
drag, startPoint x: 606, startPoint y: 298, endPoint x: 590, endPoint y: 314, distance: 23.1
click at [589, 315] on img at bounding box center [492, 256] width 545 height 319
drag, startPoint x: 651, startPoint y: 257, endPoint x: 522, endPoint y: 260, distance: 129.4
click at [513, 289] on img at bounding box center [492, 256] width 545 height 319
drag, startPoint x: 699, startPoint y: 211, endPoint x: 650, endPoint y: 258, distance: 67.6
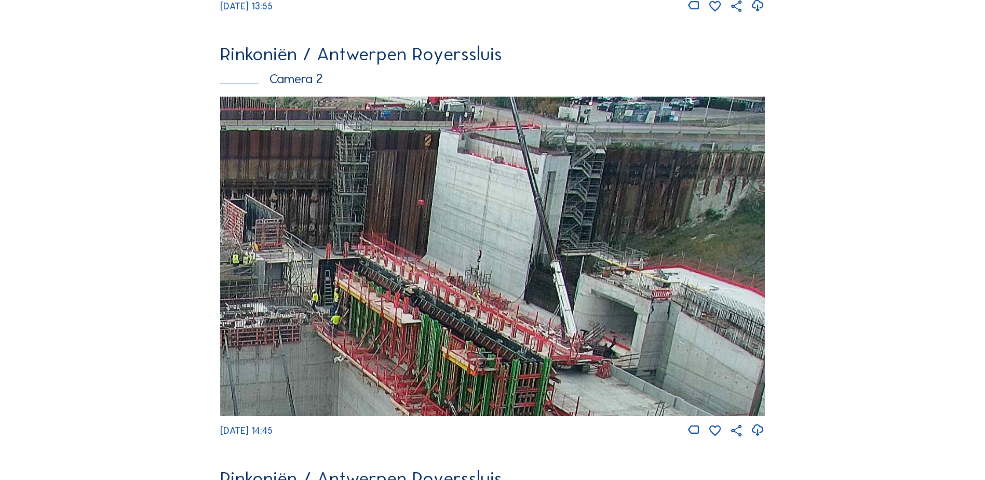
click at [650, 258] on img at bounding box center [492, 256] width 545 height 319
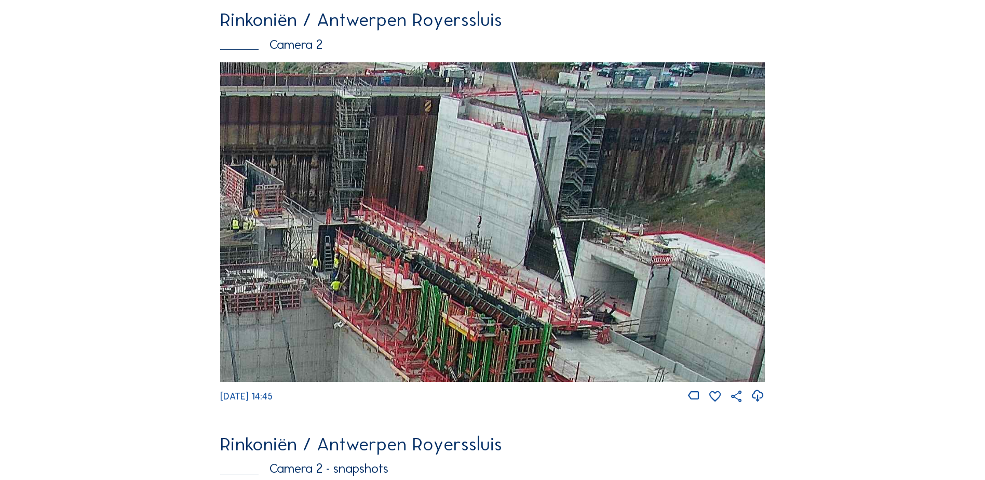
scroll to position [520, 0]
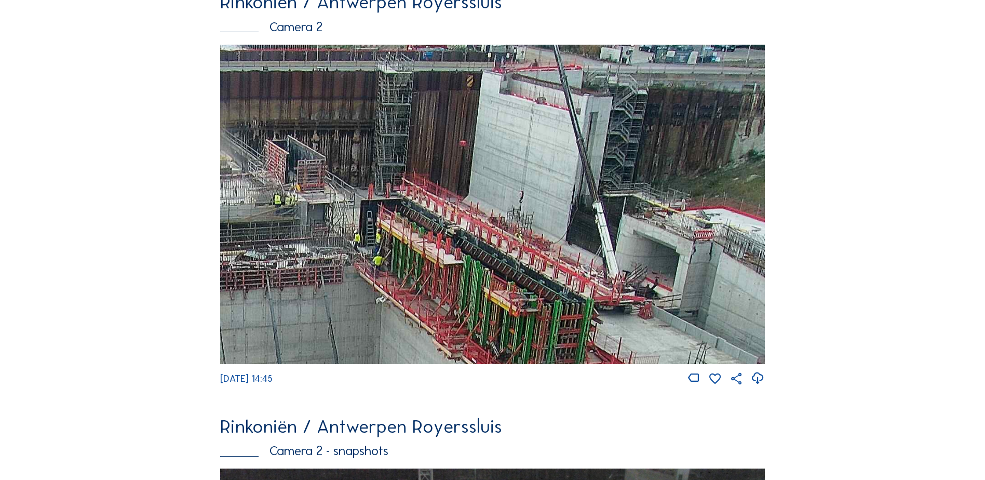
drag, startPoint x: 598, startPoint y: 252, endPoint x: 585, endPoint y: 242, distance: 15.9
click at [637, 235] on img at bounding box center [492, 204] width 545 height 319
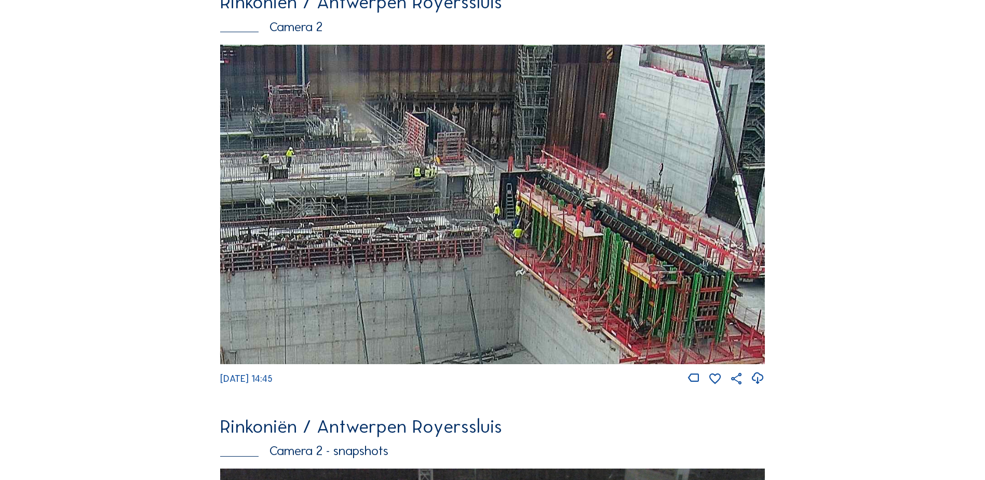
drag, startPoint x: 403, startPoint y: 241, endPoint x: 546, endPoint y: 211, distance: 146.4
click at [577, 204] on img at bounding box center [492, 204] width 545 height 319
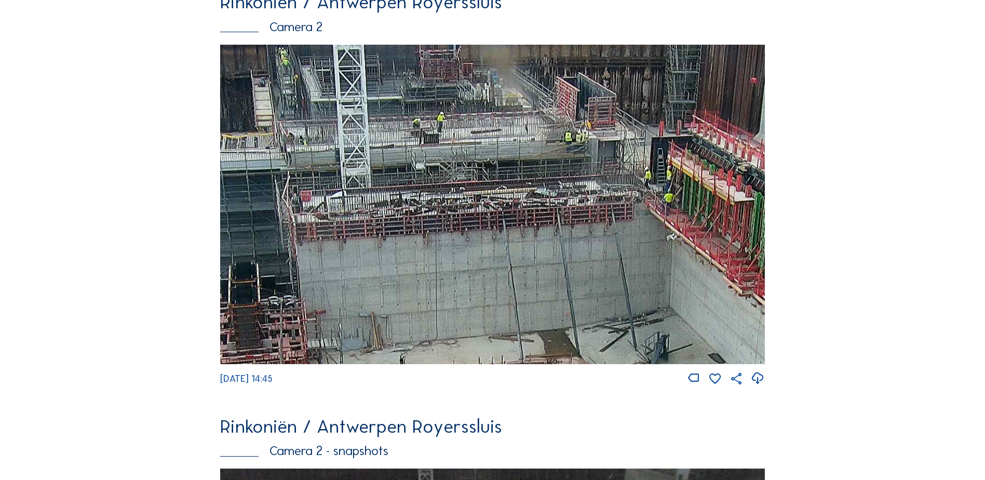
drag, startPoint x: 405, startPoint y: 248, endPoint x: 454, endPoint y: 245, distance: 49.4
click at [507, 223] on img at bounding box center [492, 204] width 545 height 319
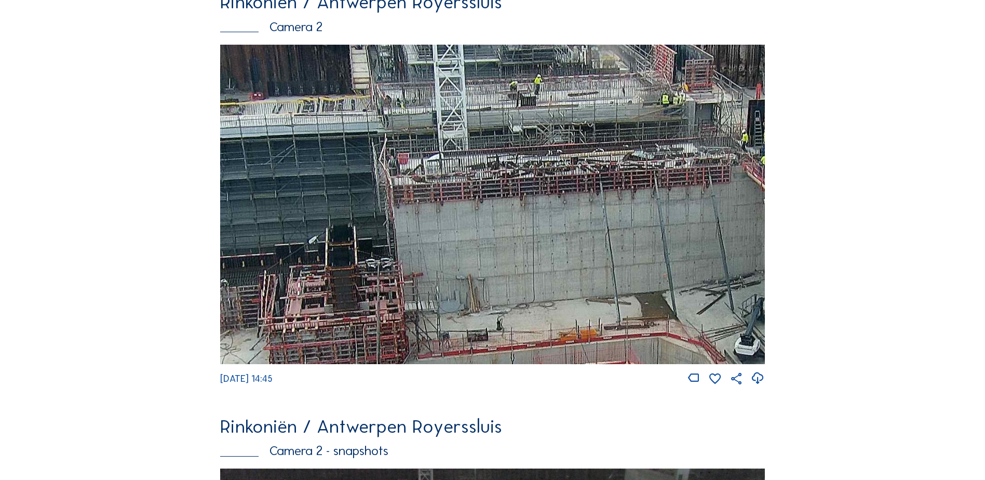
drag, startPoint x: 308, startPoint y: 266, endPoint x: 406, endPoint y: 195, distance: 121.0
click at [404, 198] on img at bounding box center [492, 204] width 545 height 319
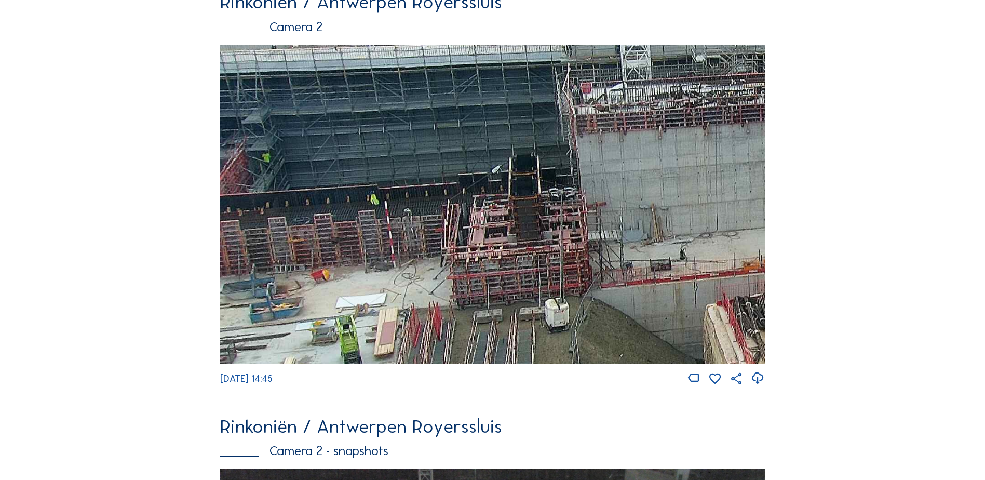
drag, startPoint x: 322, startPoint y: 265, endPoint x: 447, endPoint y: 245, distance: 126.9
click at [462, 233] on img at bounding box center [492, 204] width 545 height 319
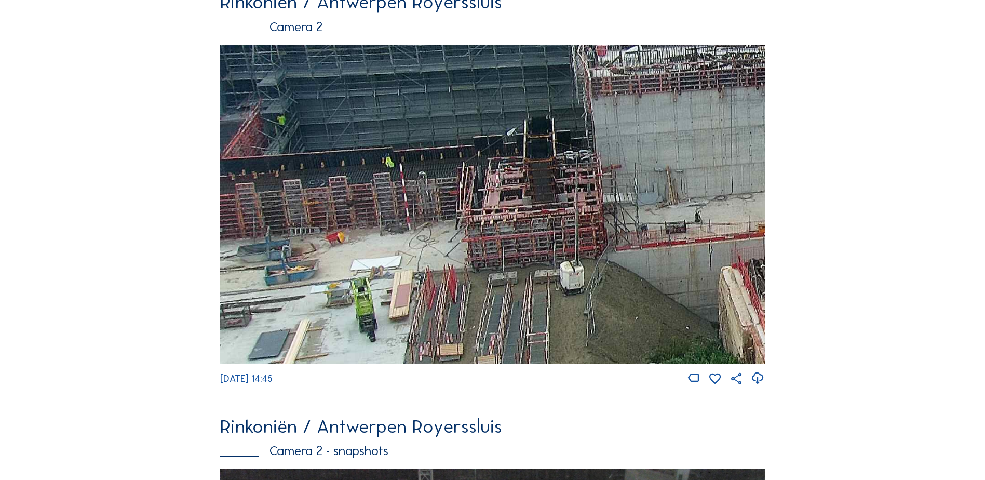
drag, startPoint x: 390, startPoint y: 264, endPoint x: 455, endPoint y: 233, distance: 72.0
click at [455, 233] on img at bounding box center [492, 204] width 545 height 319
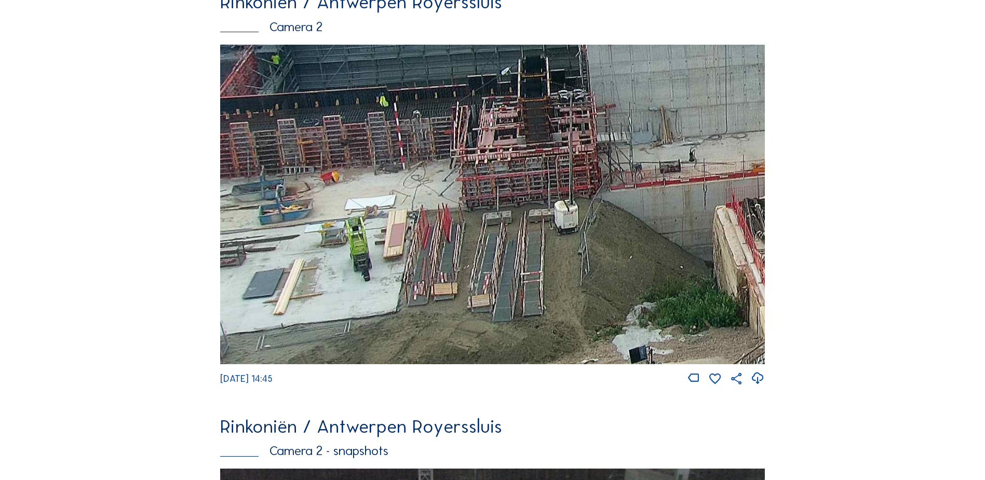
drag, startPoint x: 379, startPoint y: 186, endPoint x: 356, endPoint y: 123, distance: 67.4
click at [356, 123] on img at bounding box center [492, 204] width 545 height 319
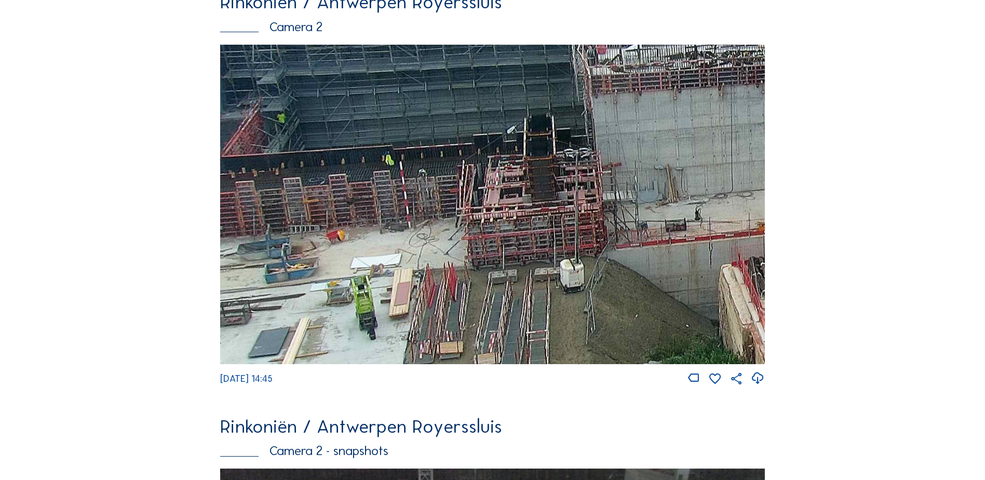
drag, startPoint x: 505, startPoint y: 178, endPoint x: 536, endPoint y: 259, distance: 86.6
click at [536, 259] on img at bounding box center [492, 204] width 545 height 319
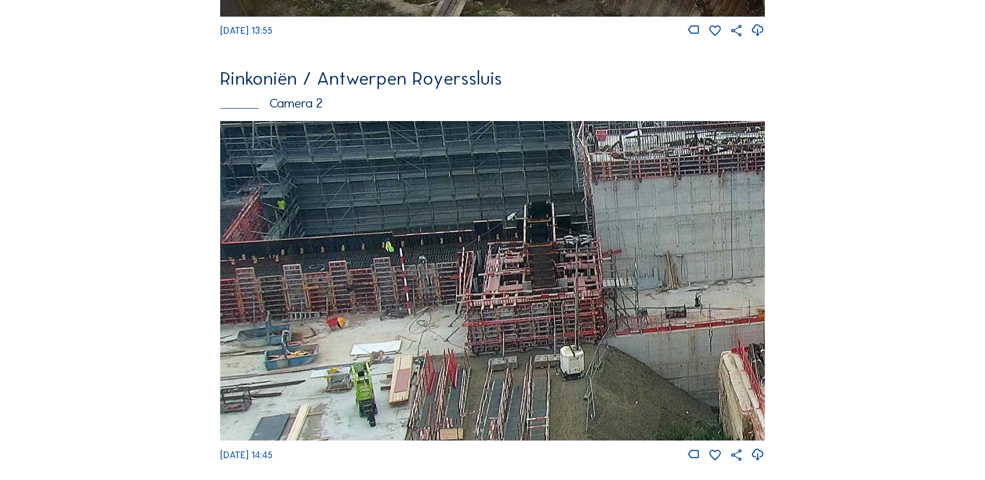
scroll to position [572, 0]
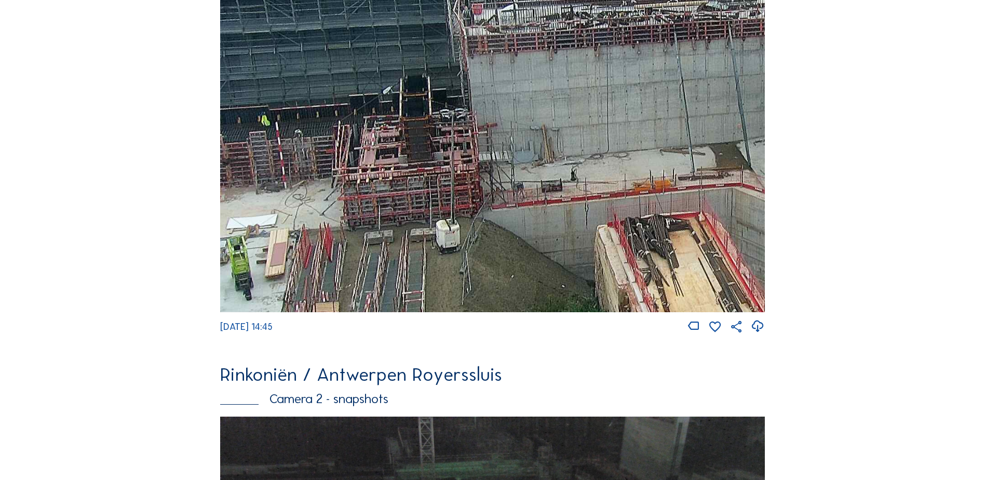
drag, startPoint x: 623, startPoint y: 205, endPoint x: 588, endPoint y: 217, distance: 37.1
click at [588, 217] on img at bounding box center [492, 152] width 545 height 319
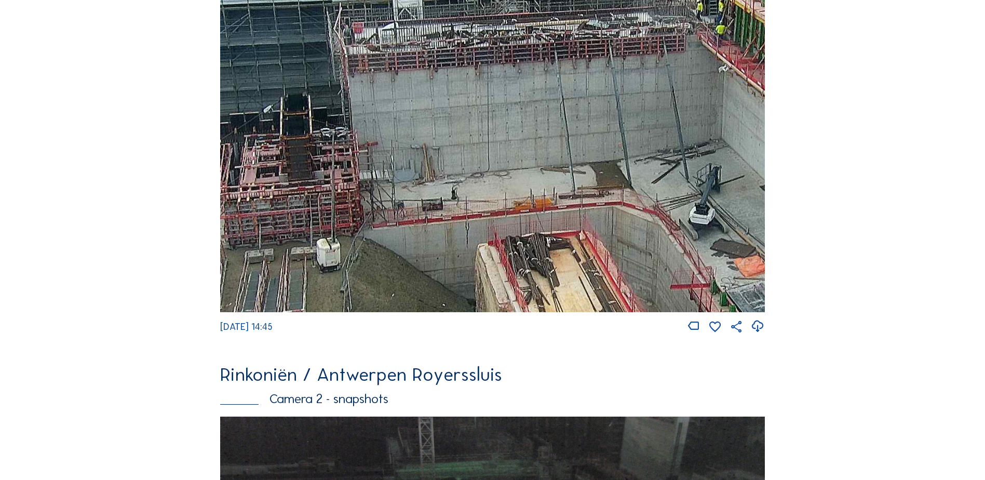
drag, startPoint x: 574, startPoint y: 205, endPoint x: 540, endPoint y: 208, distance: 34.0
click at [542, 210] on img at bounding box center [492, 152] width 545 height 319
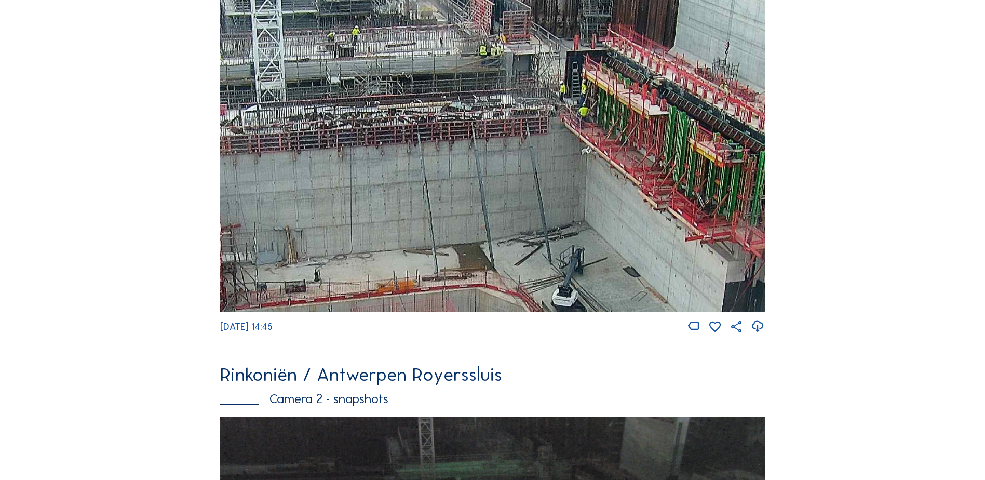
drag, startPoint x: 635, startPoint y: 178, endPoint x: 530, endPoint y: 247, distance: 125.6
click at [530, 247] on img at bounding box center [492, 152] width 545 height 319
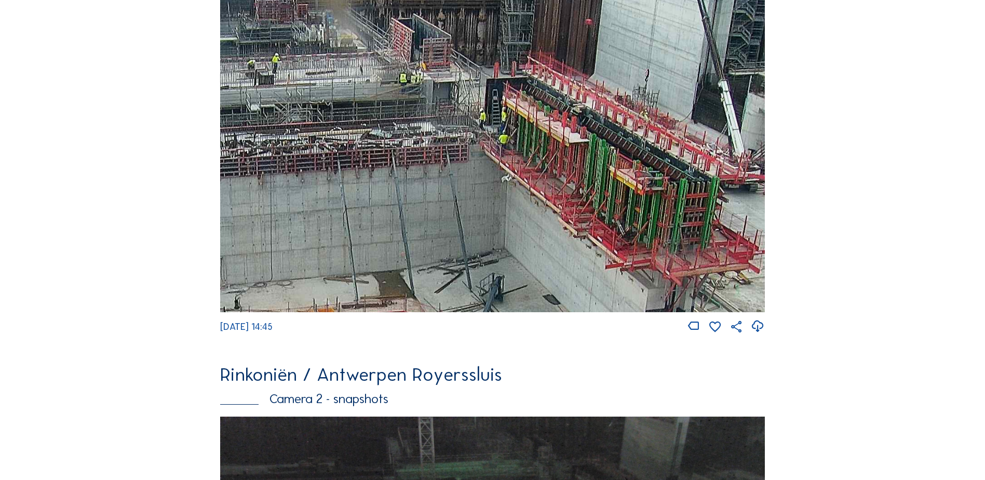
drag, startPoint x: 635, startPoint y: 203, endPoint x: 594, endPoint y: 221, distance: 45.1
click at [553, 230] on img at bounding box center [492, 152] width 545 height 319
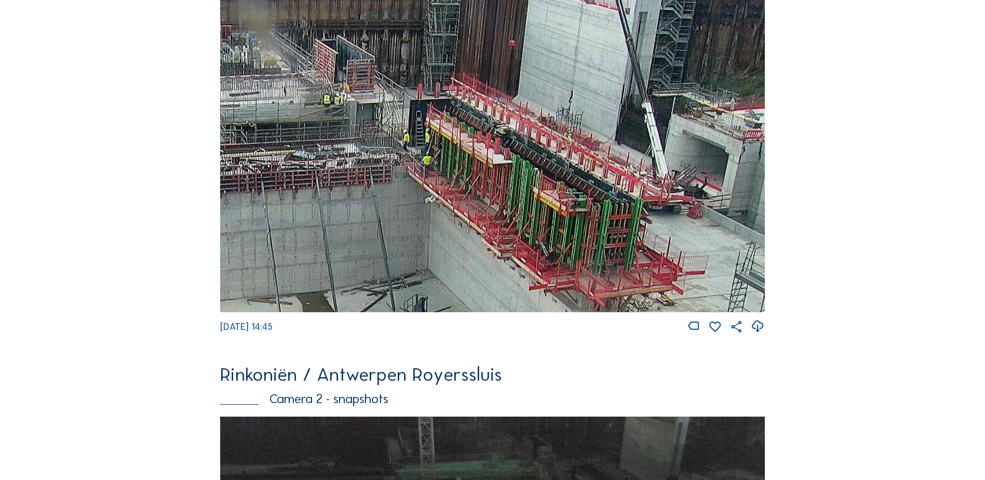
click at [572, 226] on img at bounding box center [492, 152] width 545 height 319
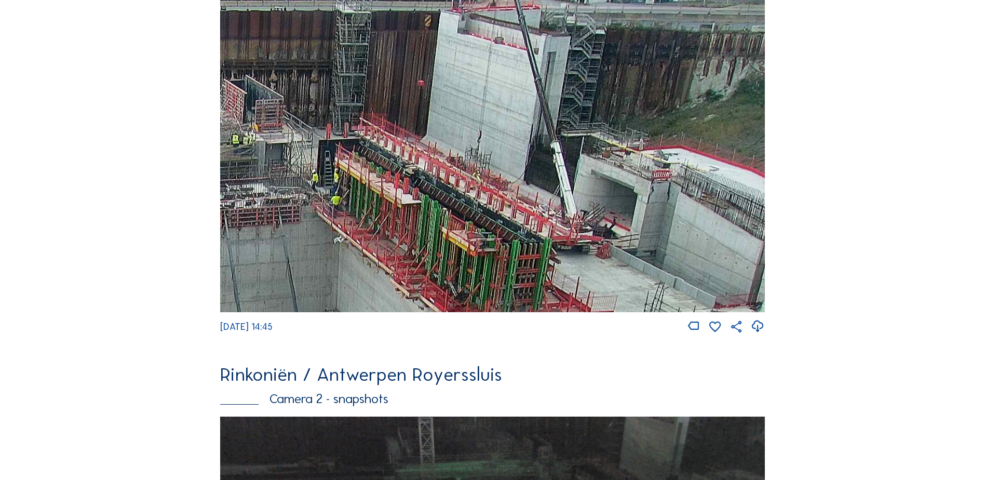
drag, startPoint x: 603, startPoint y: 214, endPoint x: 479, endPoint y: 255, distance: 130.3
click at [476, 259] on img at bounding box center [492, 152] width 545 height 319
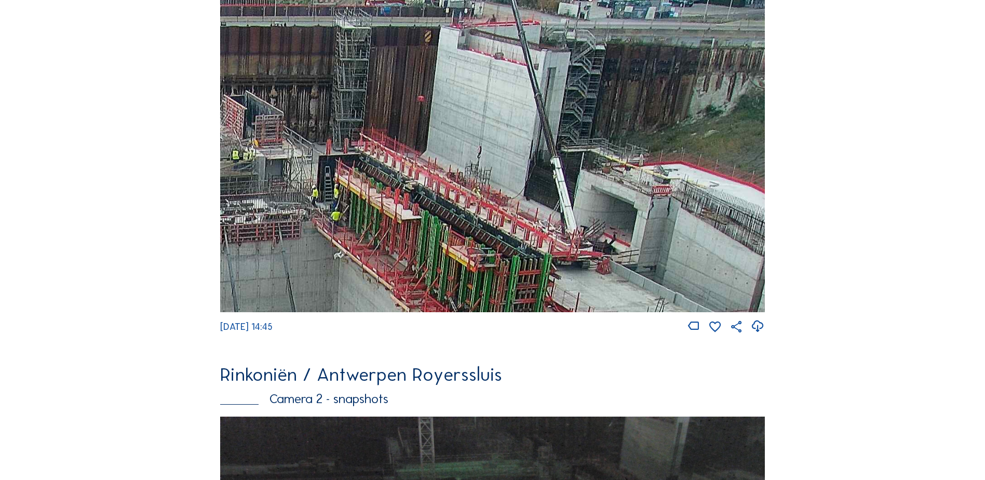
drag, startPoint x: 557, startPoint y: 200, endPoint x: 509, endPoint y: 245, distance: 65.8
click at [509, 245] on img at bounding box center [492, 152] width 545 height 319
click at [526, 216] on img at bounding box center [492, 152] width 545 height 319
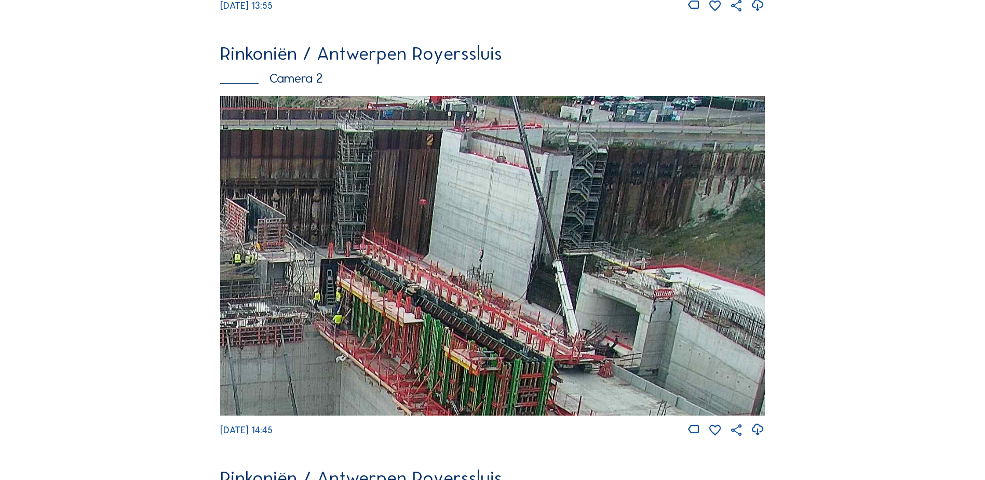
scroll to position [468, 0]
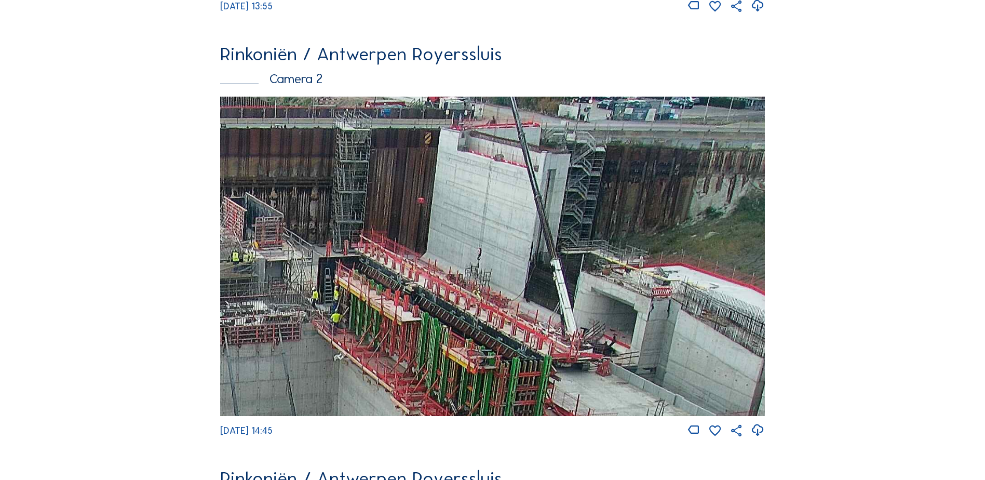
click at [608, 203] on img at bounding box center [492, 256] width 545 height 319
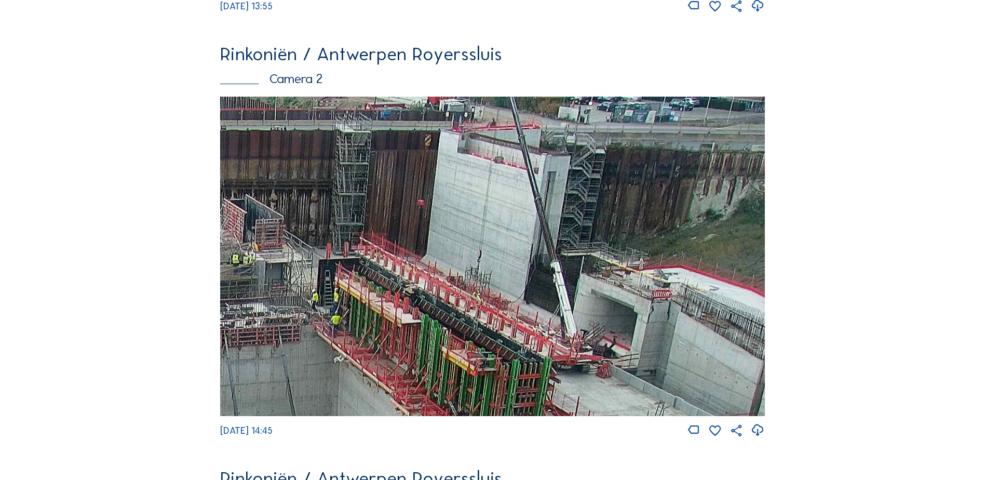
click at [572, 264] on img at bounding box center [492, 256] width 545 height 319
click at [534, 326] on img at bounding box center [492, 256] width 545 height 319
click at [395, 259] on img at bounding box center [492, 256] width 545 height 319
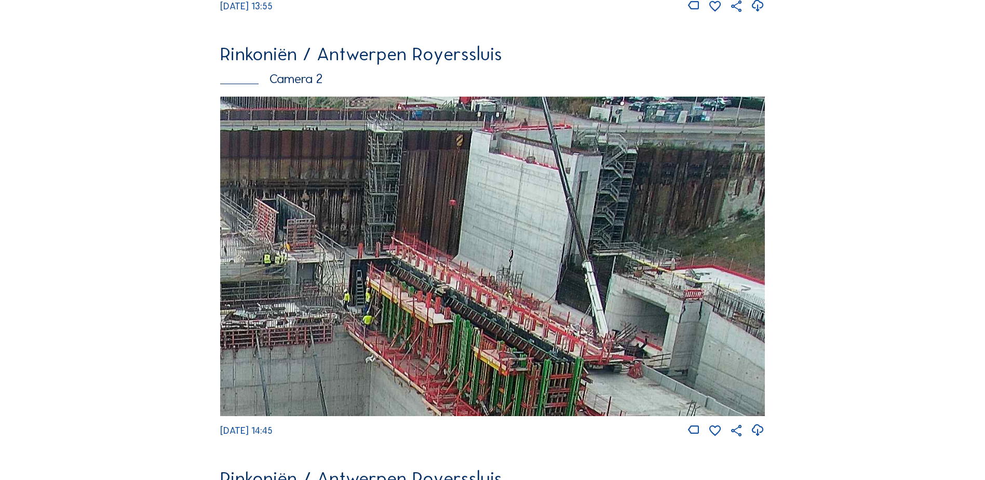
click at [445, 268] on img at bounding box center [492, 256] width 545 height 319
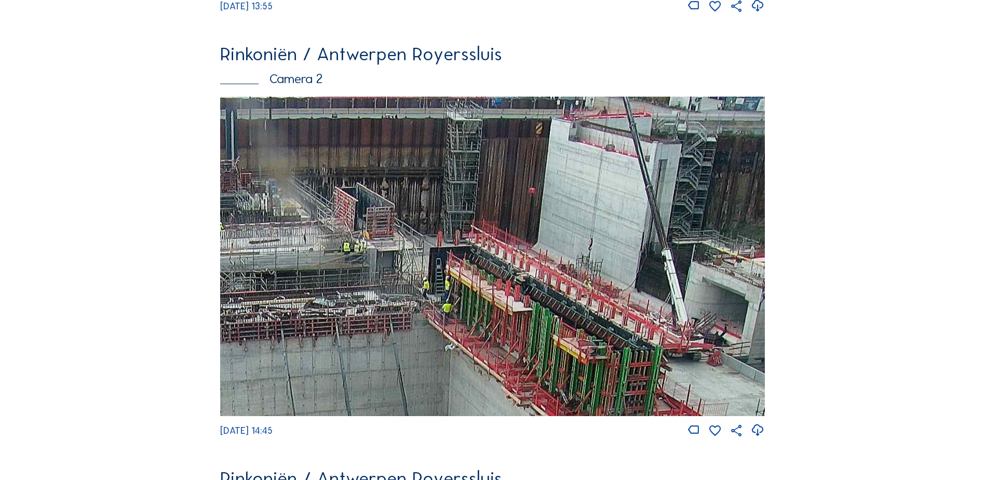
click at [430, 255] on img at bounding box center [492, 256] width 545 height 319
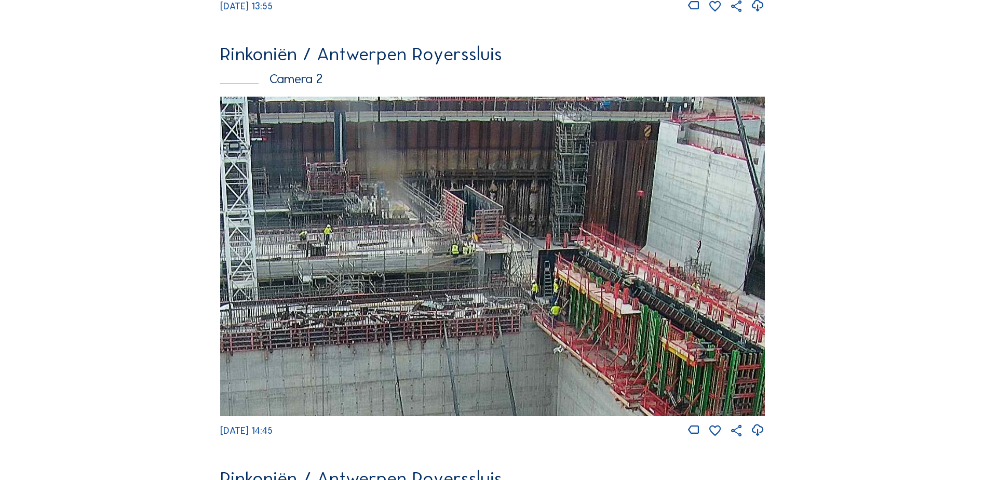
click at [417, 254] on img at bounding box center [492, 256] width 545 height 319
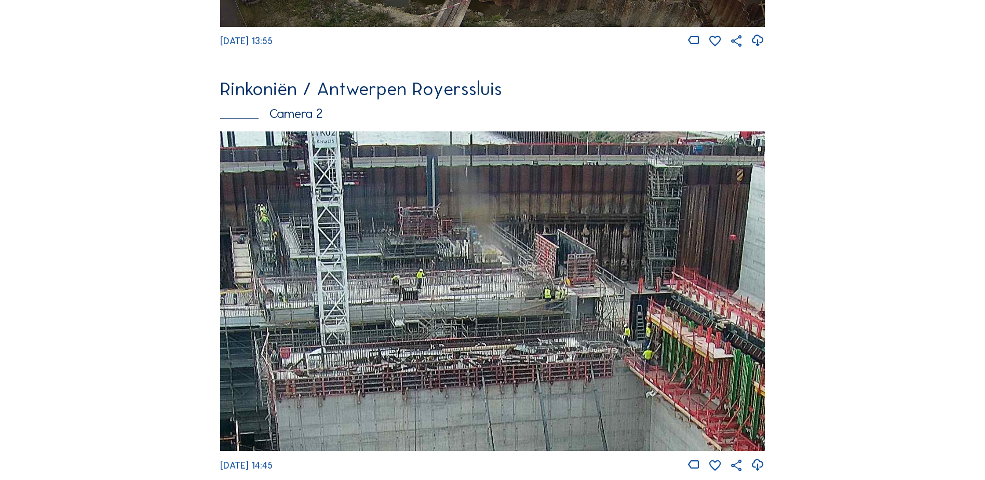
scroll to position [416, 0]
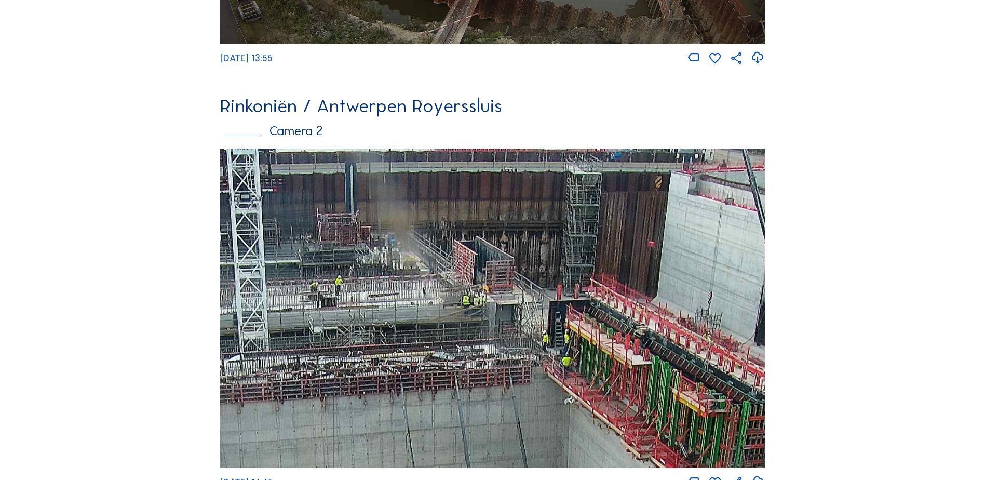
click at [436, 234] on img at bounding box center [492, 308] width 545 height 319
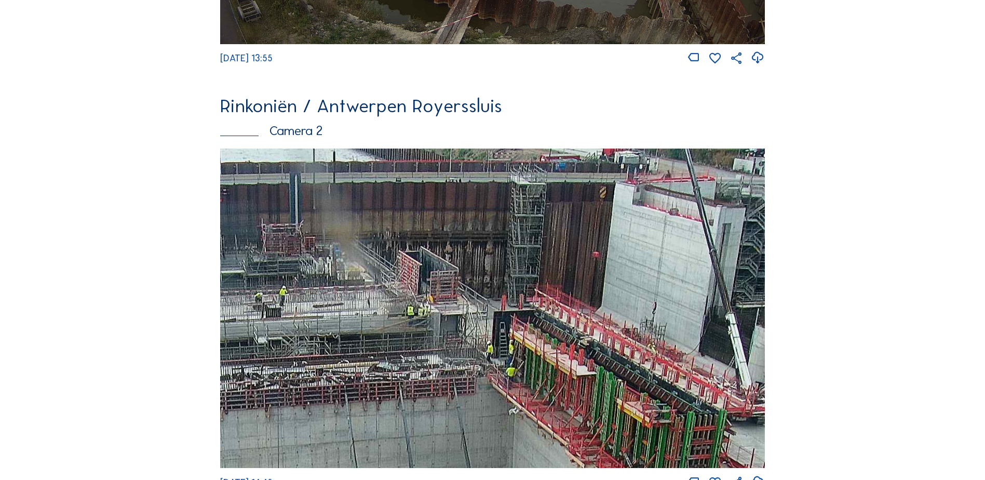
click at [457, 301] on img at bounding box center [492, 308] width 545 height 319
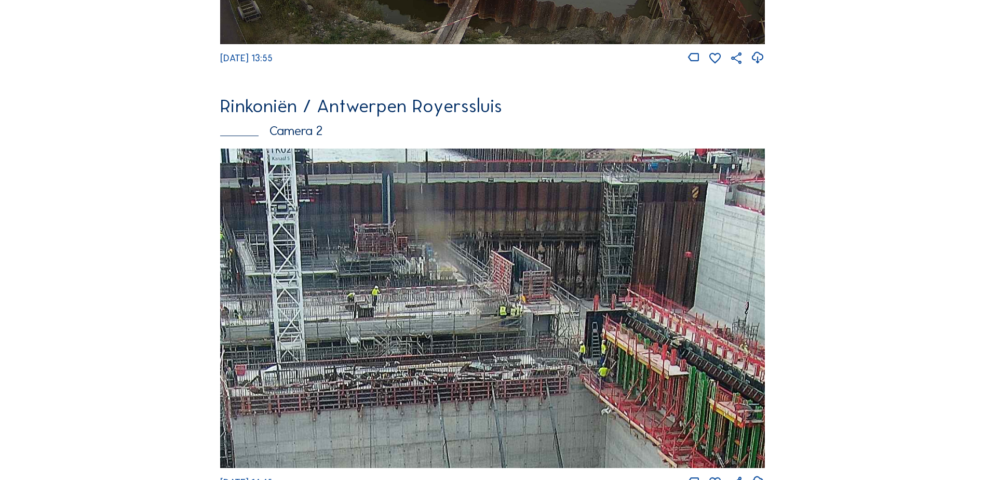
click at [534, 311] on img at bounding box center [492, 308] width 545 height 319
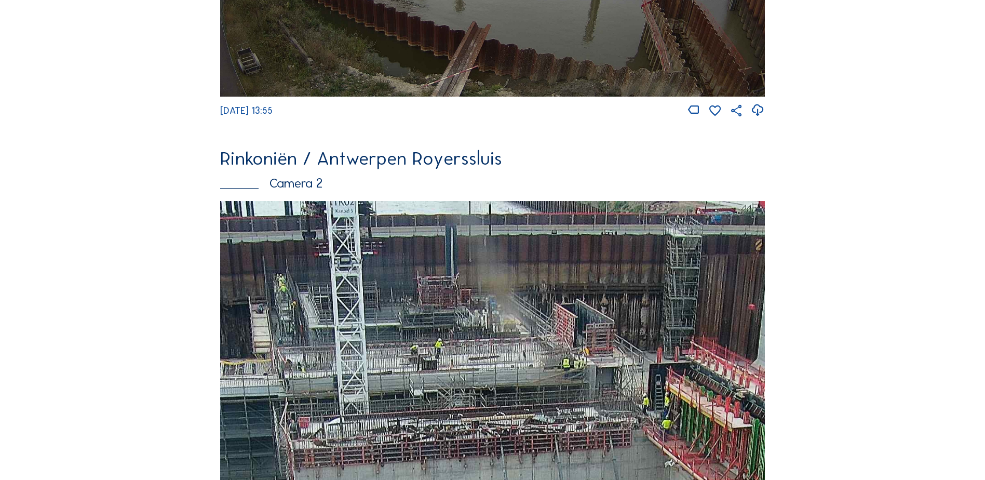
scroll to position [468, 0]
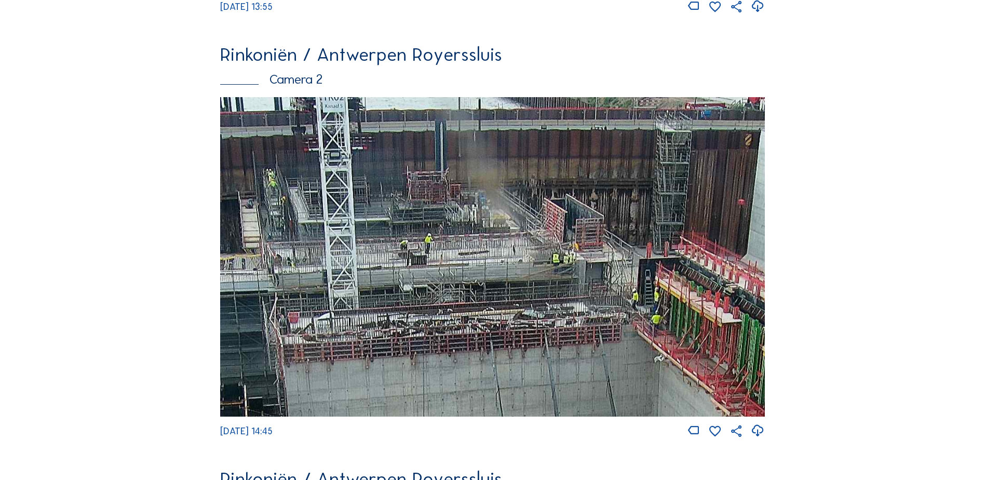
drag, startPoint x: 700, startPoint y: 275, endPoint x: 526, endPoint y: 290, distance: 174.2
click at [527, 290] on img at bounding box center [492, 256] width 545 height 319
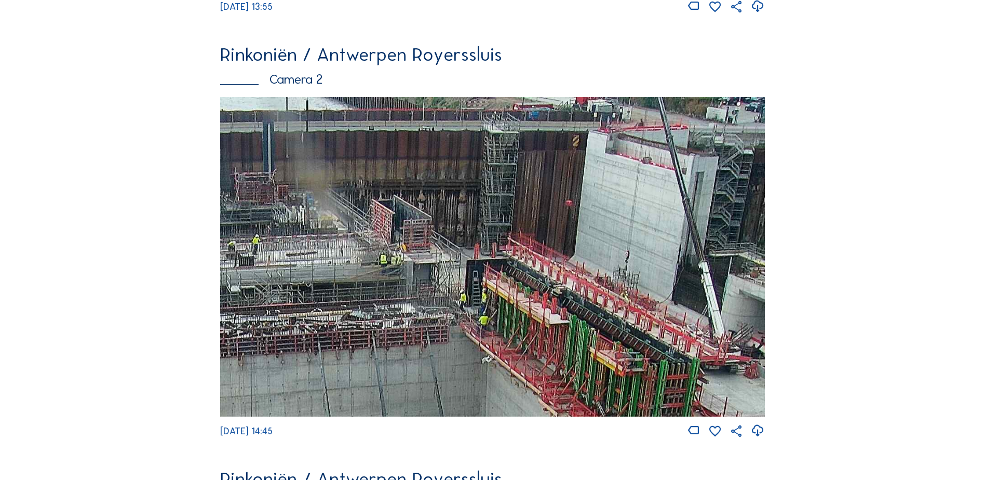
drag, startPoint x: 675, startPoint y: 208, endPoint x: 464, endPoint y: 277, distance: 221.9
click at [464, 279] on img at bounding box center [492, 256] width 545 height 319
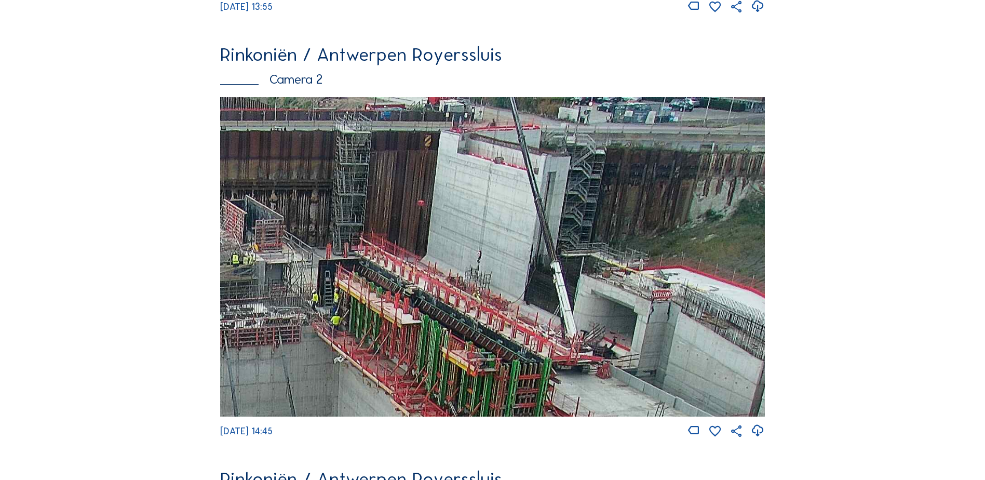
drag, startPoint x: 671, startPoint y: 228, endPoint x: 508, endPoint y: 255, distance: 165.3
click at [508, 256] on img at bounding box center [492, 256] width 545 height 319
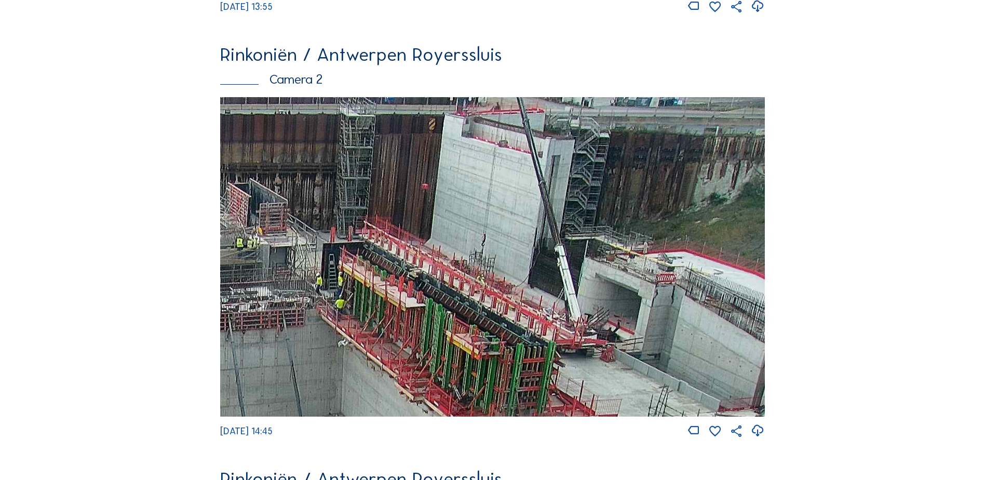
drag, startPoint x: 514, startPoint y: 252, endPoint x: 381, endPoint y: 273, distance: 135.2
click at [383, 273] on img at bounding box center [492, 256] width 545 height 319
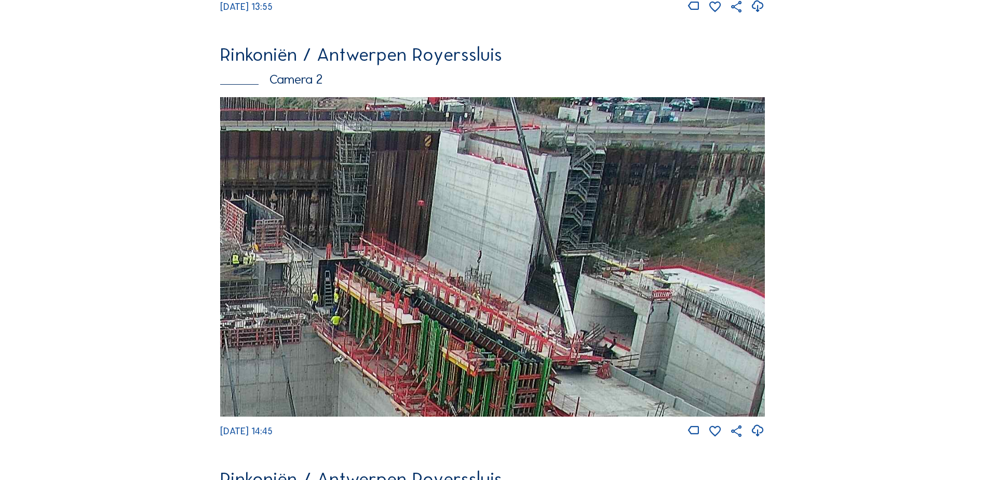
drag, startPoint x: 389, startPoint y: 264, endPoint x: 365, endPoint y: 311, distance: 52.0
click at [379, 320] on img at bounding box center [492, 256] width 545 height 319
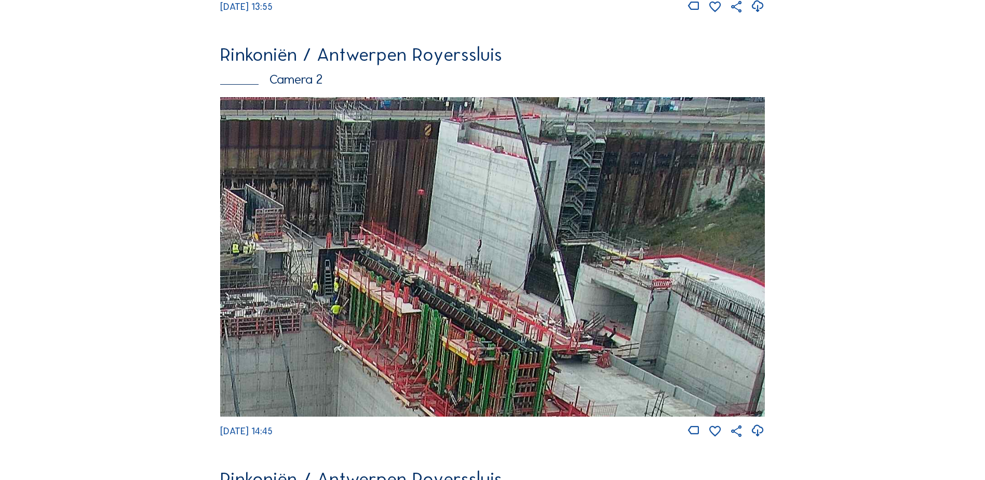
drag, startPoint x: 338, startPoint y: 280, endPoint x: 235, endPoint y: 290, distance: 103.4
click at [240, 294] on img at bounding box center [492, 256] width 545 height 319
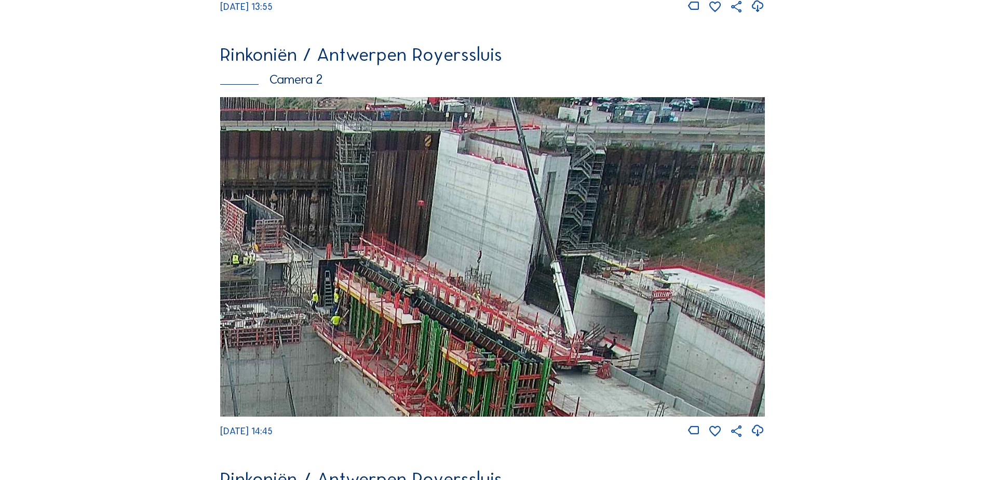
drag, startPoint x: 409, startPoint y: 237, endPoint x: 381, endPoint y: 292, distance: 62.0
click at [393, 297] on img at bounding box center [492, 256] width 545 height 319
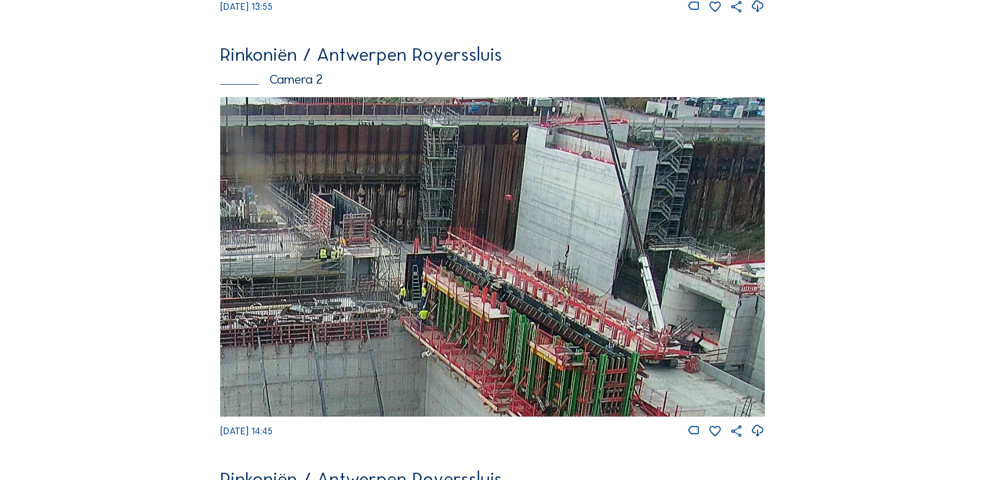
drag, startPoint x: 536, startPoint y: 252, endPoint x: 359, endPoint y: 399, distance: 229.8
click at [359, 399] on img at bounding box center [492, 256] width 545 height 319
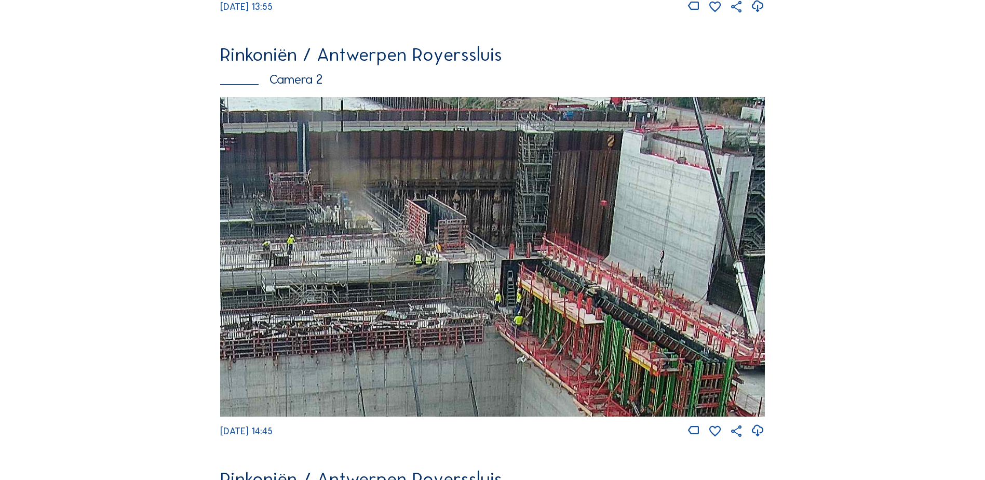
drag, startPoint x: 290, startPoint y: 299, endPoint x: 348, endPoint y: 340, distance: 70.9
click at [372, 378] on img at bounding box center [492, 256] width 545 height 319
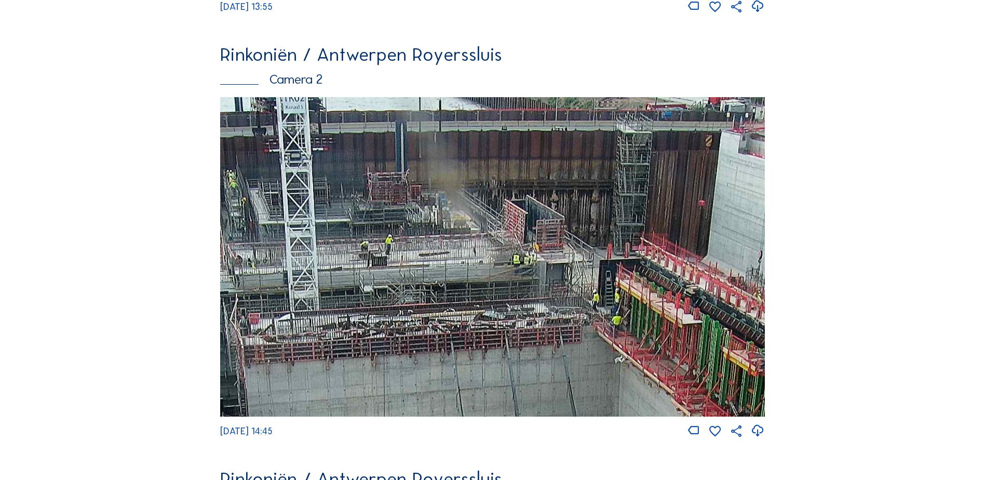
drag, startPoint x: 310, startPoint y: 246, endPoint x: 391, endPoint y: 362, distance: 141.7
click at [405, 383] on img at bounding box center [492, 256] width 545 height 319
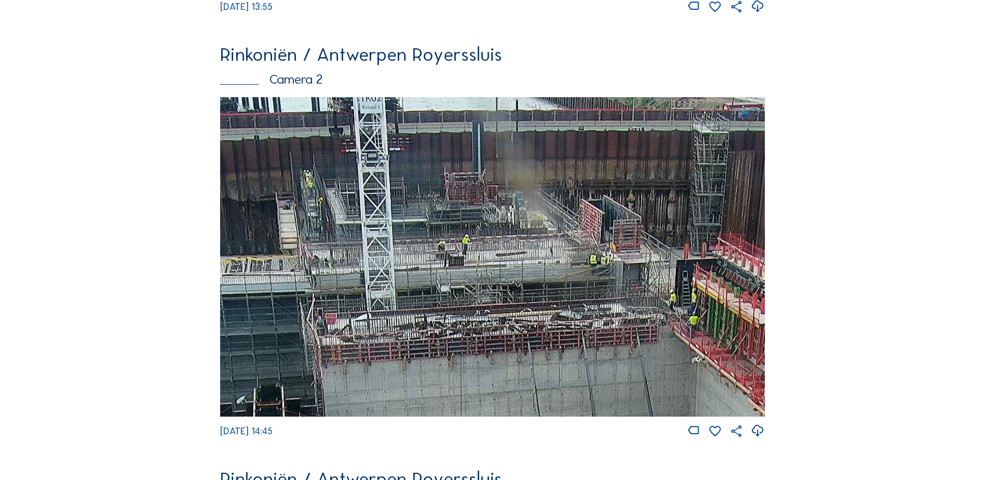
drag, startPoint x: 265, startPoint y: 179, endPoint x: 394, endPoint y: 298, distance: 175.4
click at [394, 298] on img at bounding box center [492, 256] width 545 height 319
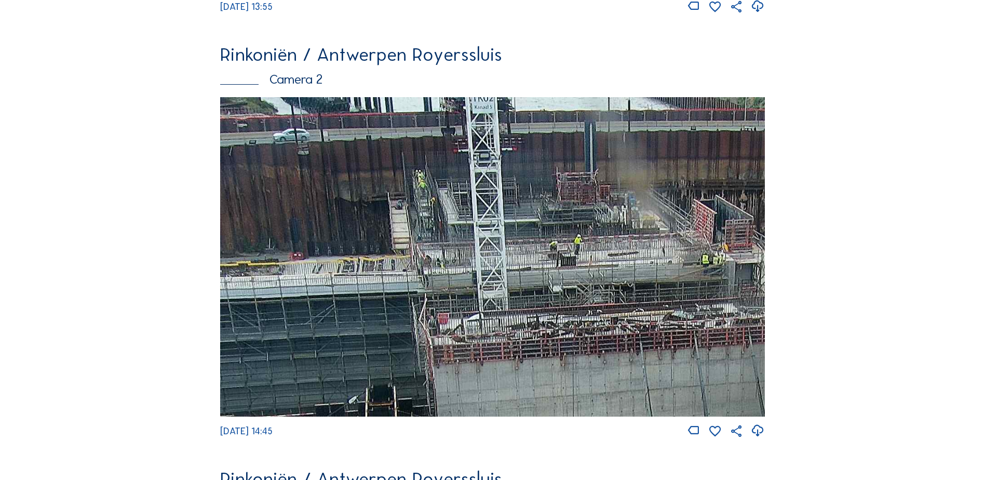
drag, startPoint x: 355, startPoint y: 259, endPoint x: 372, endPoint y: 276, distance: 24.6
click at [372, 276] on img at bounding box center [492, 256] width 545 height 319
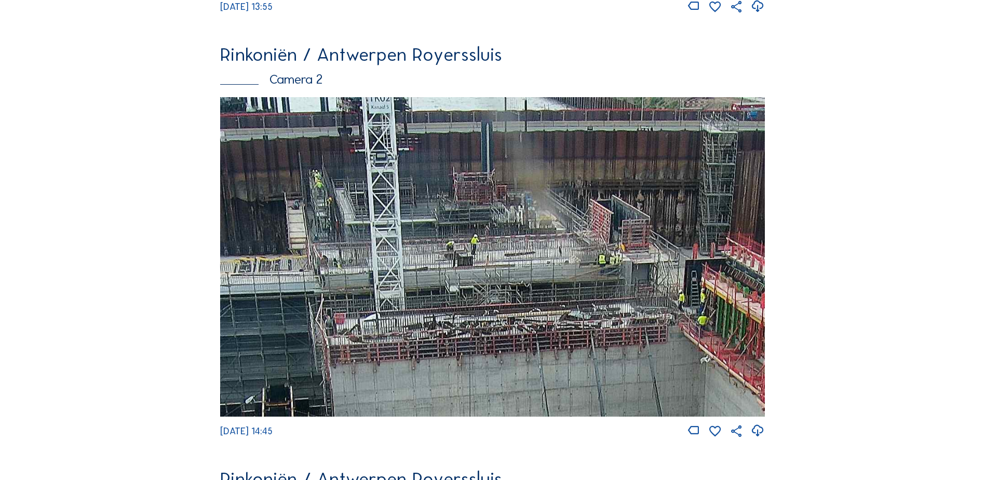
drag, startPoint x: 619, startPoint y: 182, endPoint x: 499, endPoint y: 313, distance: 177.2
click at [500, 312] on img at bounding box center [492, 256] width 545 height 319
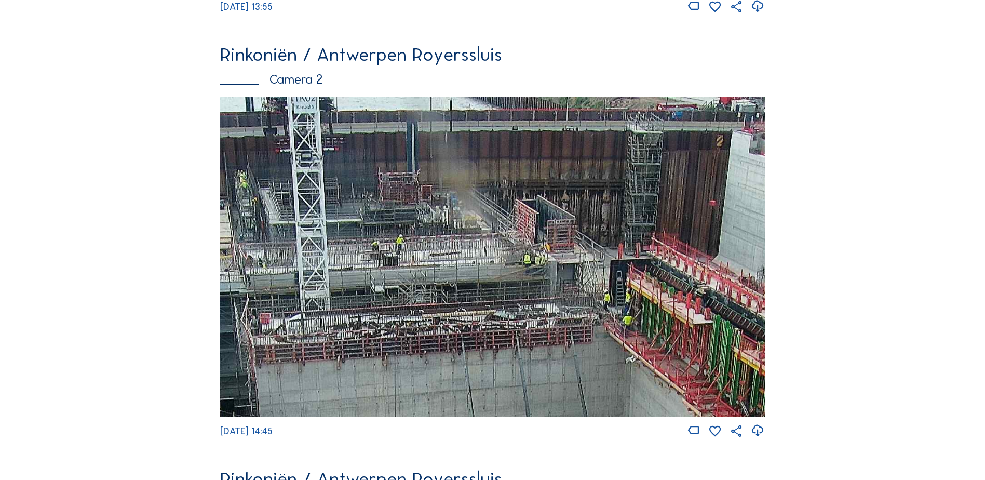
drag, startPoint x: 718, startPoint y: 192, endPoint x: 492, endPoint y: 303, distance: 251.8
click at [492, 303] on img at bounding box center [492, 256] width 545 height 319
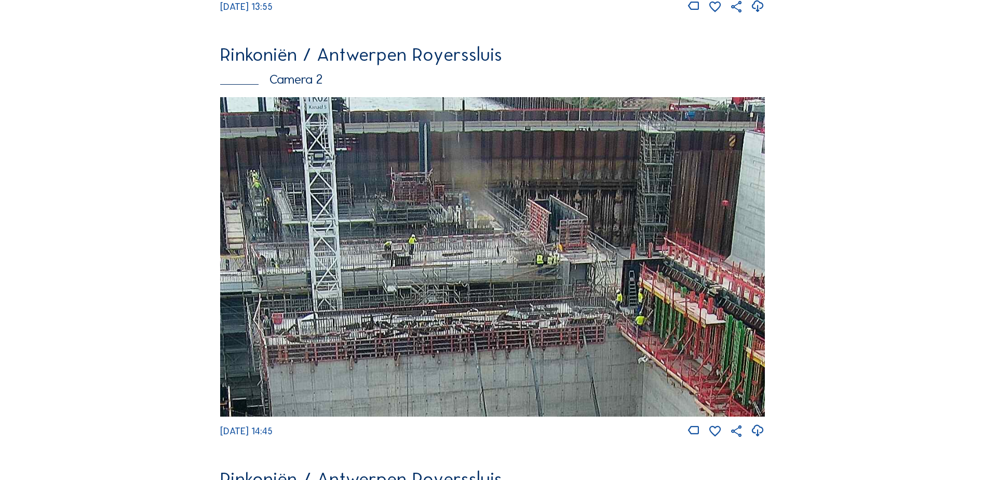
drag, startPoint x: 537, startPoint y: 228, endPoint x: 682, endPoint y: 318, distance: 170.8
click at [682, 318] on img at bounding box center [492, 256] width 545 height 319
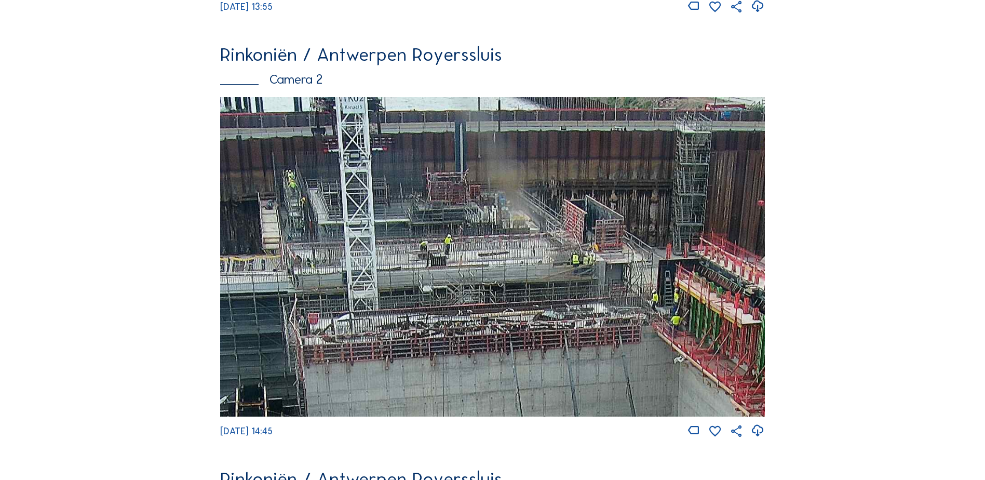
drag, startPoint x: 489, startPoint y: 207, endPoint x: 514, endPoint y: 224, distance: 30.7
click at [514, 224] on img at bounding box center [492, 256] width 545 height 319
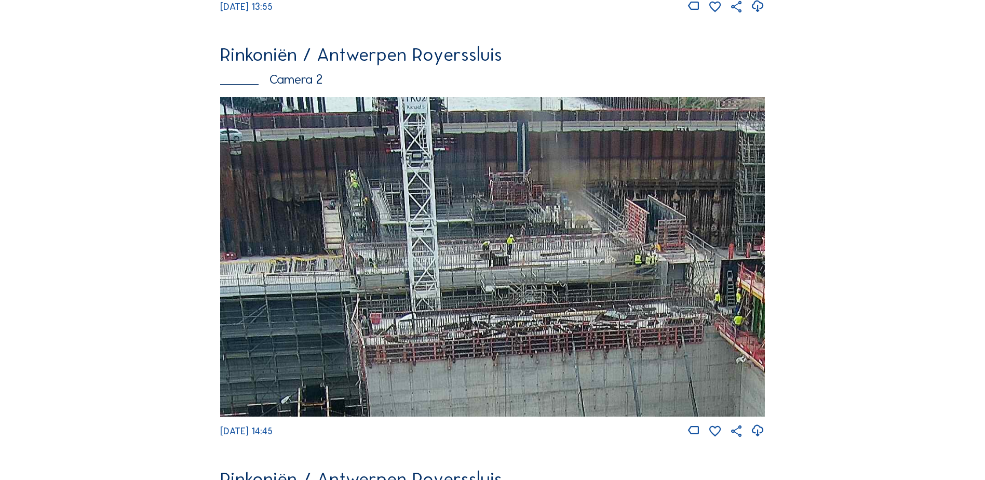
drag, startPoint x: 452, startPoint y: 220, endPoint x: 488, endPoint y: 261, distance: 54.5
click at [489, 260] on img at bounding box center [492, 256] width 545 height 319
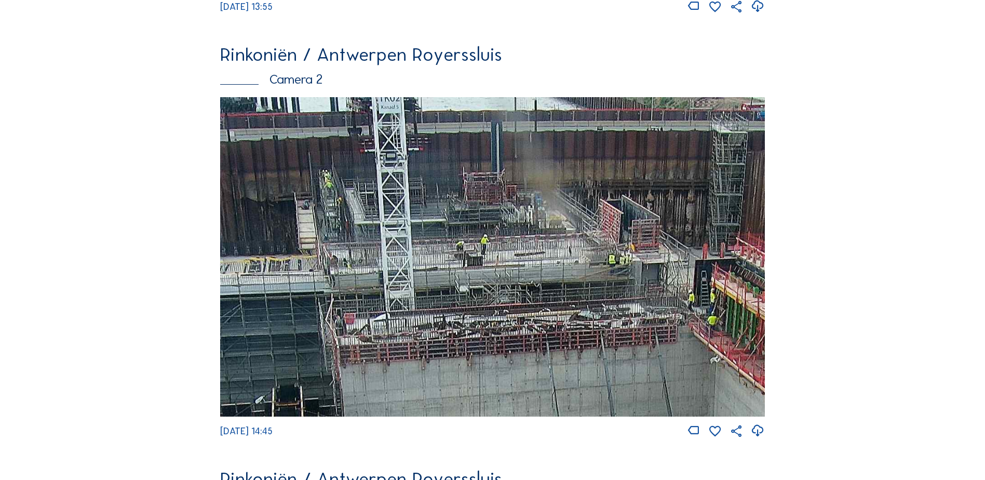
drag, startPoint x: 505, startPoint y: 318, endPoint x: 477, endPoint y: 353, distance: 44.3
click at [477, 353] on img at bounding box center [492, 256] width 545 height 319
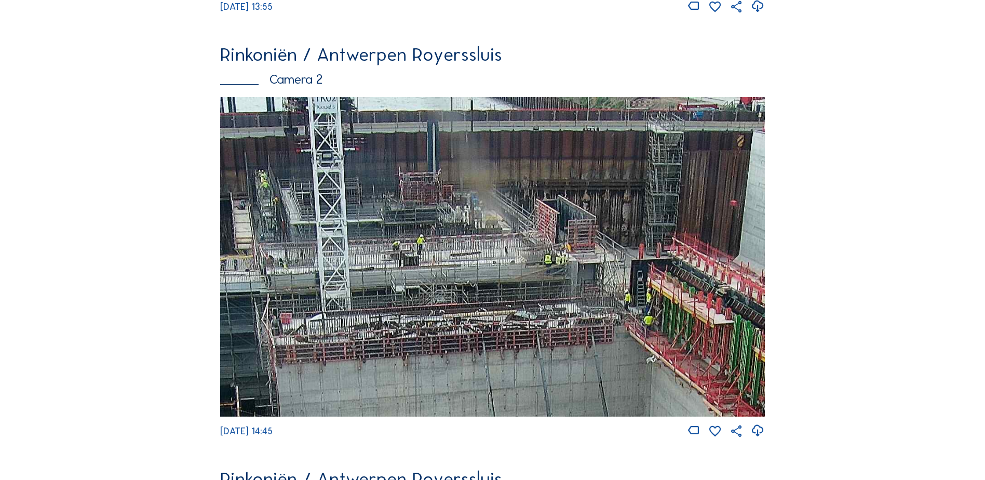
drag, startPoint x: 550, startPoint y: 262, endPoint x: 413, endPoint y: 321, distance: 149.4
click at [417, 328] on img at bounding box center [492, 256] width 545 height 319
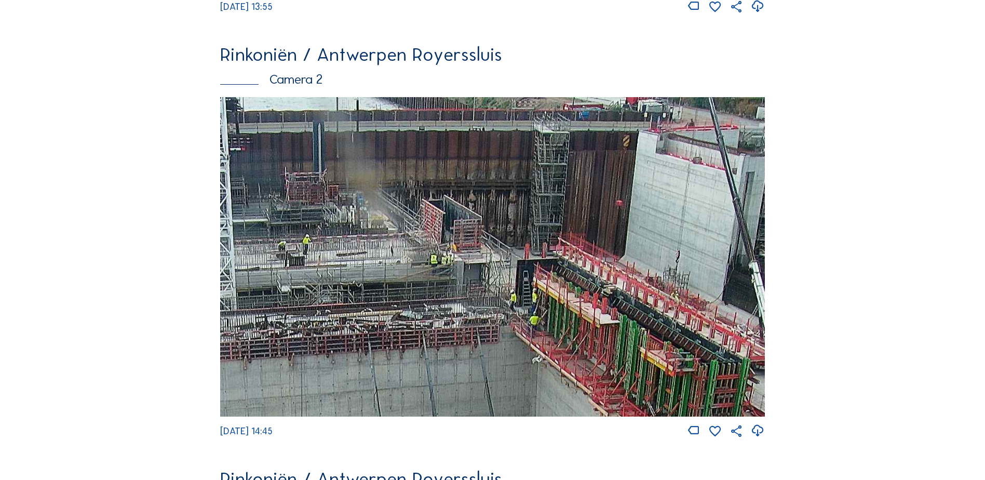
drag, startPoint x: 561, startPoint y: 281, endPoint x: 486, endPoint y: 316, distance: 82.7
click at [486, 316] on img at bounding box center [492, 256] width 545 height 319
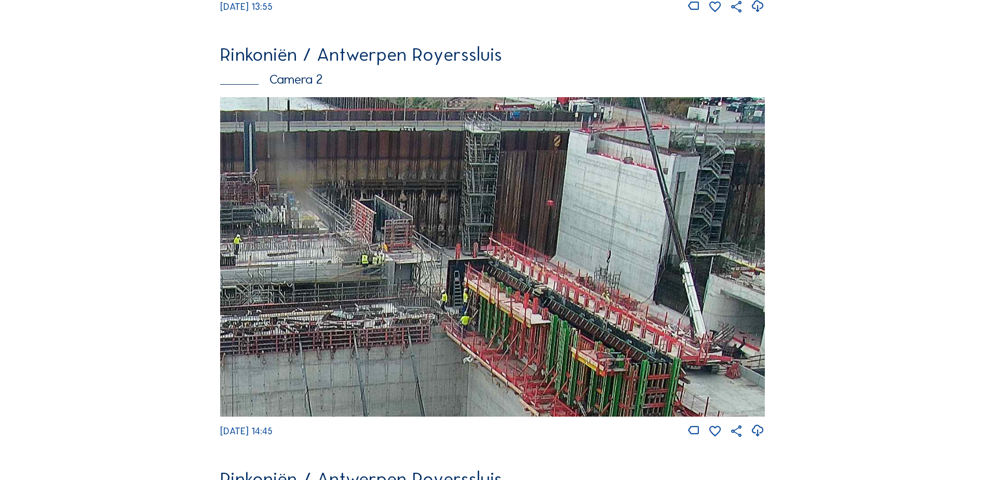
drag, startPoint x: 457, startPoint y: 199, endPoint x: 619, endPoint y: 277, distance: 179.4
click at [618, 276] on img at bounding box center [492, 256] width 545 height 319
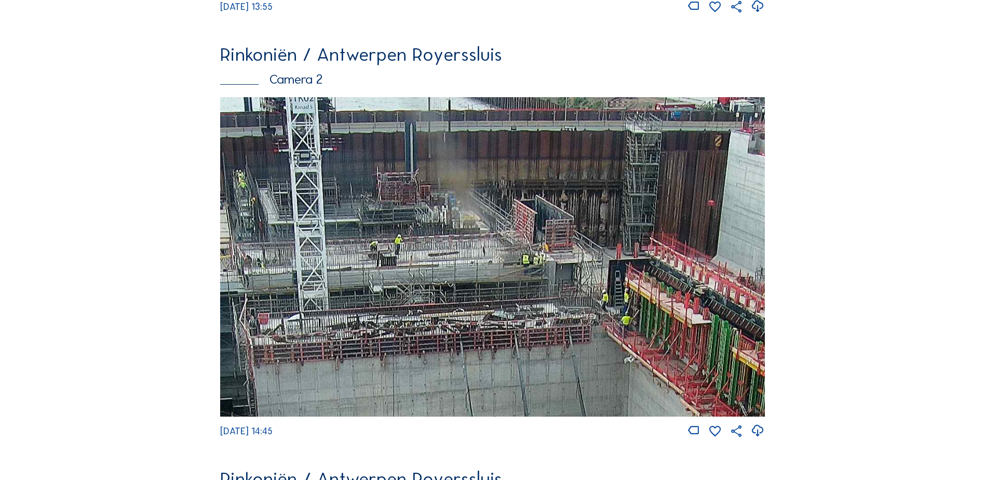
drag, startPoint x: 438, startPoint y: 210, endPoint x: 486, endPoint y: 198, distance: 48.9
click at [486, 198] on img at bounding box center [492, 256] width 545 height 319
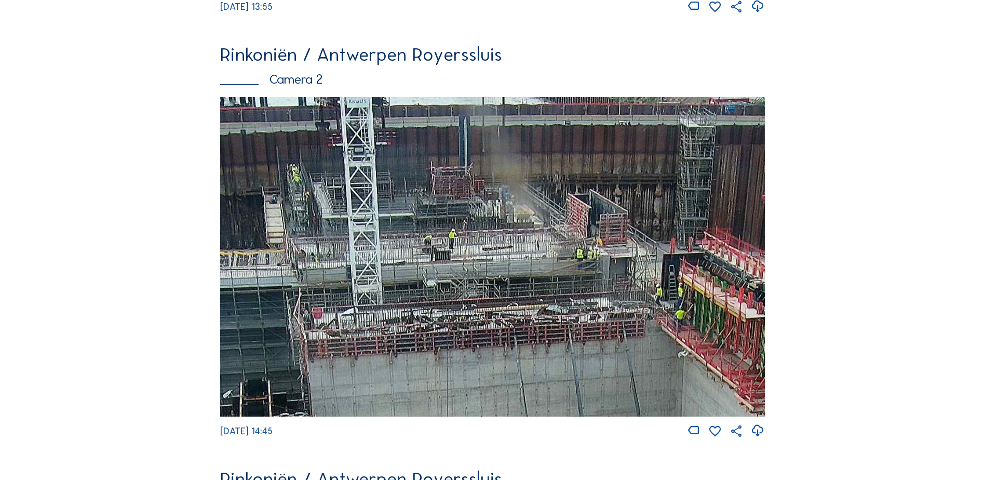
drag, startPoint x: 437, startPoint y: 194, endPoint x: 459, endPoint y: 232, distance: 43.3
click at [459, 232] on img at bounding box center [492, 256] width 545 height 319
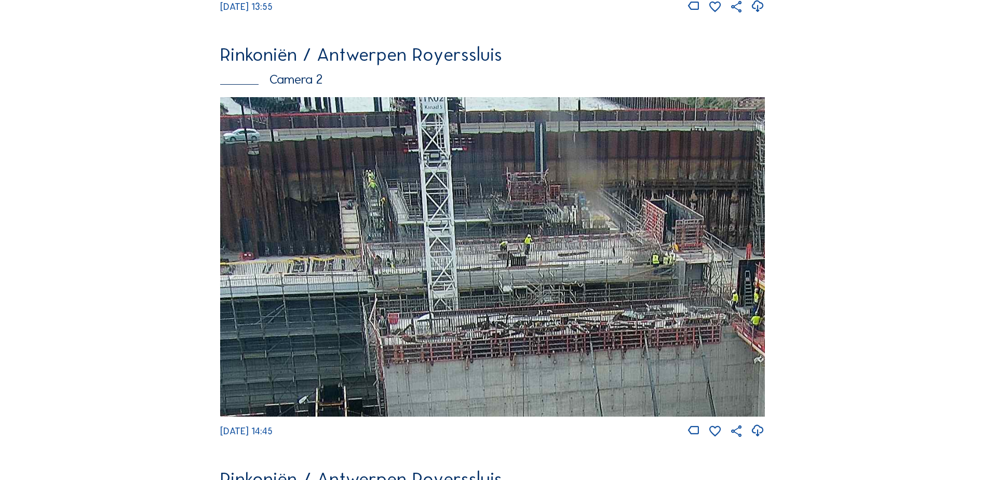
drag, startPoint x: 443, startPoint y: 213, endPoint x: 497, endPoint y: 268, distance: 77.1
click at [497, 268] on img at bounding box center [492, 256] width 545 height 319
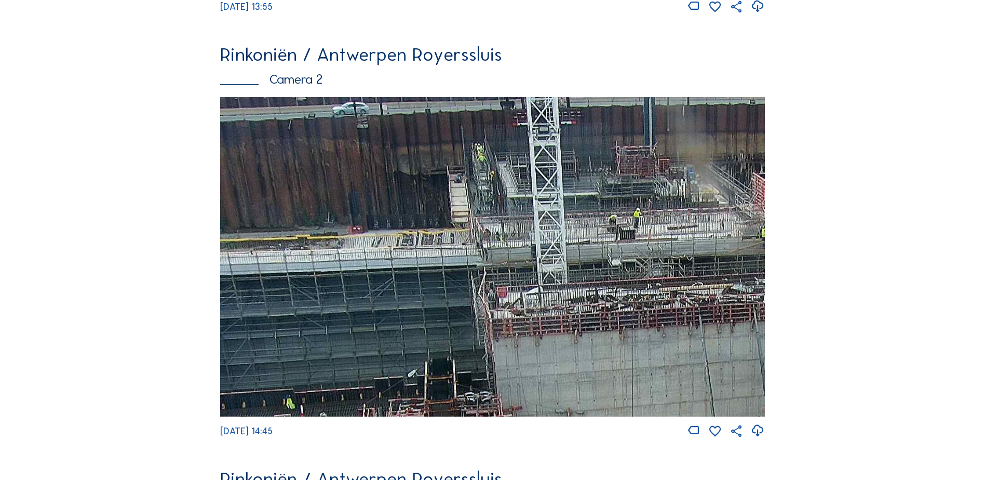
drag, startPoint x: 331, startPoint y: 221, endPoint x: 454, endPoint y: 193, distance: 125.8
click at [454, 193] on img at bounding box center [492, 256] width 545 height 319
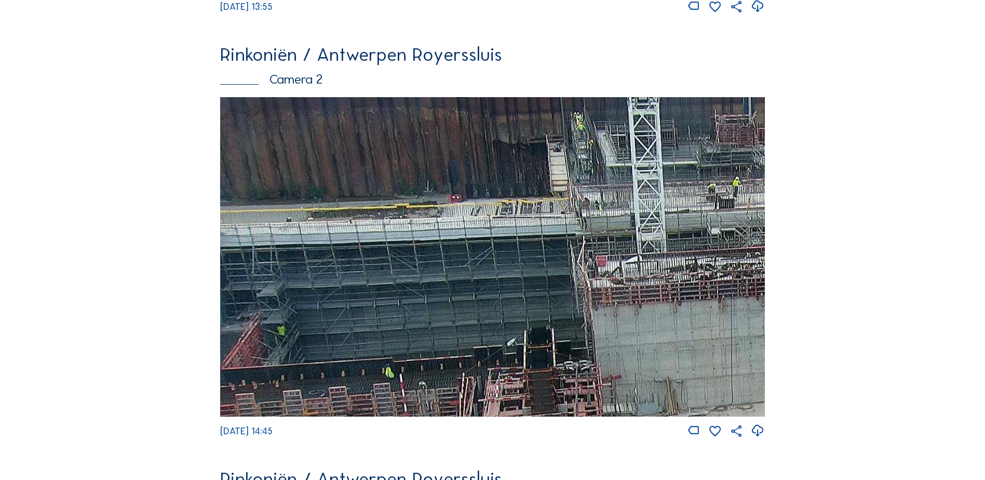
drag, startPoint x: 369, startPoint y: 231, endPoint x: 566, endPoint y: 202, distance: 198.6
click at [566, 202] on img at bounding box center [492, 256] width 545 height 319
drag, startPoint x: 420, startPoint y: 274, endPoint x: 496, endPoint y: 206, distance: 102.3
click at [496, 206] on img at bounding box center [492, 256] width 545 height 319
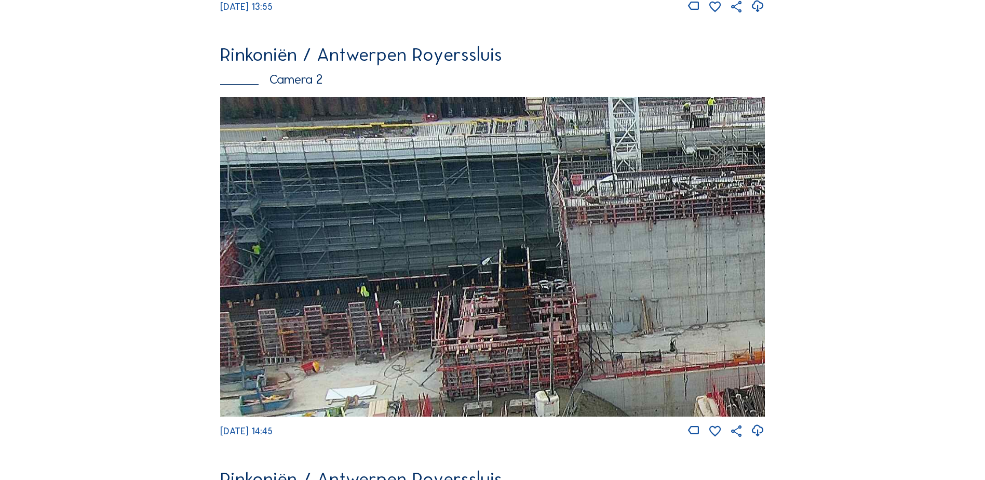
drag, startPoint x: 481, startPoint y: 272, endPoint x: 447, endPoint y: 259, distance: 36.2
click at [440, 256] on img at bounding box center [492, 256] width 545 height 319
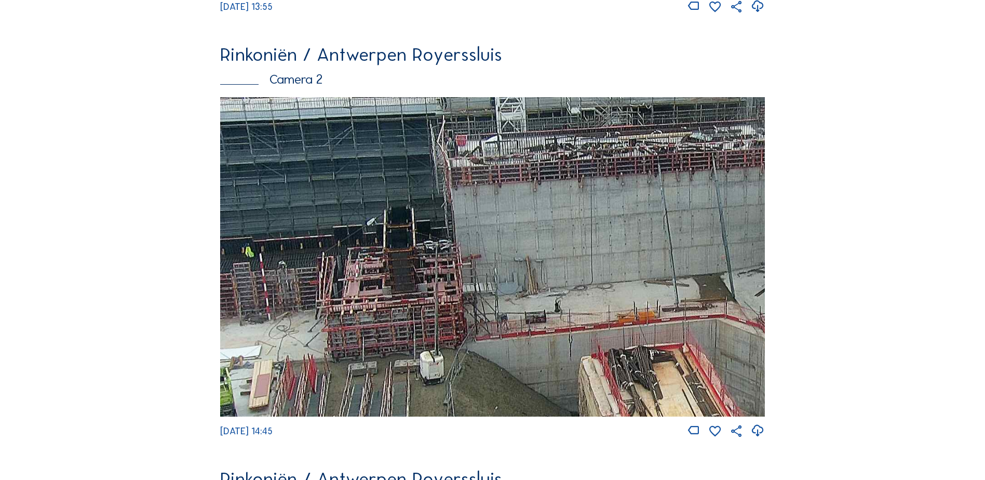
drag, startPoint x: 534, startPoint y: 293, endPoint x: 452, endPoint y: 272, distance: 84.3
click at [437, 266] on img at bounding box center [492, 256] width 545 height 319
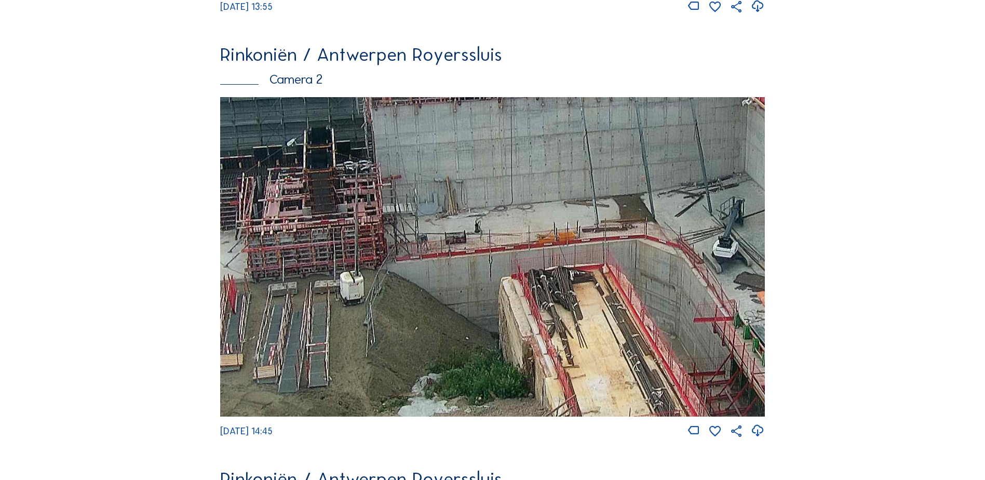
drag, startPoint x: 551, startPoint y: 271, endPoint x: 518, endPoint y: 247, distance: 40.8
click at [522, 247] on img at bounding box center [492, 256] width 545 height 319
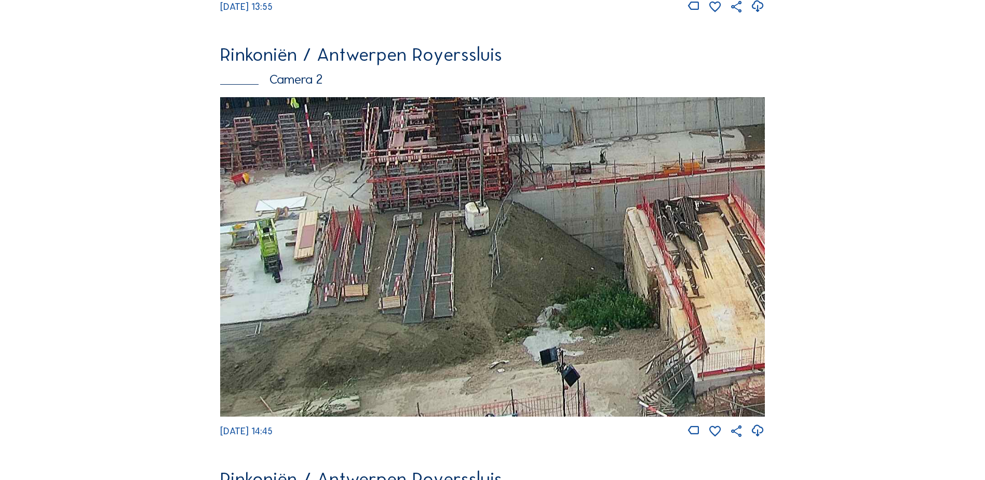
drag, startPoint x: 555, startPoint y: 338, endPoint x: 692, endPoint y: 282, distance: 148.7
click at [692, 282] on img at bounding box center [492, 256] width 545 height 319
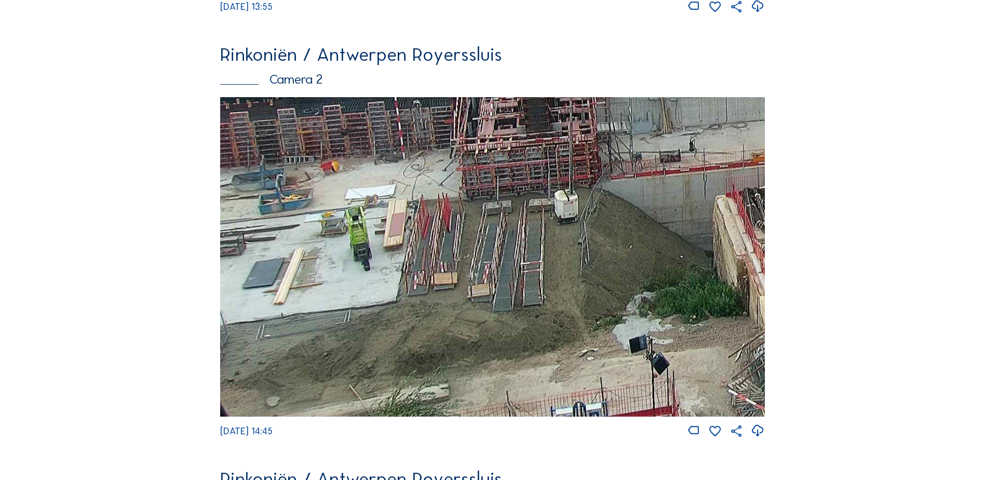
drag, startPoint x: 375, startPoint y: 234, endPoint x: 435, endPoint y: 235, distance: 60.3
click at [434, 235] on img at bounding box center [492, 256] width 545 height 319
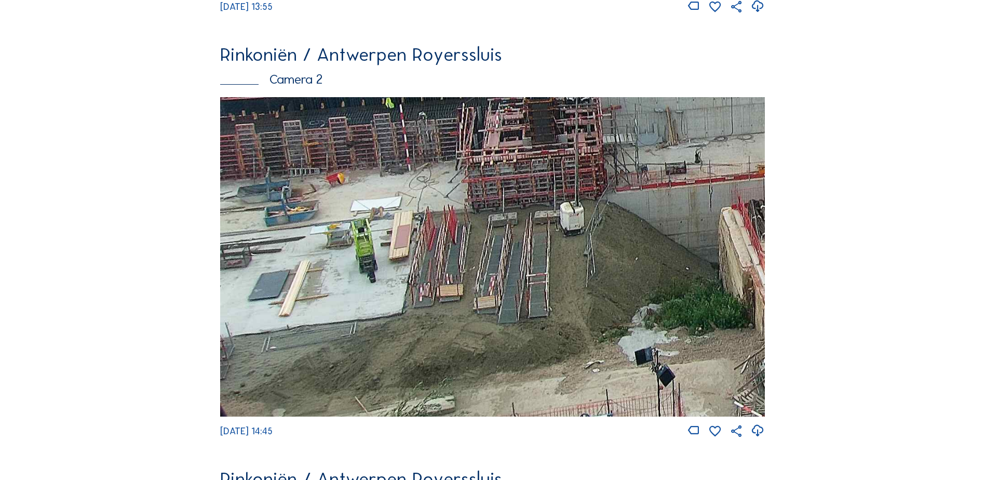
drag, startPoint x: 330, startPoint y: 245, endPoint x: 425, endPoint y: 275, distance: 99.6
click at [425, 275] on img at bounding box center [492, 256] width 545 height 319
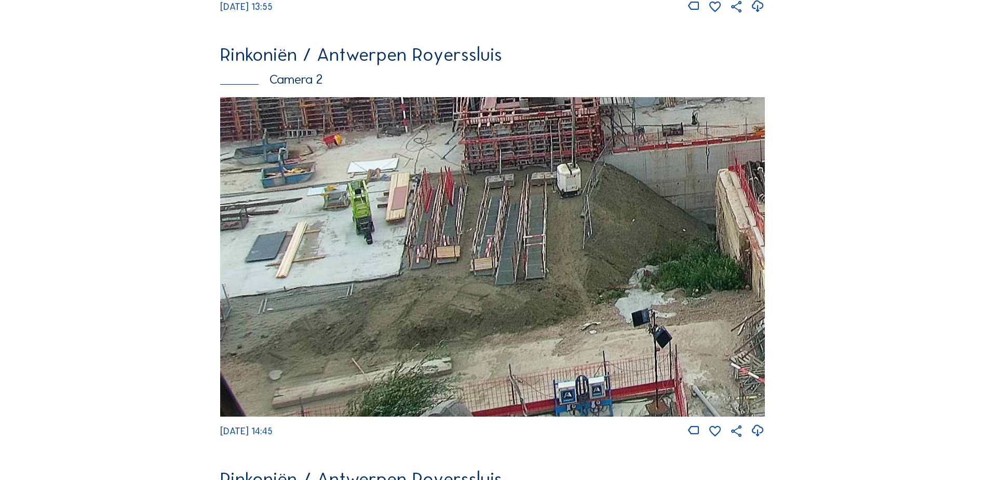
drag, startPoint x: 362, startPoint y: 259, endPoint x: 370, endPoint y: 145, distance: 114.6
click at [367, 147] on img at bounding box center [492, 256] width 545 height 319
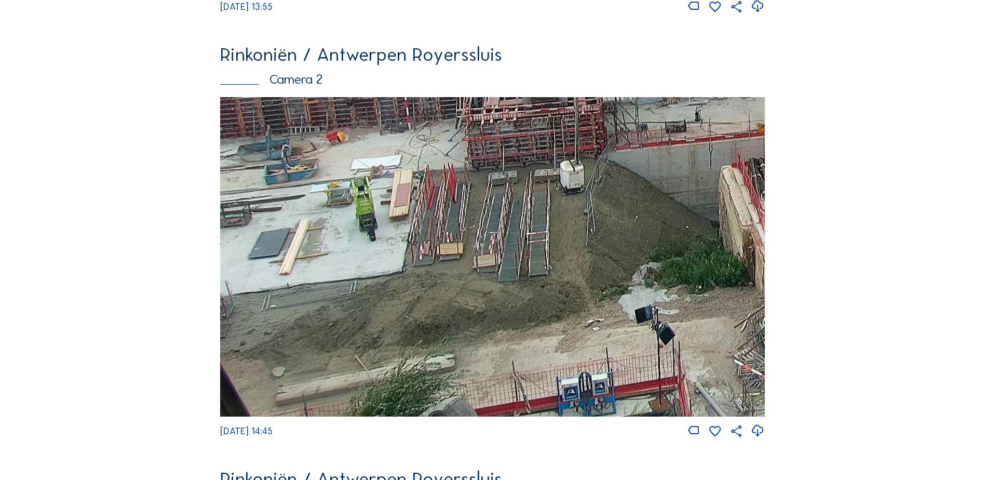
drag, startPoint x: 606, startPoint y: 298, endPoint x: 770, endPoint y: 211, distance: 185.7
drag, startPoint x: 484, startPoint y: 274, endPoint x: 502, endPoint y: 248, distance: 31.8
click at [499, 248] on img at bounding box center [492, 256] width 545 height 319
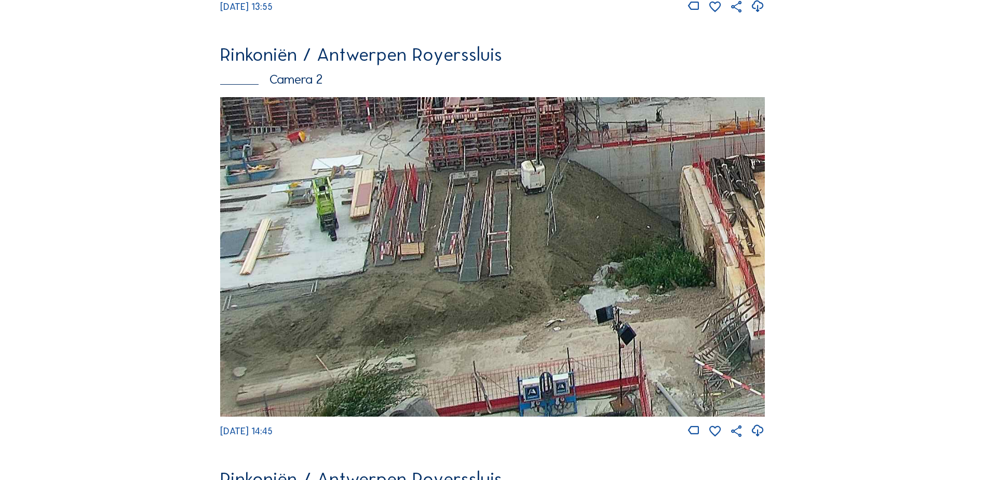
drag, startPoint x: 712, startPoint y: 185, endPoint x: 669, endPoint y: 170, distance: 45.5
click at [669, 170] on img at bounding box center [492, 256] width 545 height 319
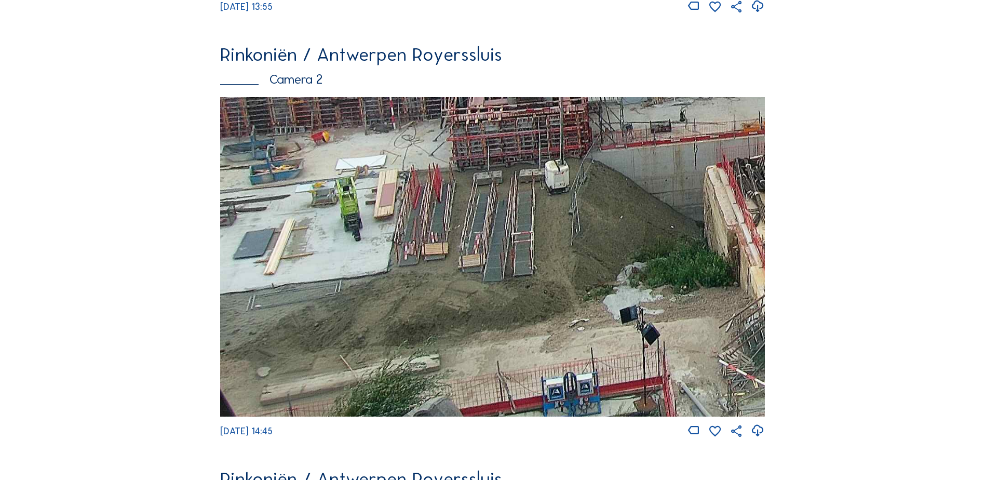
drag, startPoint x: 501, startPoint y: 242, endPoint x: 620, endPoint y: 197, distance: 127.1
click at [615, 202] on img at bounding box center [492, 256] width 545 height 319
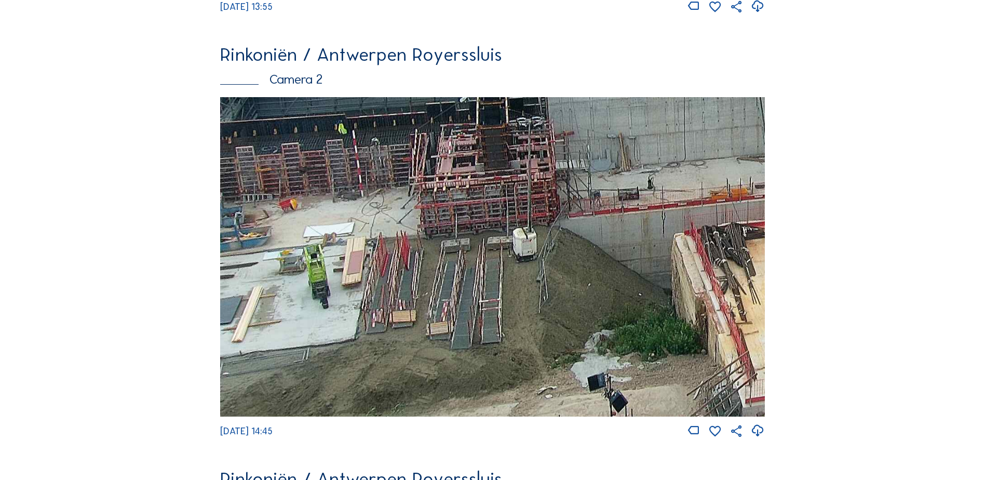
drag, startPoint x: 589, startPoint y: 244, endPoint x: 553, endPoint y: 297, distance: 64.3
click at [543, 311] on img at bounding box center [492, 256] width 545 height 319
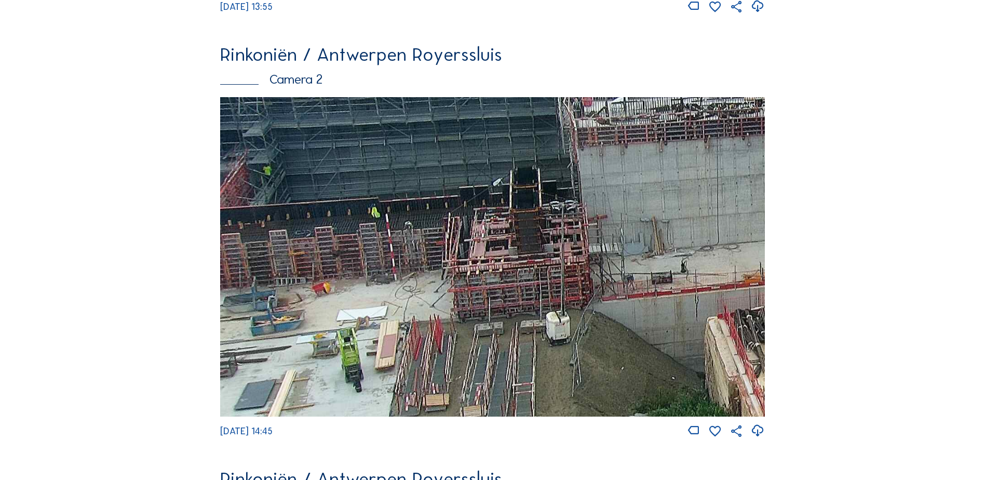
drag, startPoint x: 545, startPoint y: 227, endPoint x: 588, endPoint y: 295, distance: 80.3
click at [595, 309] on img at bounding box center [492, 256] width 545 height 319
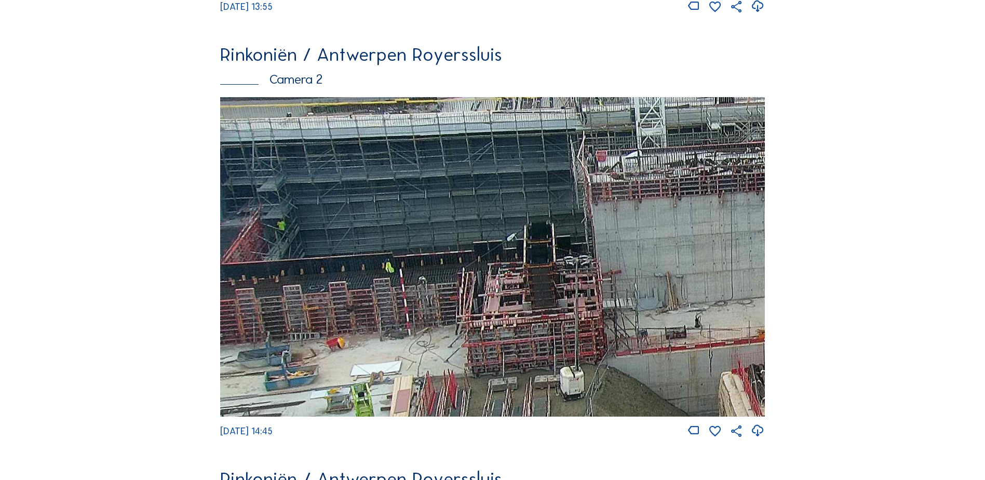
drag, startPoint x: 550, startPoint y: 261, endPoint x: 558, endPoint y: 277, distance: 17.4
click at [558, 272] on img at bounding box center [492, 256] width 545 height 319
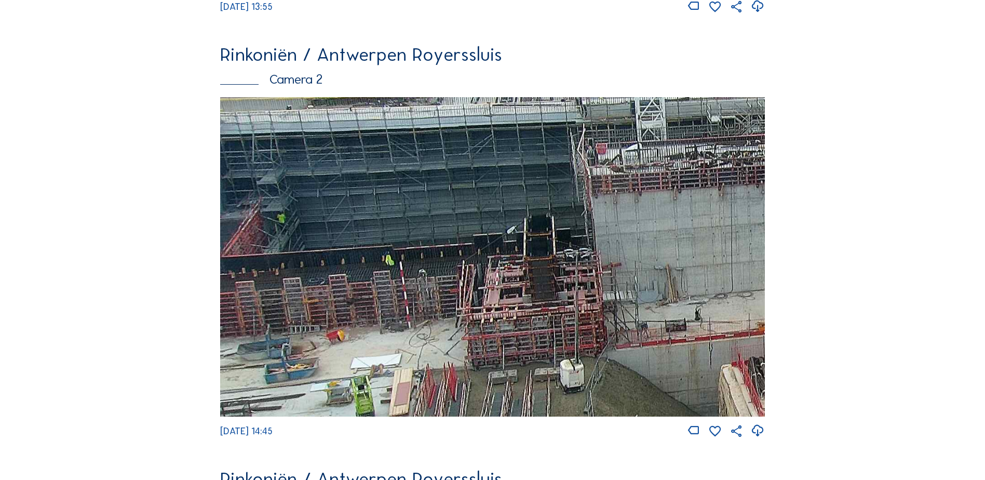
drag, startPoint x: 471, startPoint y: 275, endPoint x: 542, endPoint y: 261, distance: 72.6
click at [542, 261] on img at bounding box center [492, 256] width 545 height 319
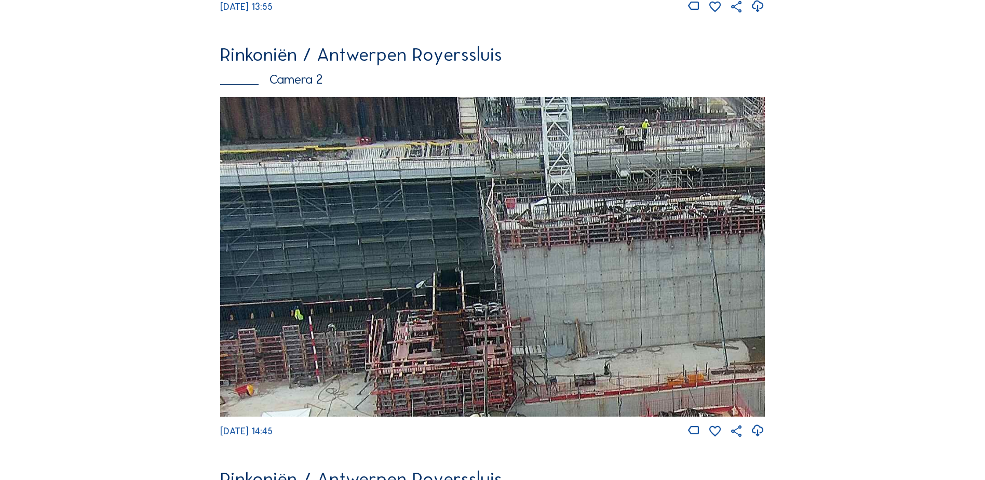
drag, startPoint x: 519, startPoint y: 208, endPoint x: 474, endPoint y: 221, distance: 46.7
click at [475, 221] on img at bounding box center [492, 256] width 545 height 319
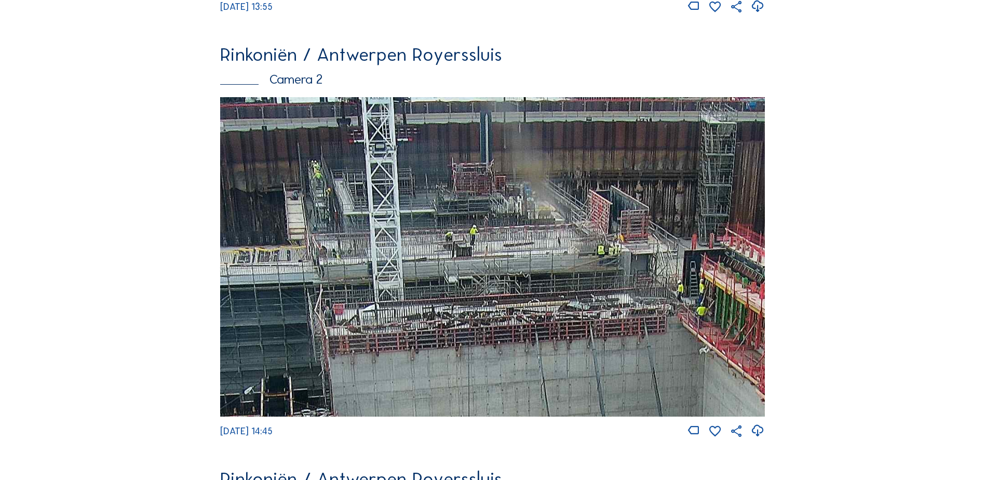
drag, startPoint x: 646, startPoint y: 139, endPoint x: 487, endPoint y: 246, distance: 191.6
click at [486, 246] on img at bounding box center [492, 256] width 545 height 319
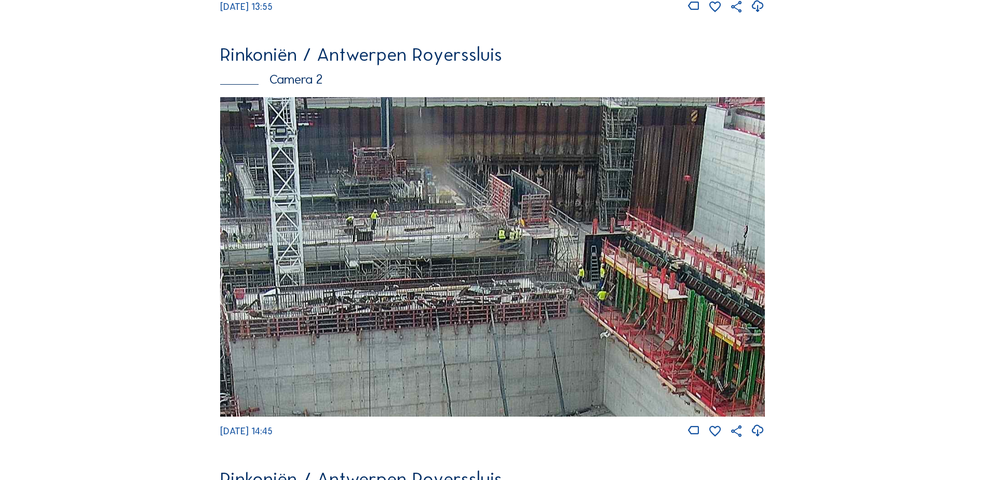
drag, startPoint x: 645, startPoint y: 210, endPoint x: 534, endPoint y: 164, distance: 120.7
click at [534, 164] on img at bounding box center [492, 256] width 545 height 319
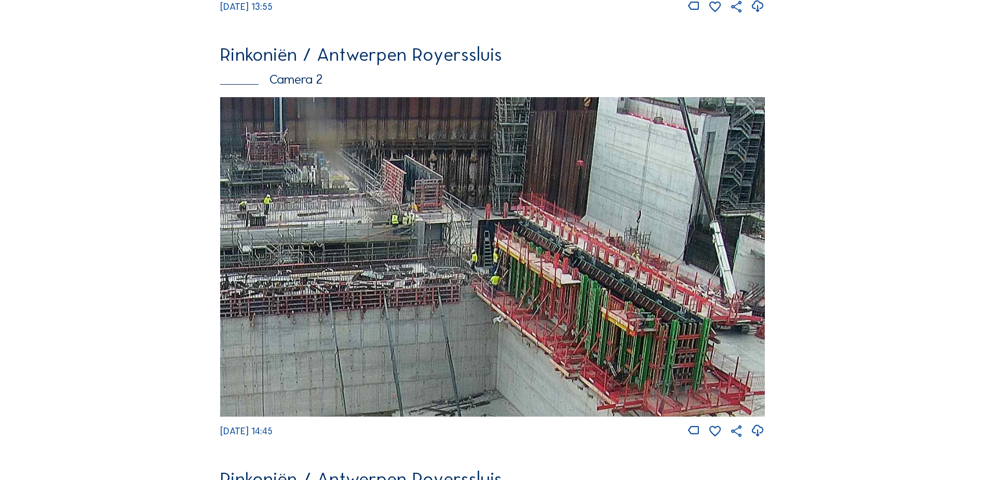
drag, startPoint x: 642, startPoint y: 225, endPoint x: 521, endPoint y: 216, distance: 120.9
click at [520, 215] on img at bounding box center [492, 256] width 545 height 319
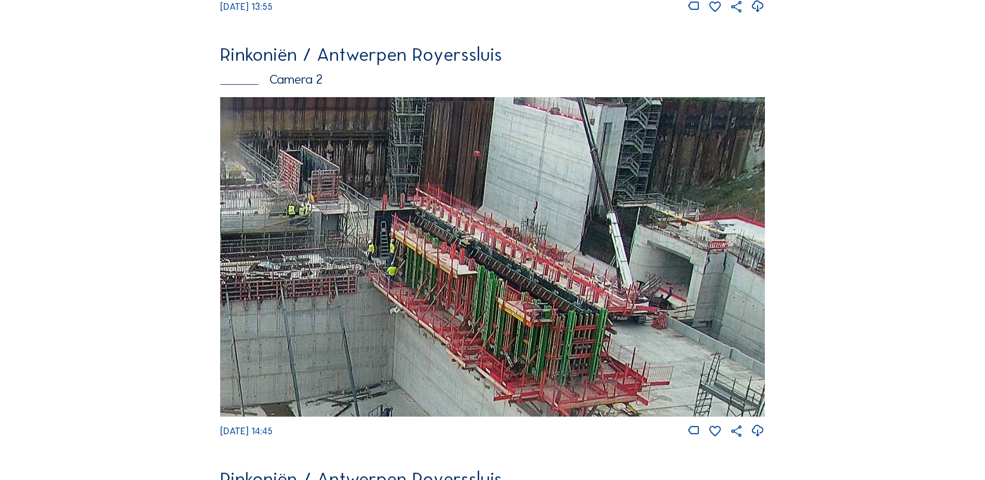
drag, startPoint x: 650, startPoint y: 219, endPoint x: 510, endPoint y: 215, distance: 140.3
click at [510, 215] on img at bounding box center [492, 256] width 545 height 319
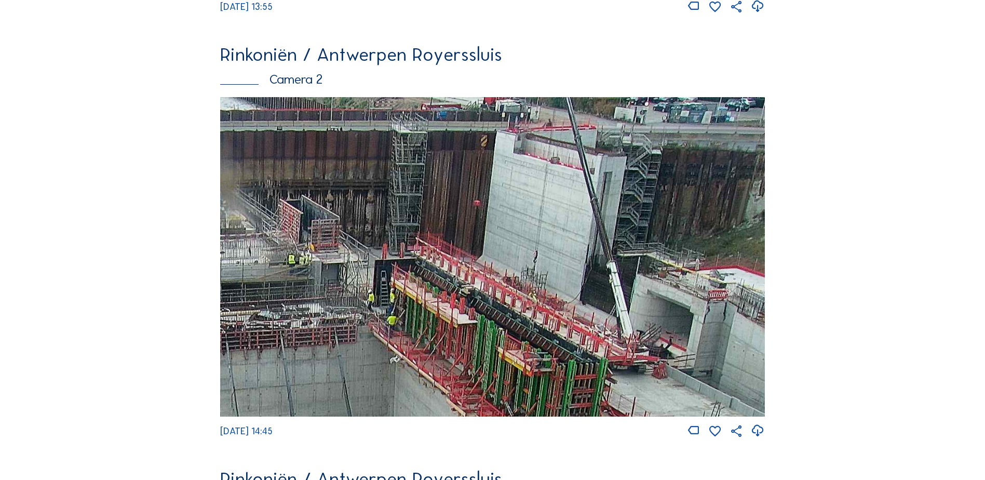
drag, startPoint x: 631, startPoint y: 244, endPoint x: 668, endPoint y: 299, distance: 66.3
click at [668, 299] on img at bounding box center [492, 256] width 545 height 319
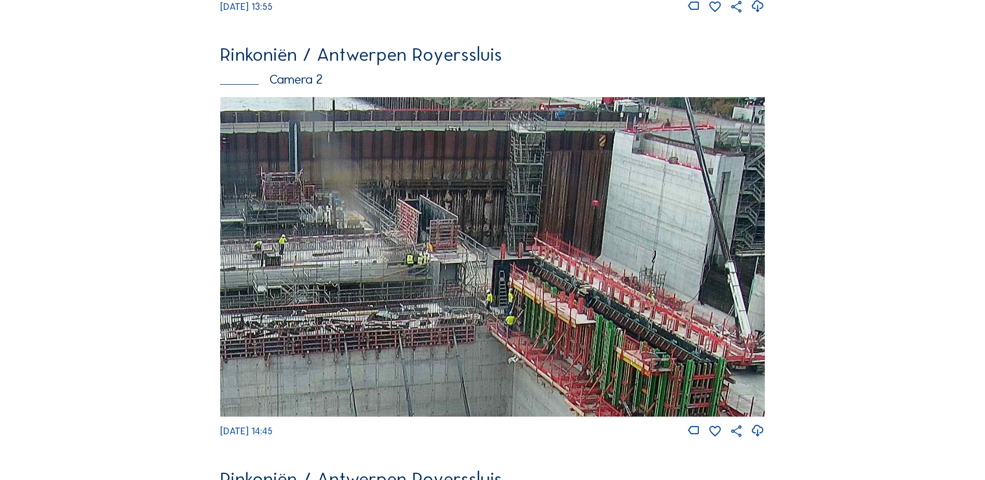
drag, startPoint x: 383, startPoint y: 209, endPoint x: 517, endPoint y: 290, distance: 156.6
click at [517, 290] on img at bounding box center [492, 256] width 545 height 319
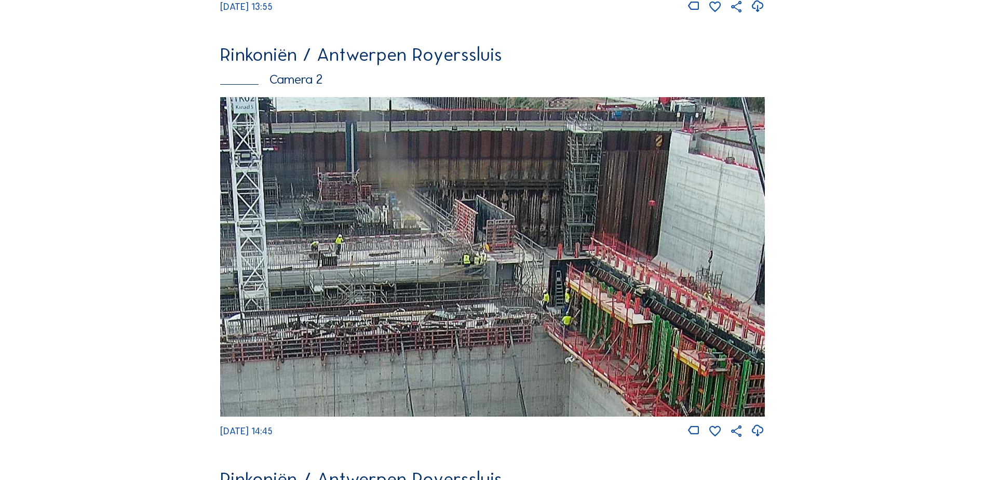
drag, startPoint x: 296, startPoint y: 186, endPoint x: 458, endPoint y: 259, distance: 177.9
click at [442, 255] on img at bounding box center [492, 256] width 545 height 319
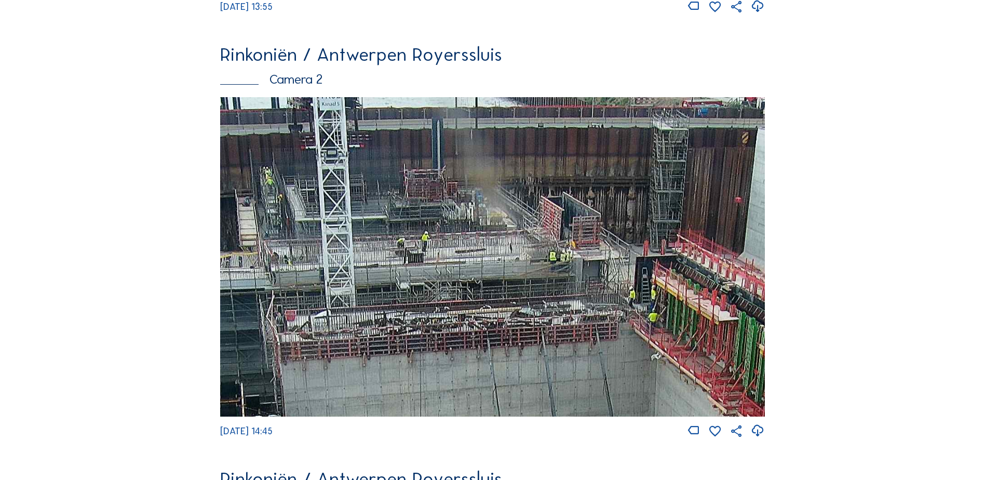
drag, startPoint x: 614, startPoint y: 271, endPoint x: 342, endPoint y: 242, distance: 273.8
click at [344, 242] on img at bounding box center [492, 256] width 545 height 319
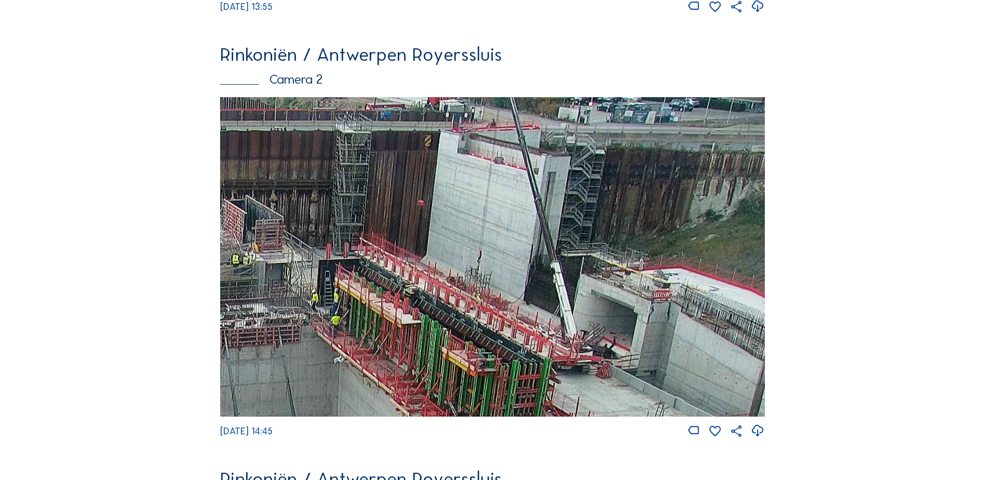
drag, startPoint x: 548, startPoint y: 172, endPoint x: 436, endPoint y: 223, distance: 122.5
click at [433, 224] on img at bounding box center [492, 256] width 545 height 319
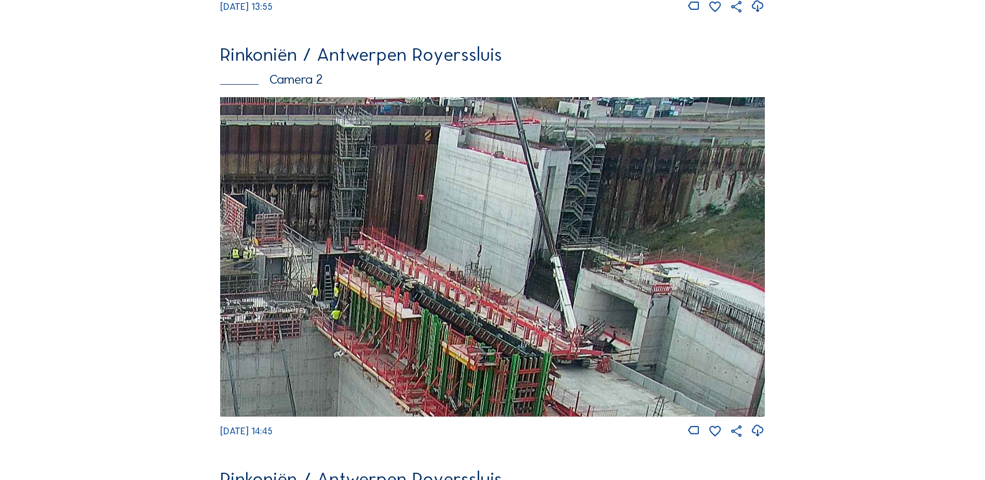
click at [473, 195] on img at bounding box center [492, 256] width 545 height 319
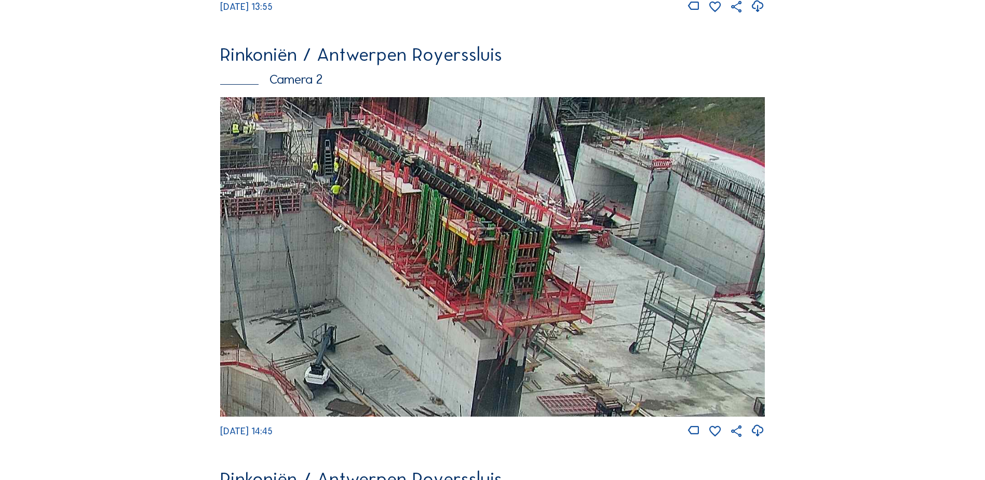
click at [581, 157] on img at bounding box center [492, 256] width 545 height 319
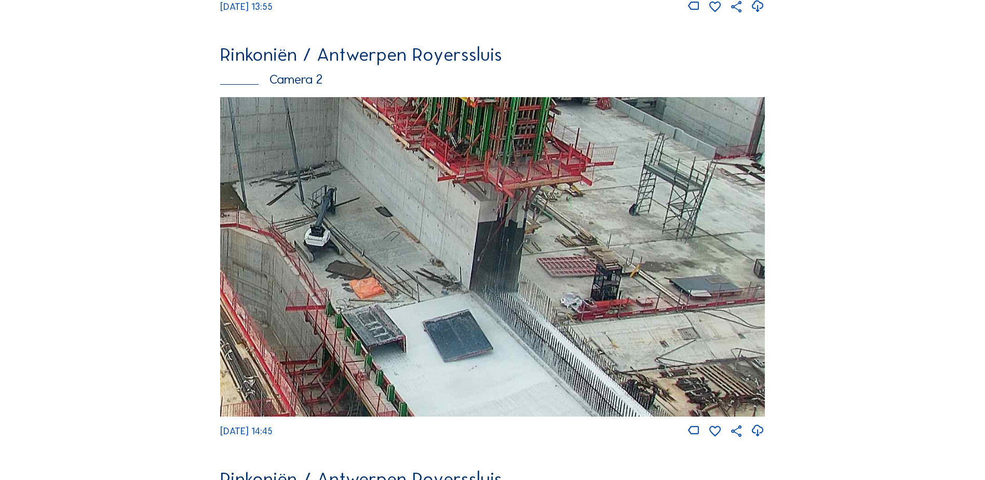
click at [558, 162] on img at bounding box center [492, 256] width 545 height 319
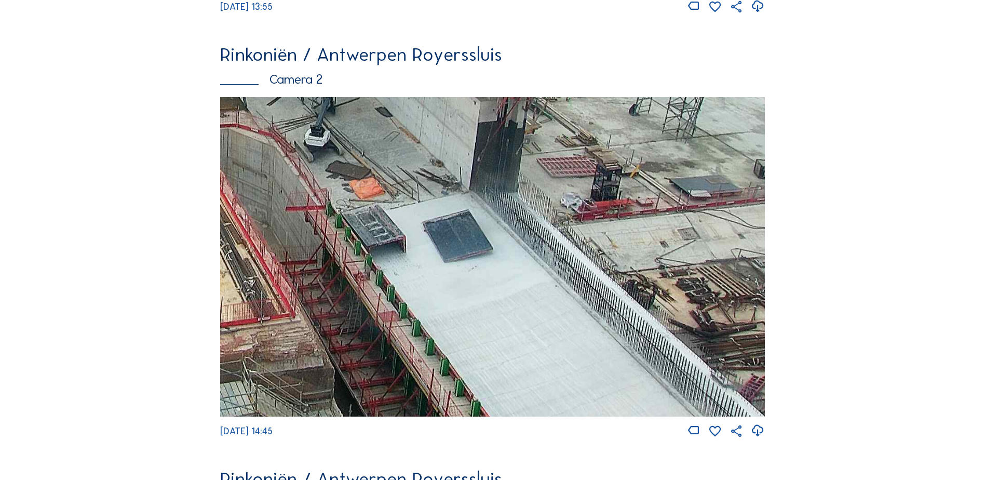
click at [555, 210] on img at bounding box center [492, 256] width 545 height 319
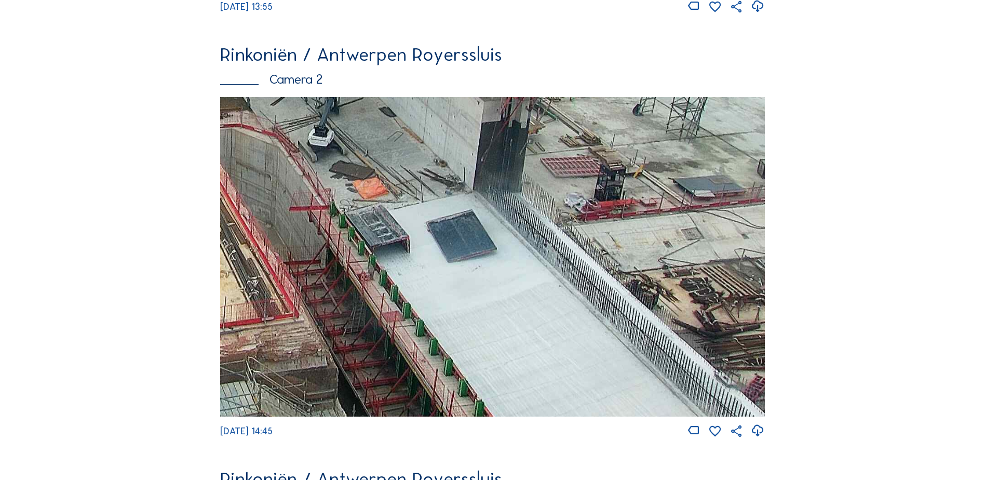
click at [544, 241] on img at bounding box center [492, 256] width 545 height 319
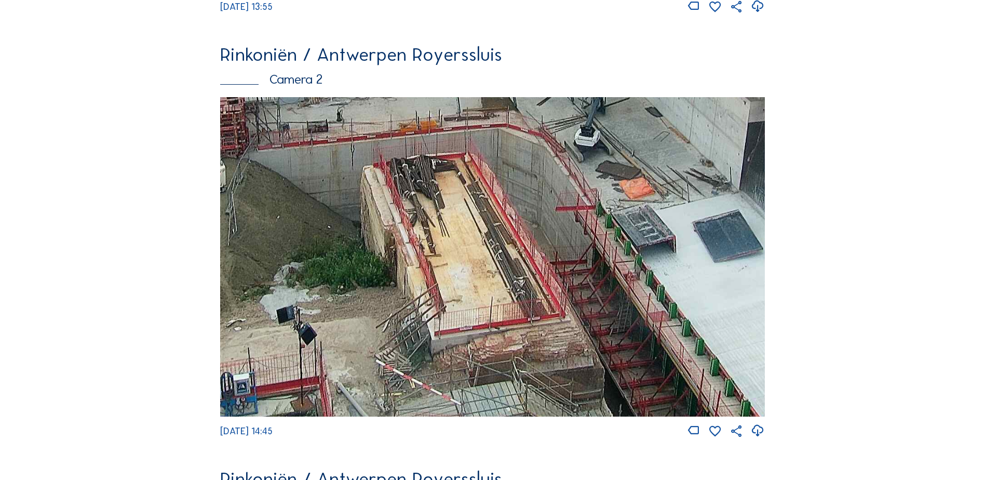
click at [465, 247] on img at bounding box center [492, 256] width 545 height 319
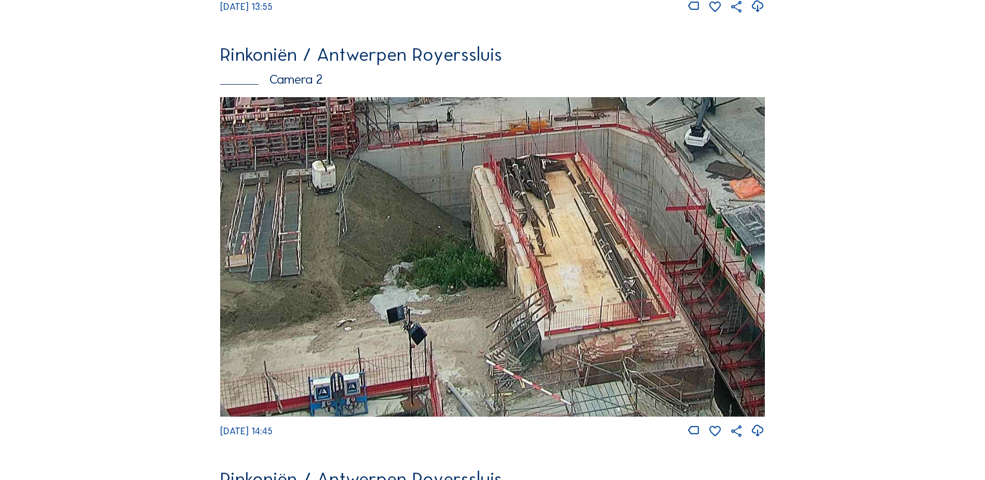
click at [440, 246] on img at bounding box center [492, 256] width 545 height 319
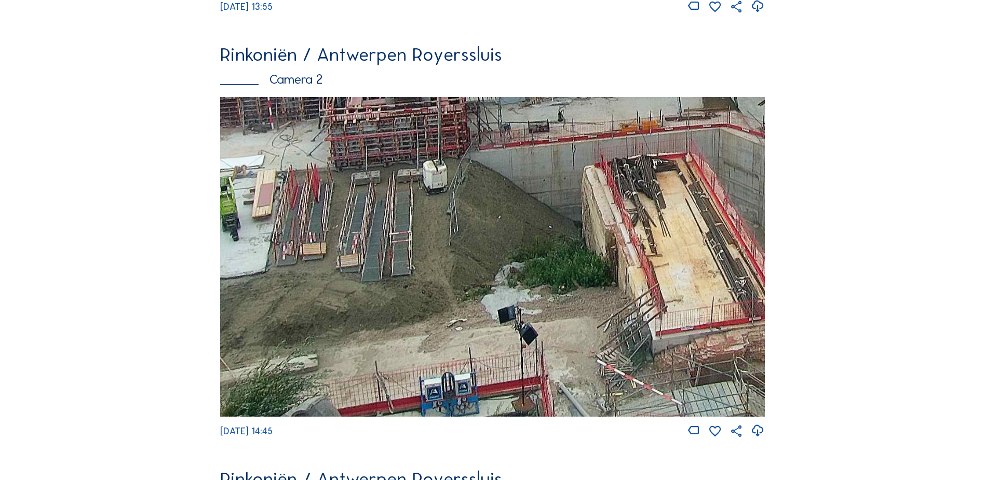
click at [521, 220] on img at bounding box center [492, 256] width 545 height 319
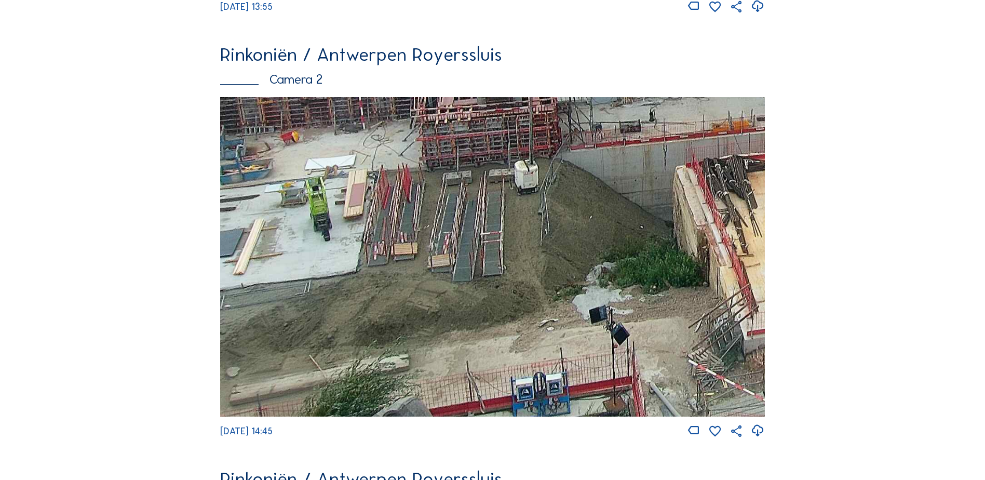
click at [532, 205] on img at bounding box center [492, 256] width 545 height 319
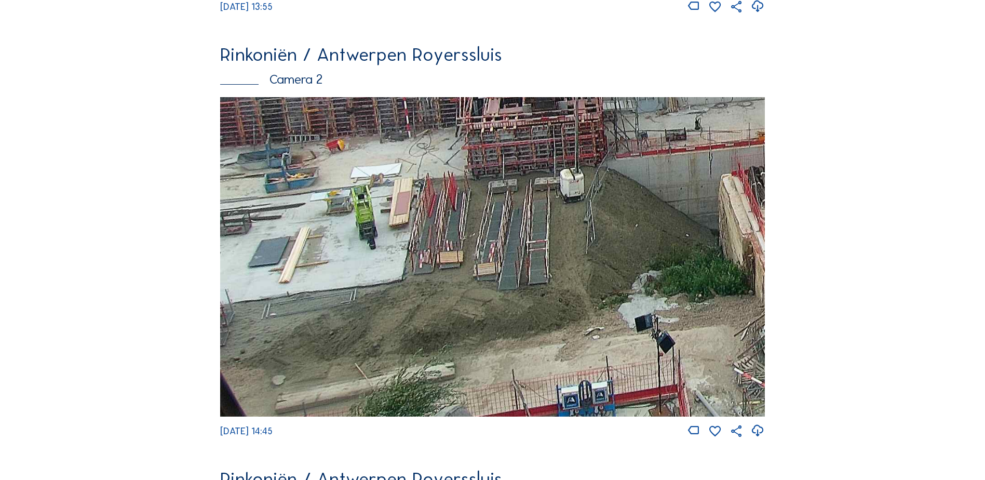
click at [476, 243] on img at bounding box center [492, 256] width 545 height 319
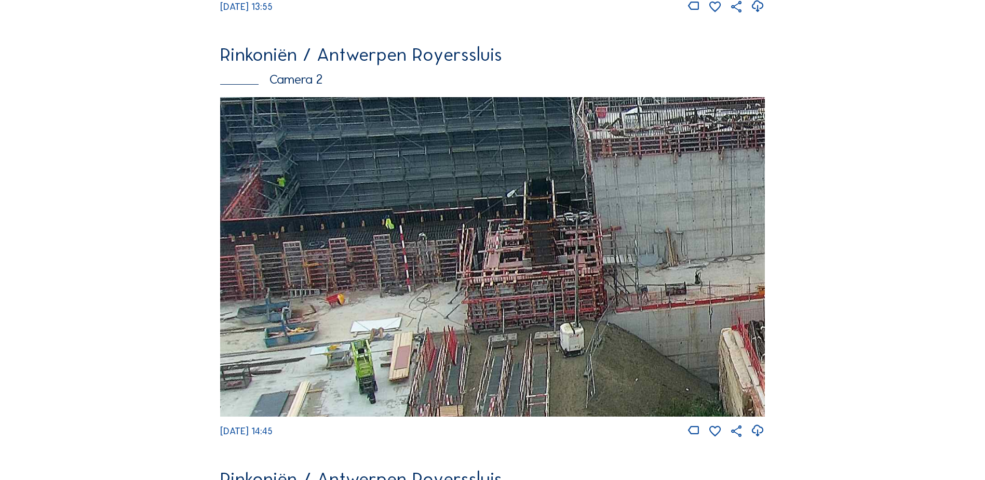
click at [483, 371] on img at bounding box center [492, 256] width 545 height 319
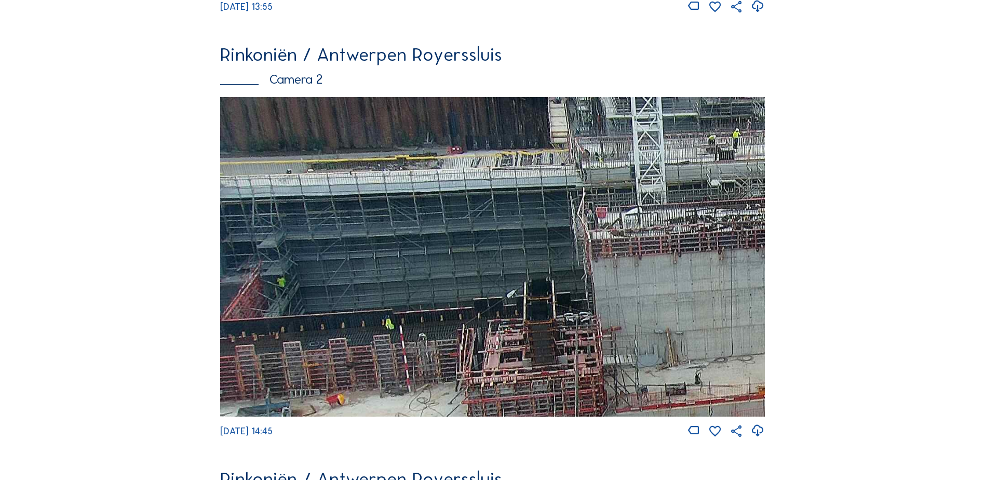
click at [568, 366] on img at bounding box center [492, 256] width 545 height 319
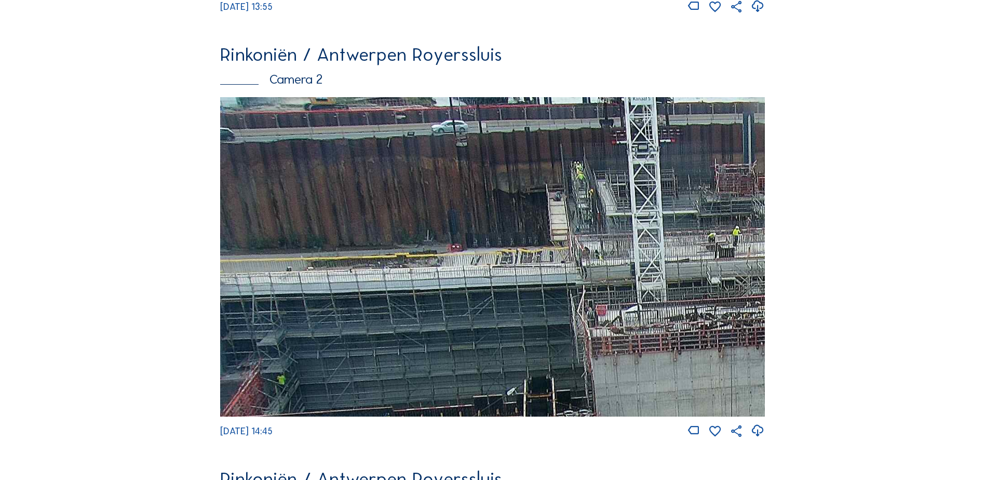
click at [632, 390] on img at bounding box center [492, 256] width 545 height 319
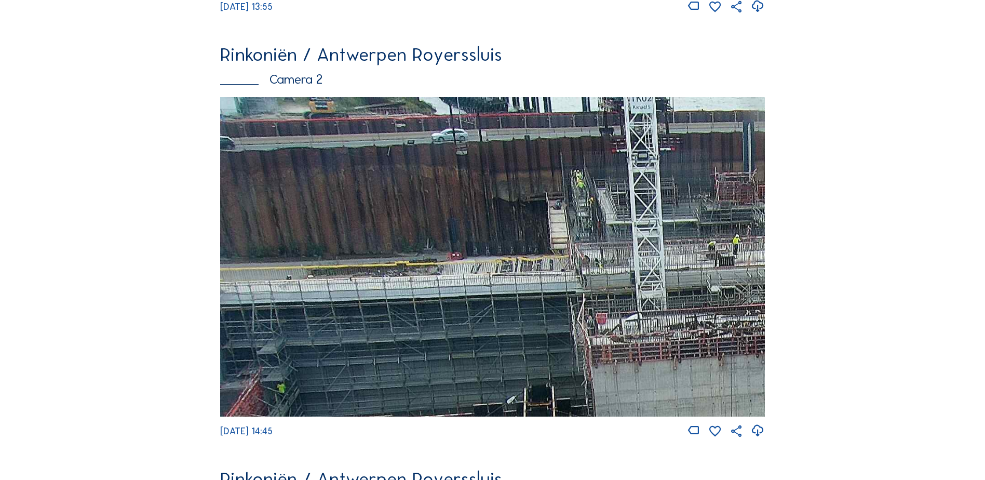
click at [660, 358] on img at bounding box center [492, 256] width 545 height 319
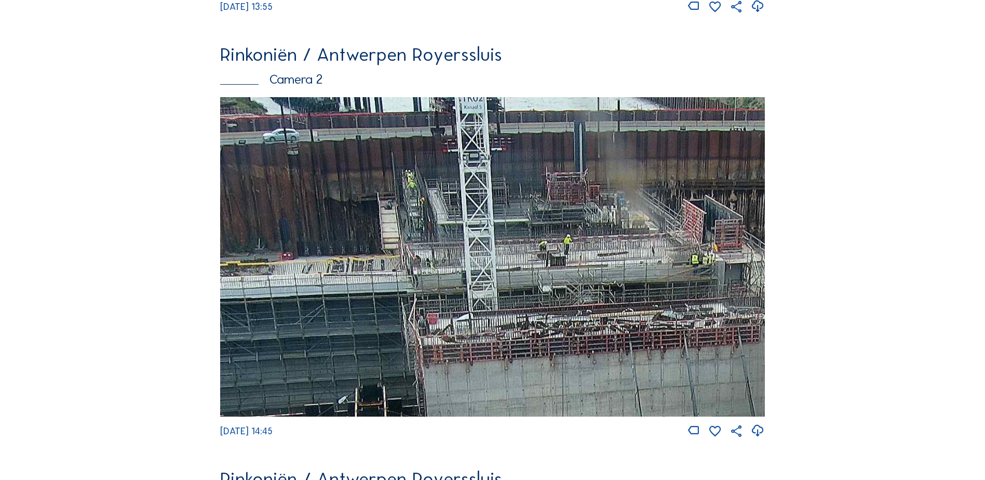
click at [466, 274] on img at bounding box center [492, 256] width 545 height 319
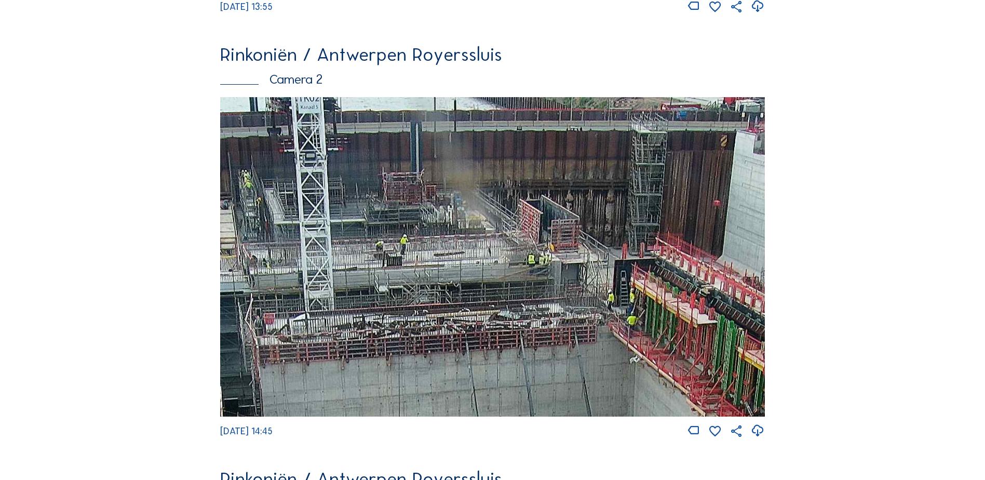
click at [441, 293] on img at bounding box center [492, 256] width 545 height 319
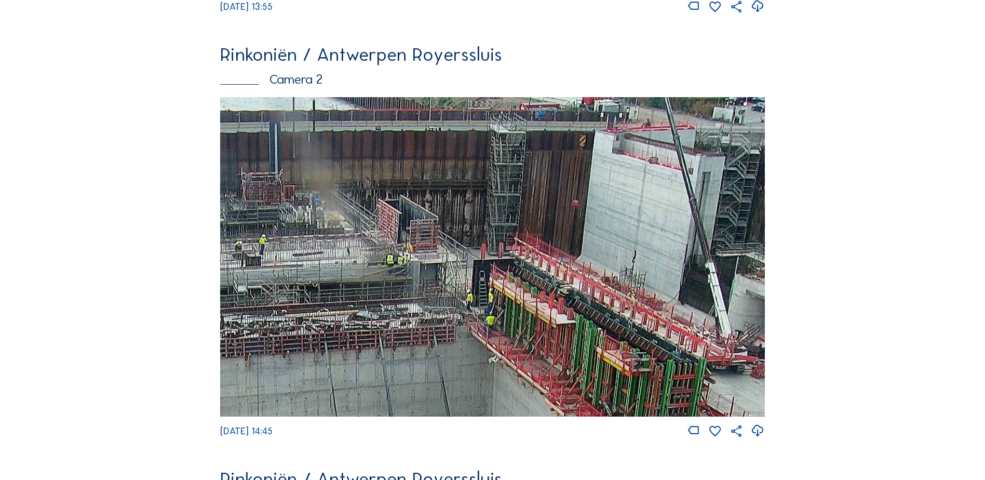
click at [537, 263] on img at bounding box center [492, 256] width 545 height 319
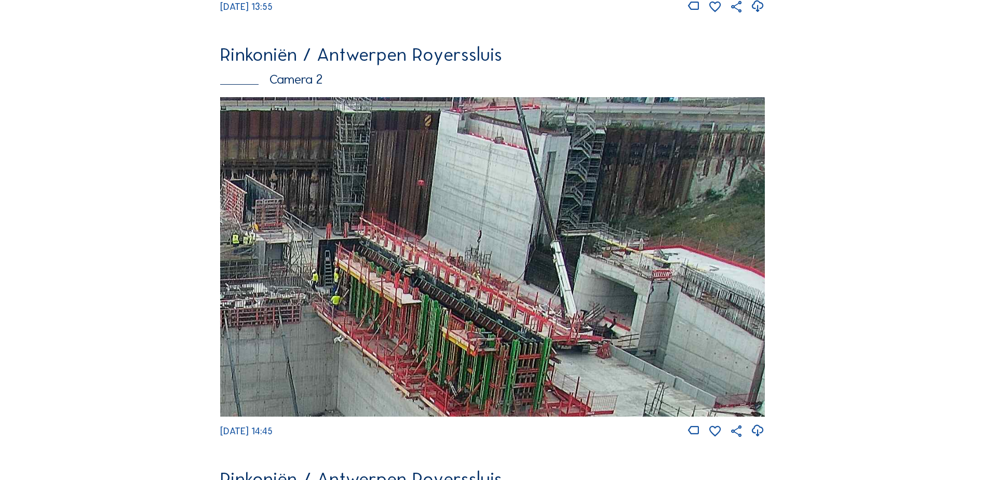
click at [608, 249] on img at bounding box center [492, 256] width 545 height 319
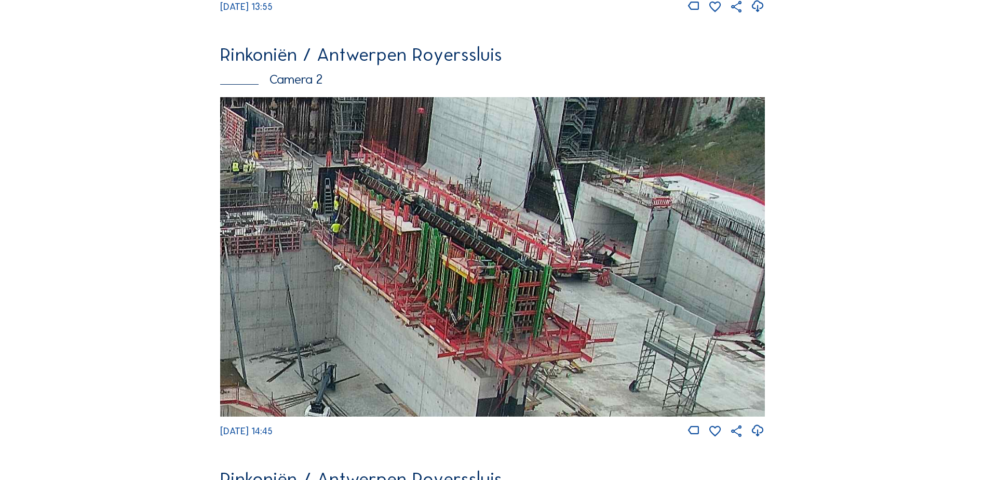
click at [571, 242] on img at bounding box center [492, 256] width 545 height 319
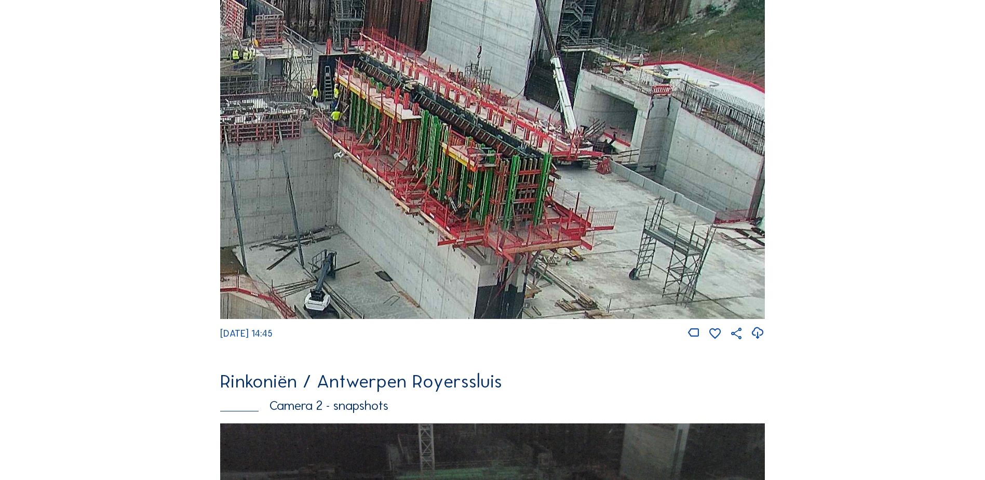
scroll to position [571, 0]
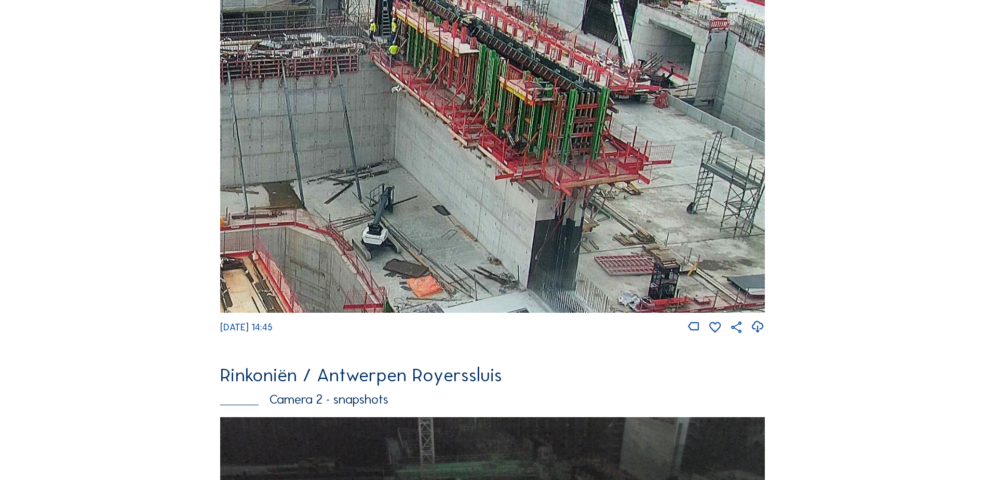
click at [555, 206] on img at bounding box center [492, 152] width 545 height 319
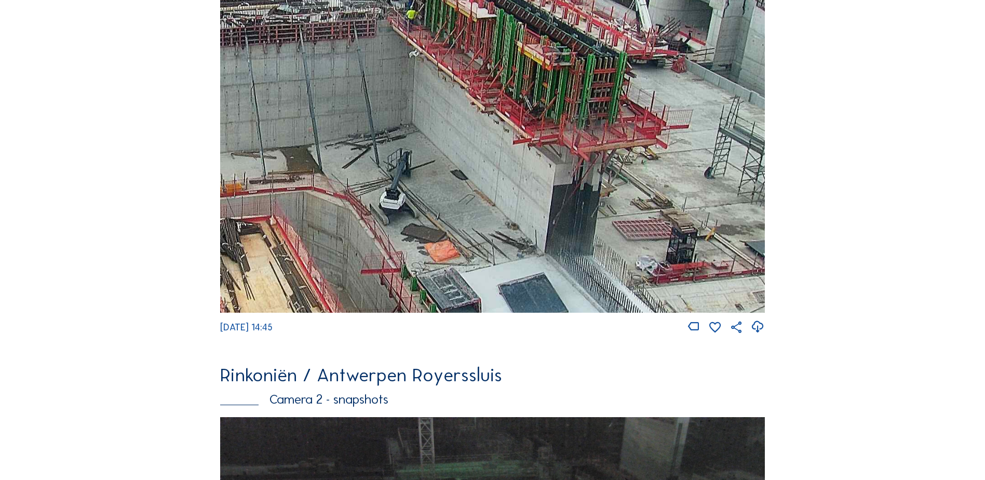
click at [421, 236] on img at bounding box center [492, 152] width 545 height 319
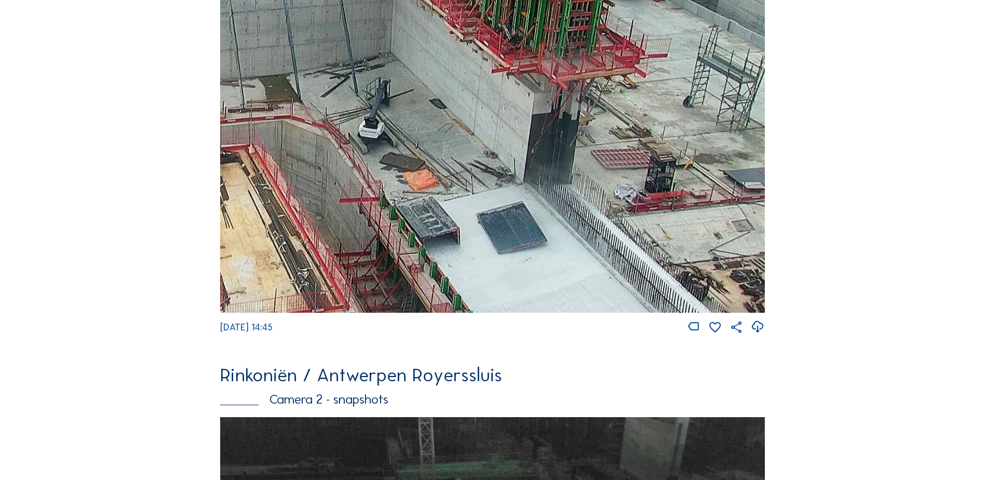
click at [361, 212] on img at bounding box center [492, 152] width 545 height 319
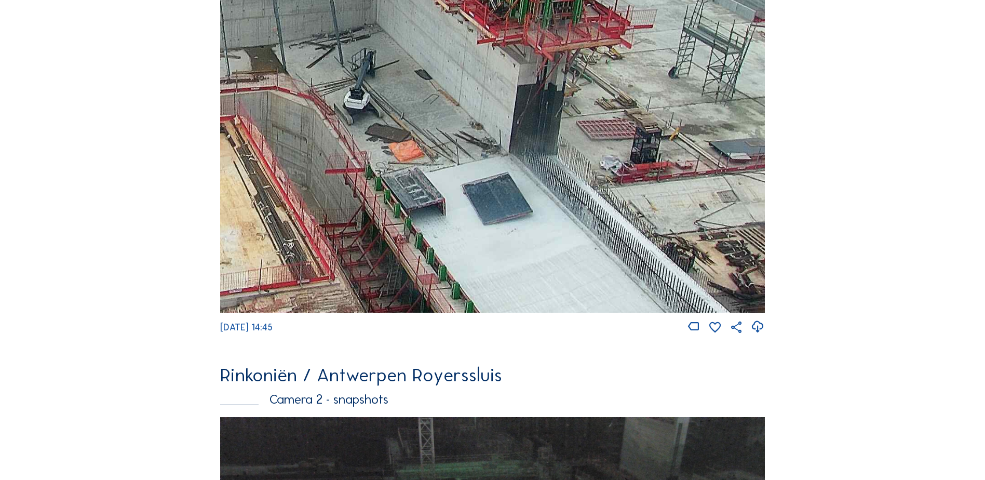
click at [394, 214] on img at bounding box center [492, 152] width 545 height 319
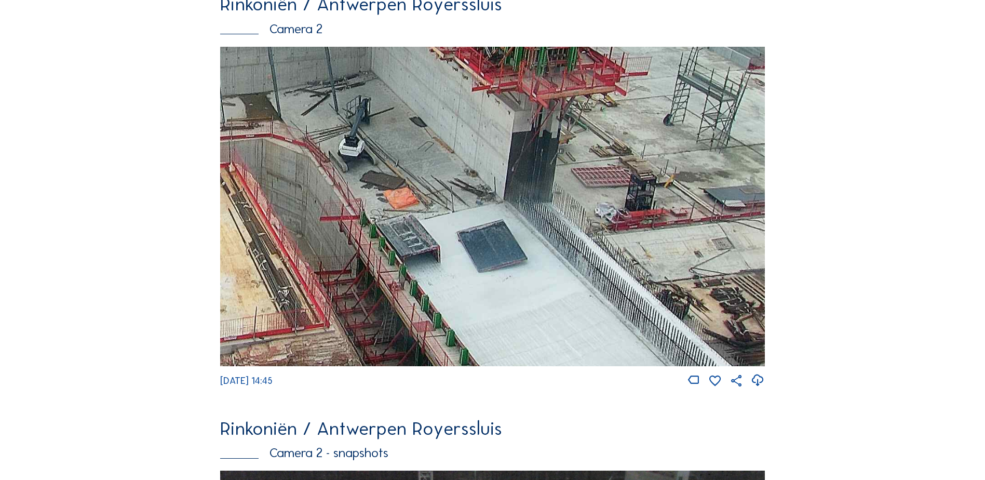
scroll to position [468, 0]
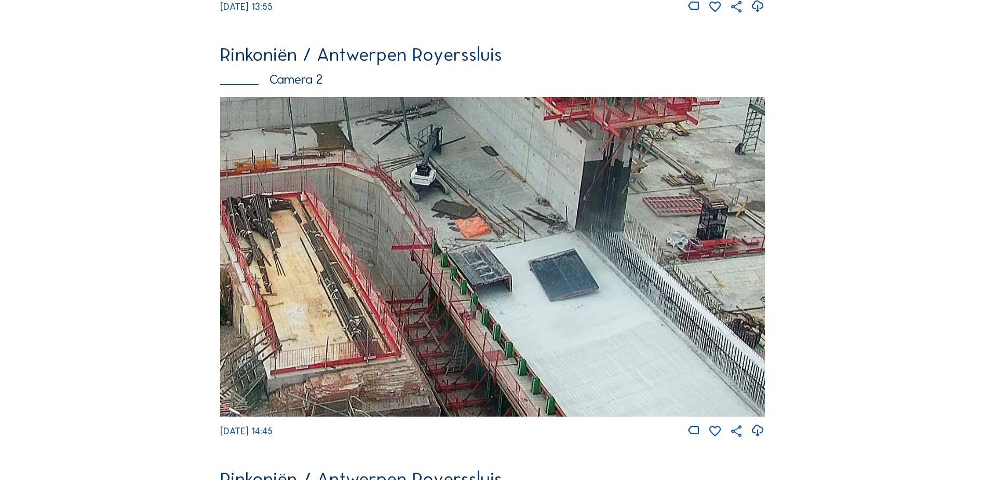
click at [476, 249] on img at bounding box center [492, 256] width 545 height 319
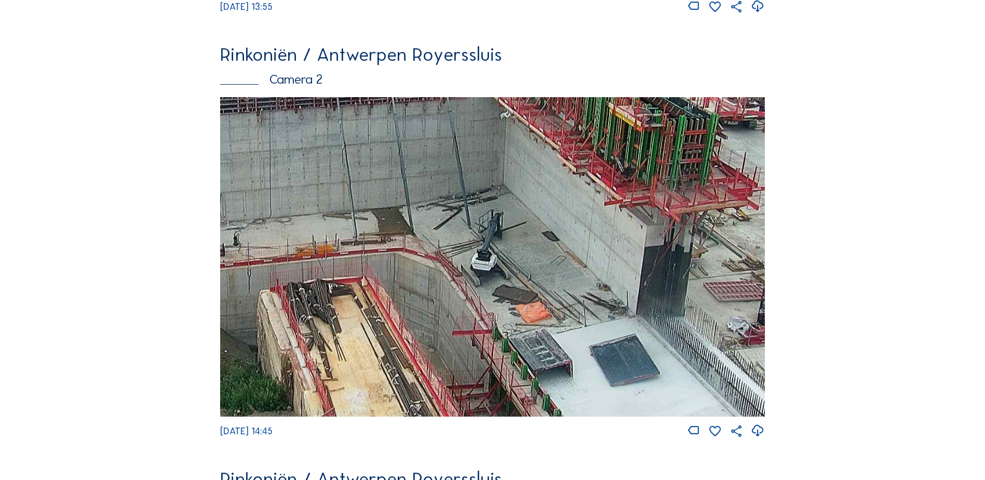
click at [459, 286] on img at bounding box center [492, 256] width 545 height 319
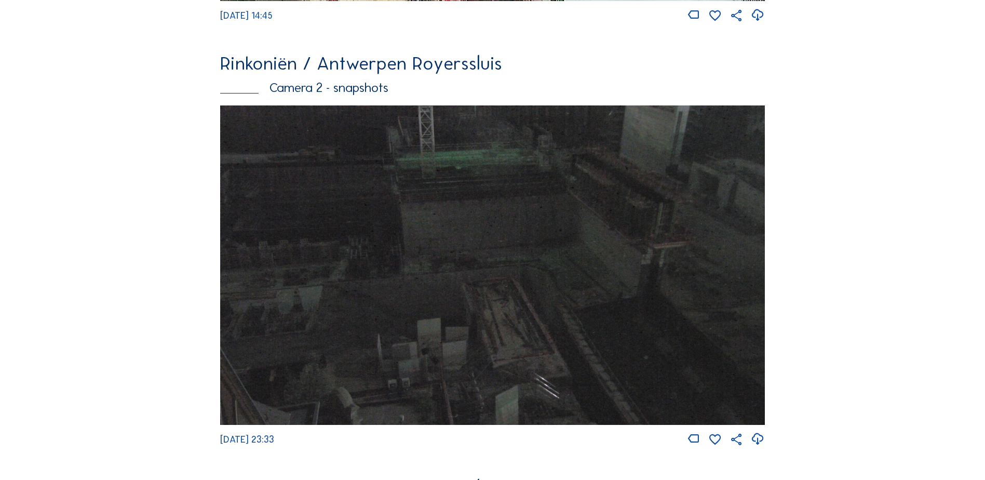
scroll to position [935, 0]
